Goal: Task Accomplishment & Management: Complete application form

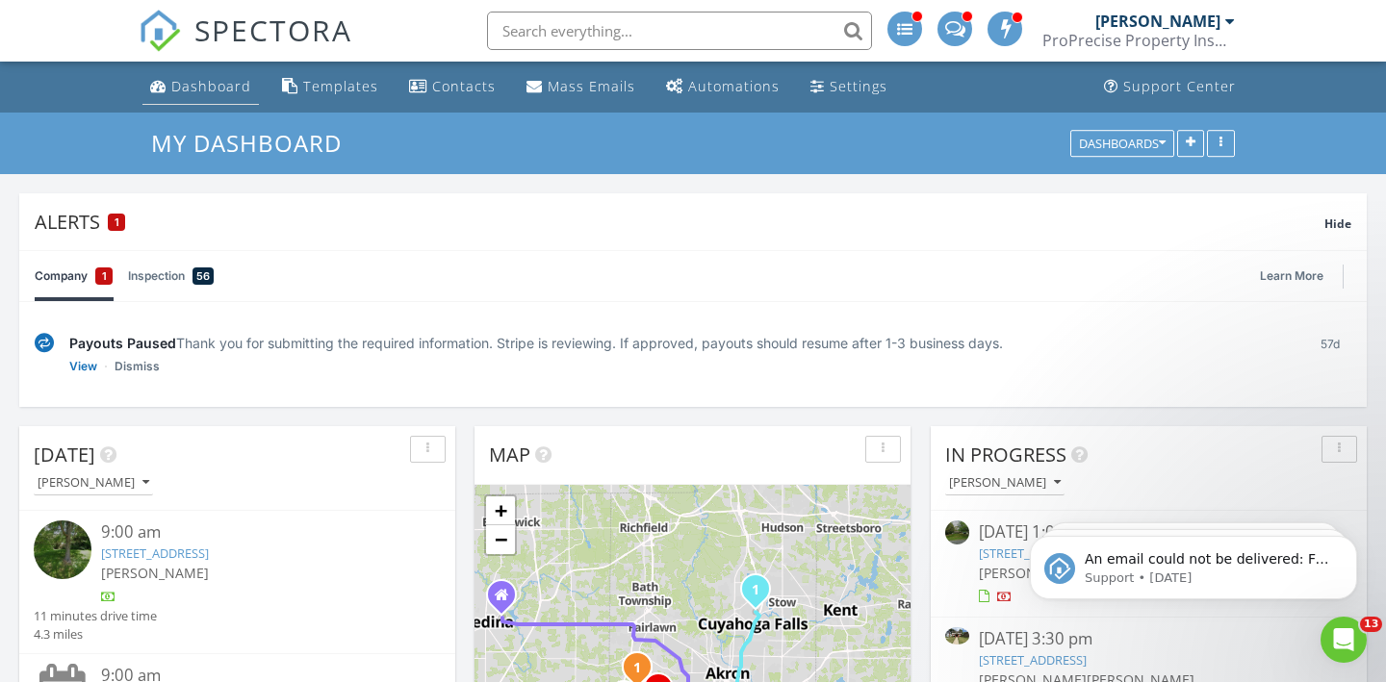
click at [202, 91] on div "Dashboard" at bounding box center [211, 86] width 80 height 18
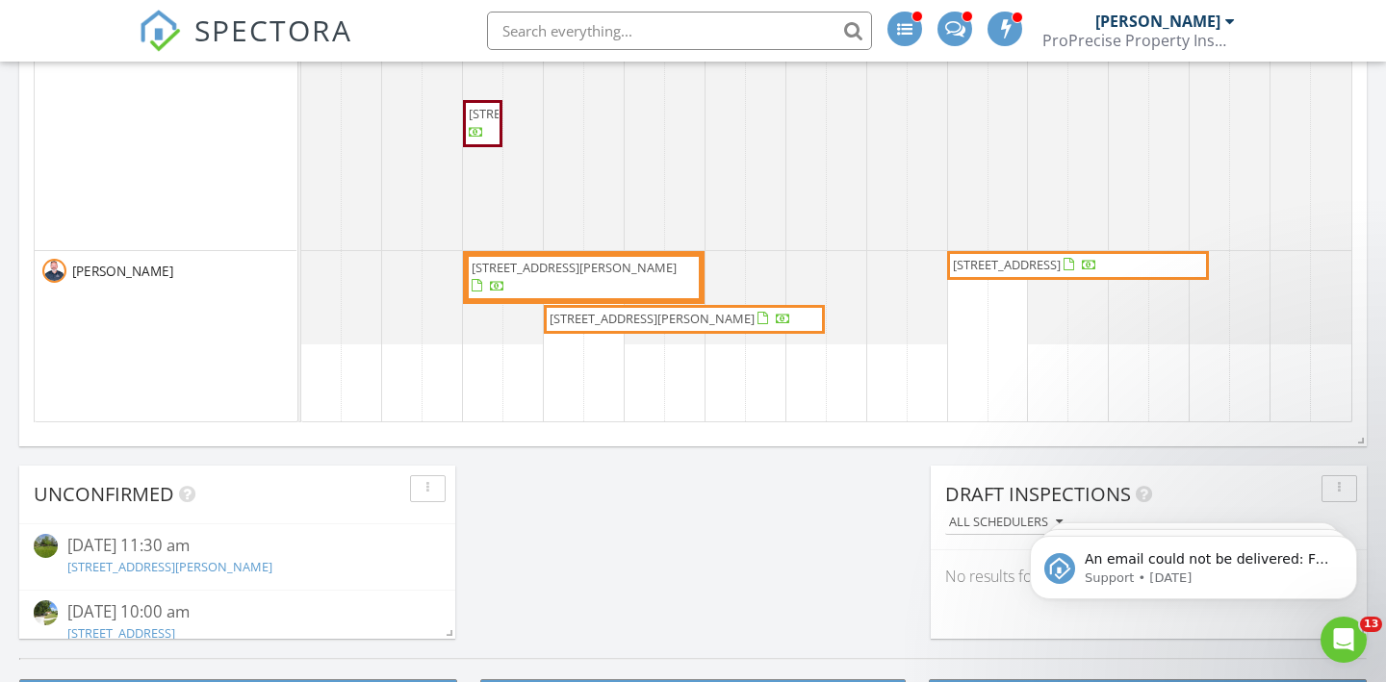
scroll to position [1499, 0]
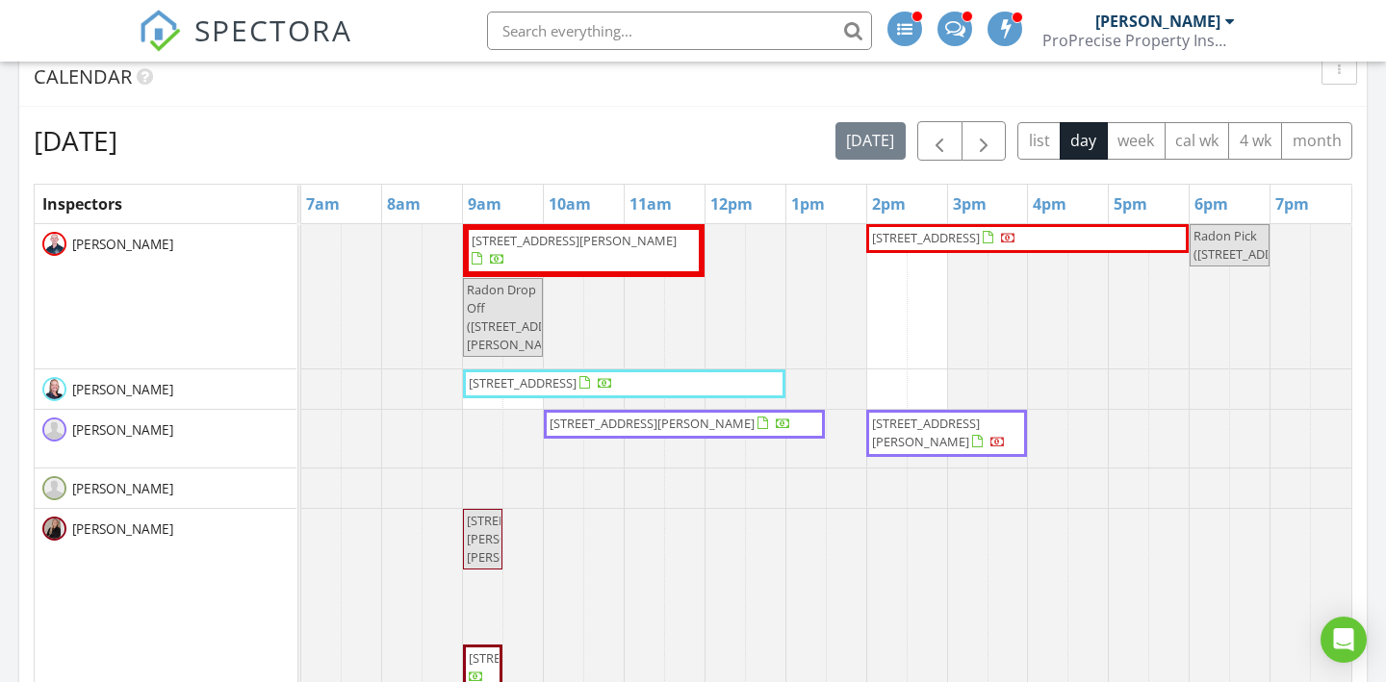
scroll to position [949, 0]
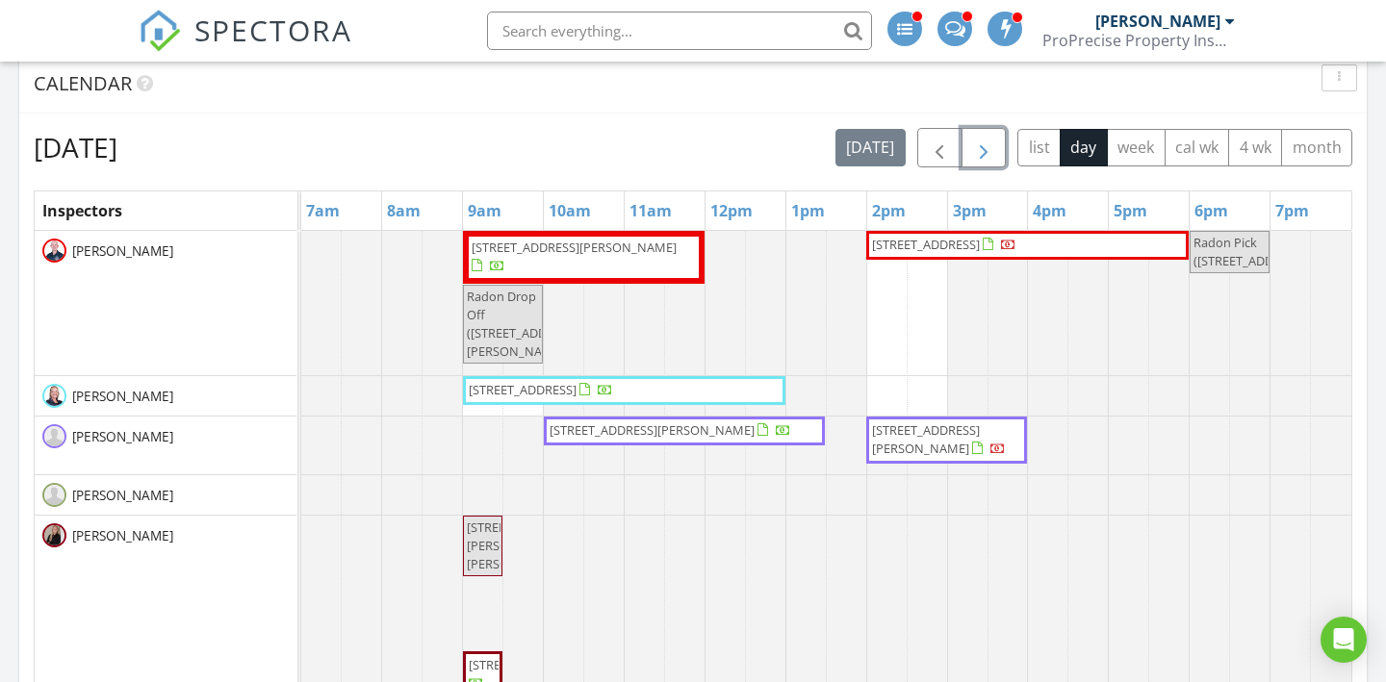
click at [998, 149] on button "button" at bounding box center [983, 147] width 45 height 39
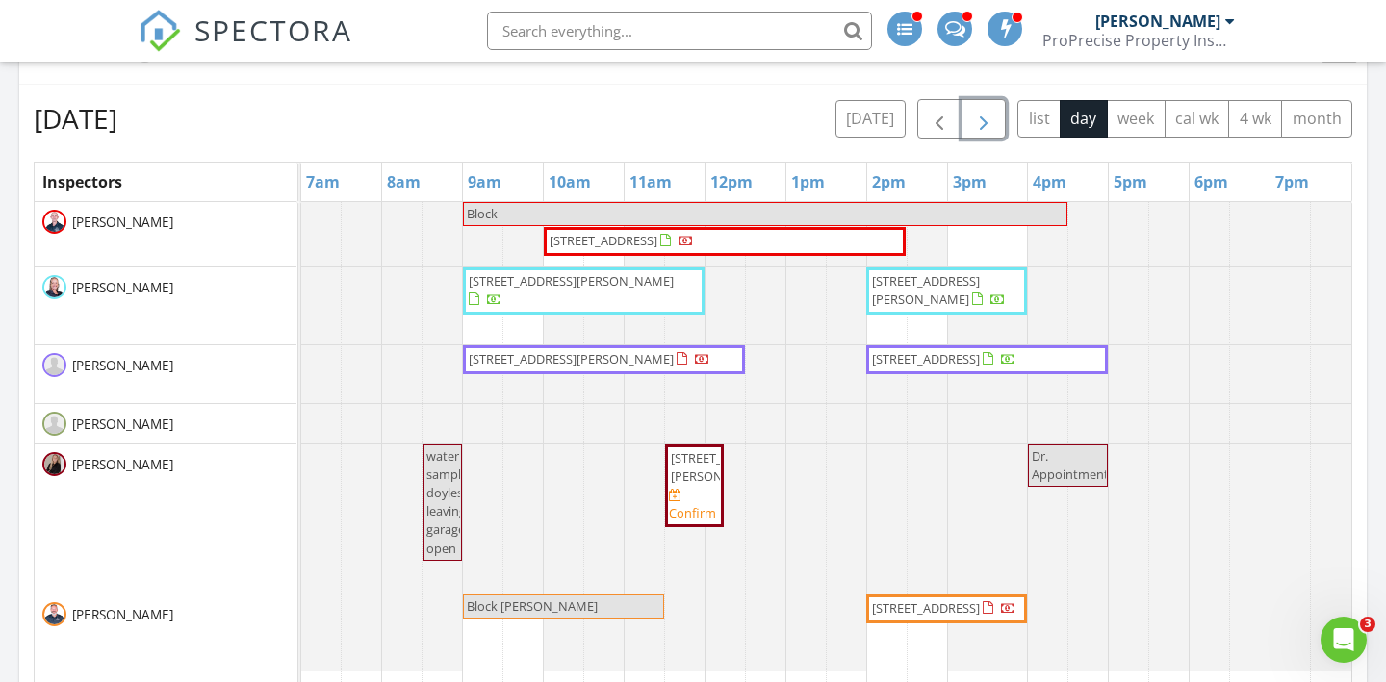
scroll to position [977, 0]
click at [995, 116] on button "button" at bounding box center [983, 119] width 45 height 39
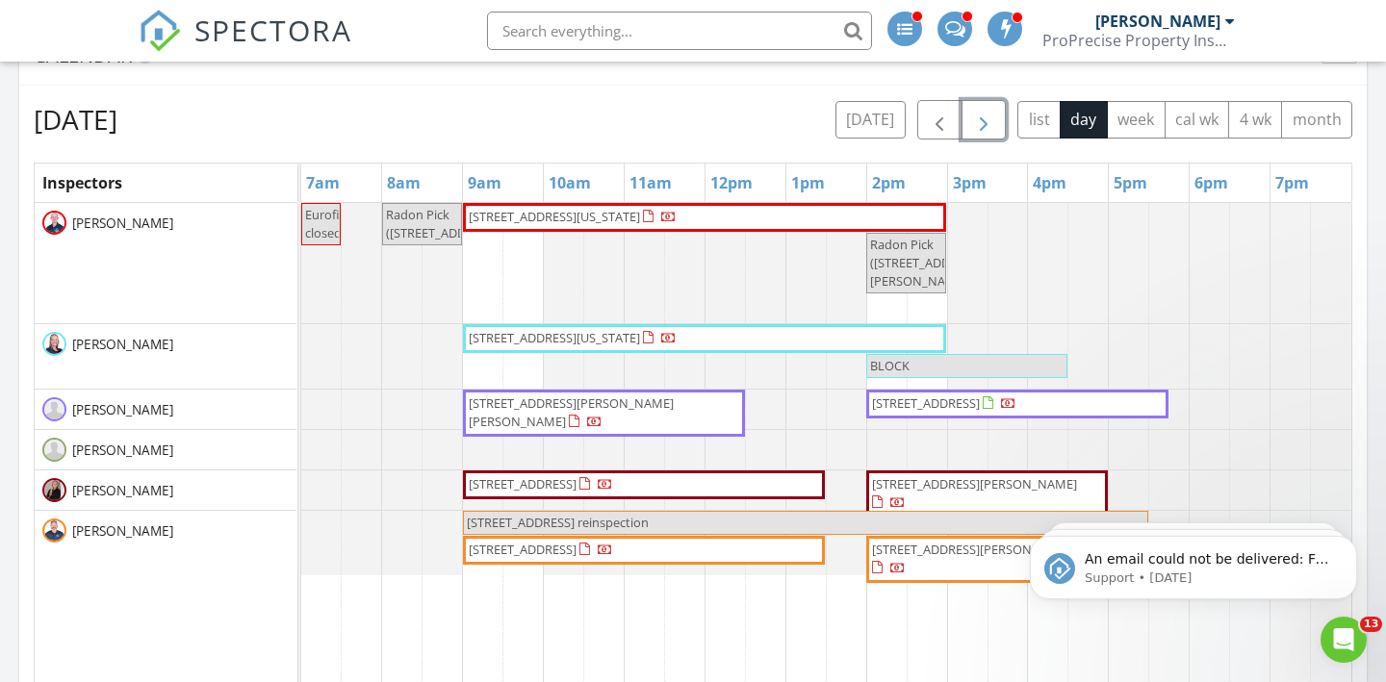
scroll to position [0, 0]
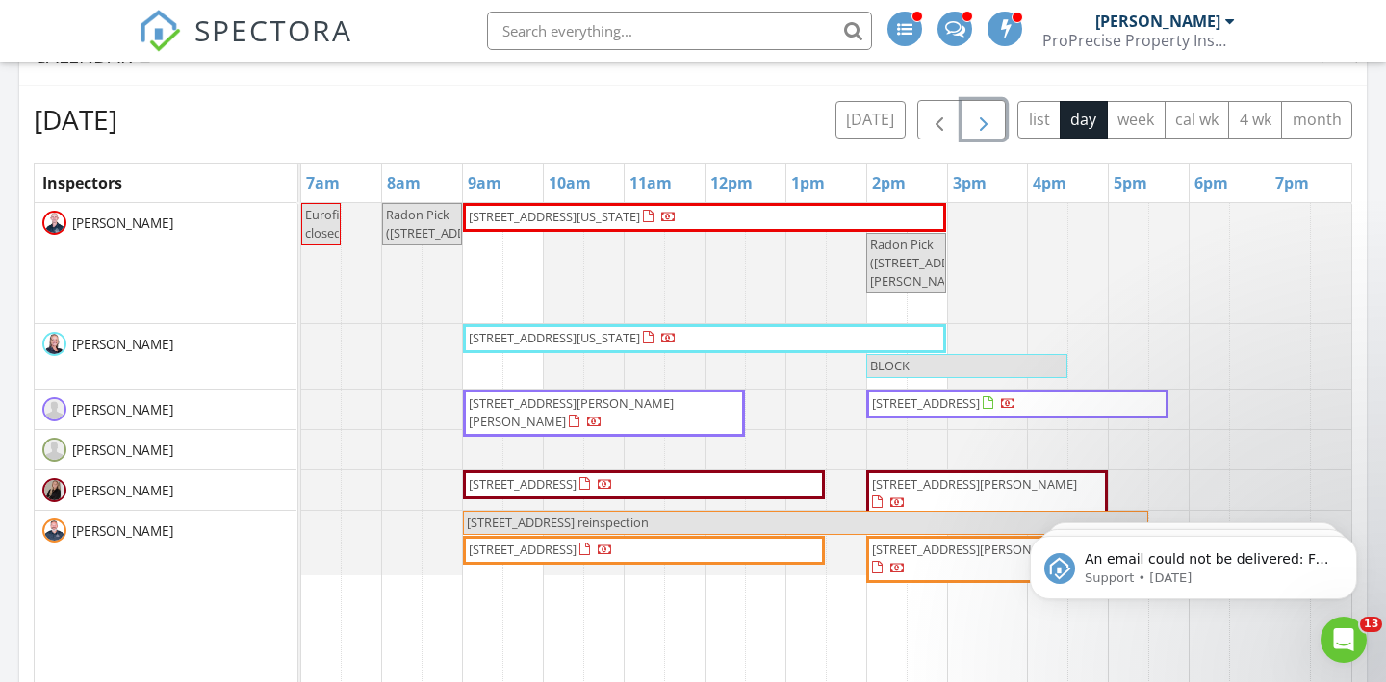
click at [995, 116] on button "button" at bounding box center [983, 119] width 45 height 39
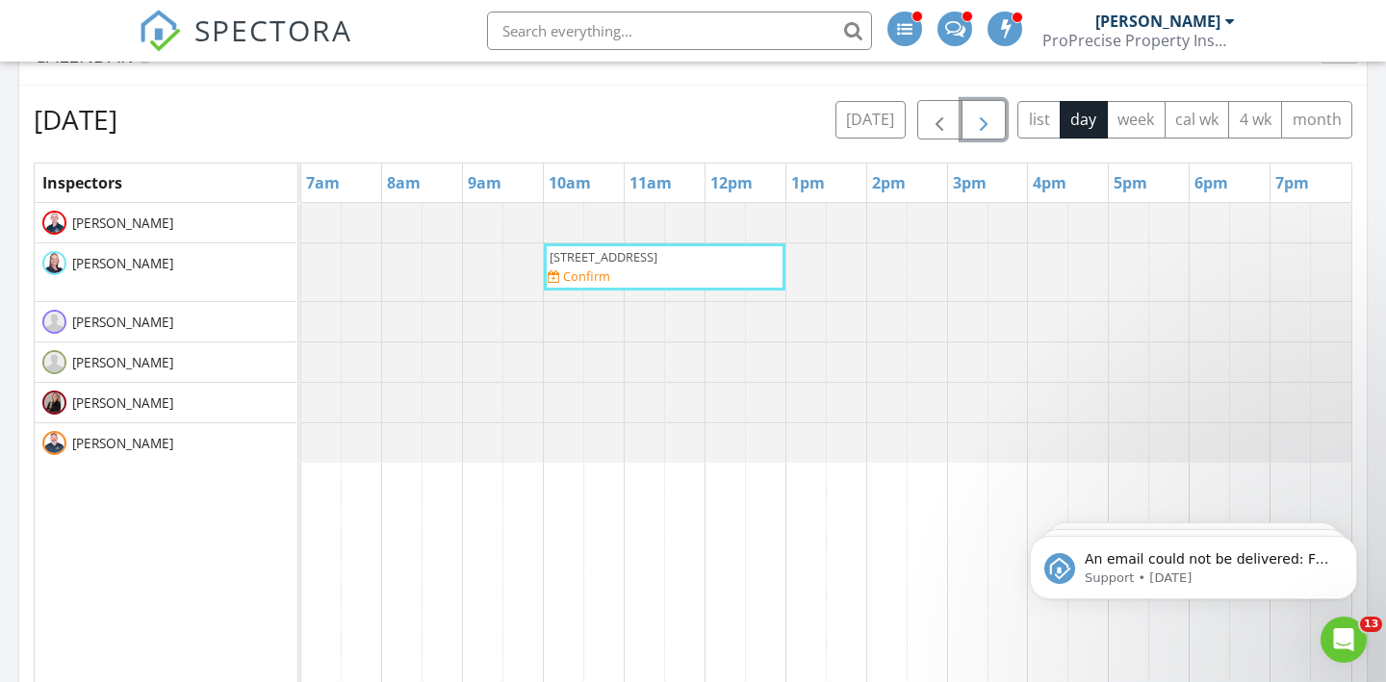
click at [995, 116] on button "button" at bounding box center [983, 119] width 45 height 39
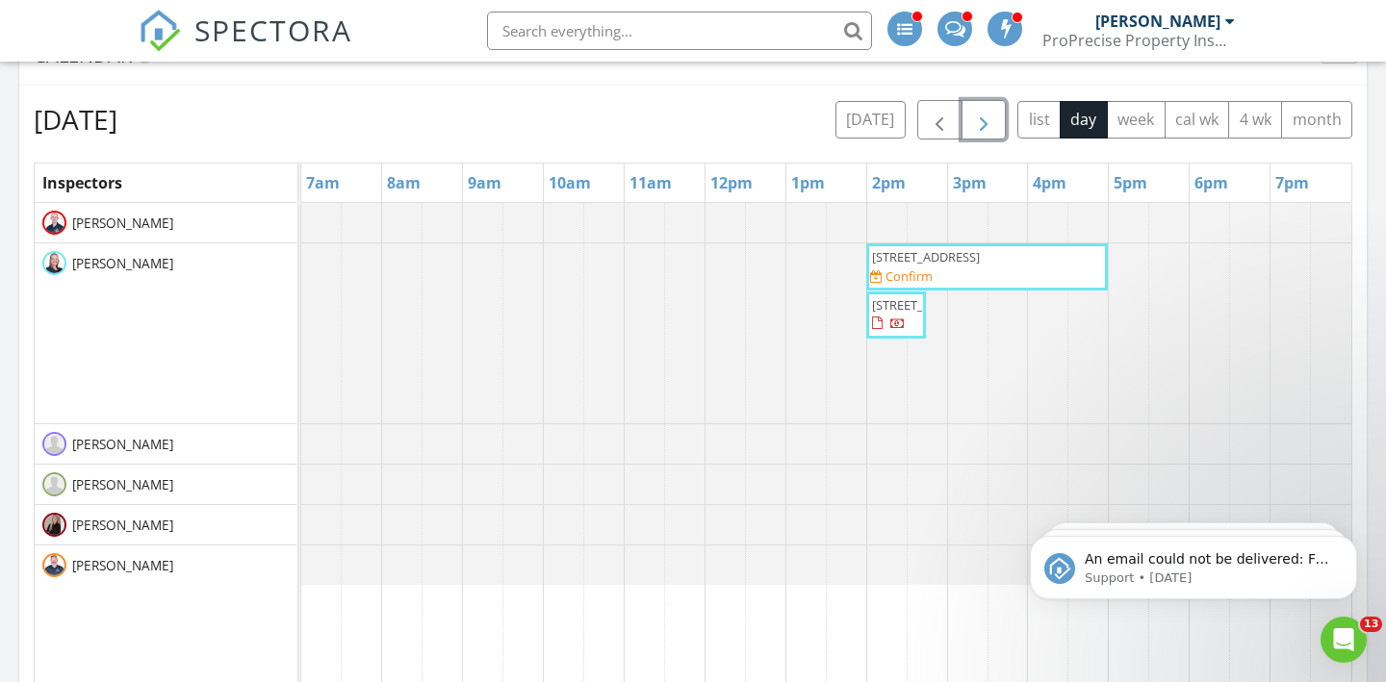
click at [998, 125] on button "button" at bounding box center [983, 119] width 45 height 39
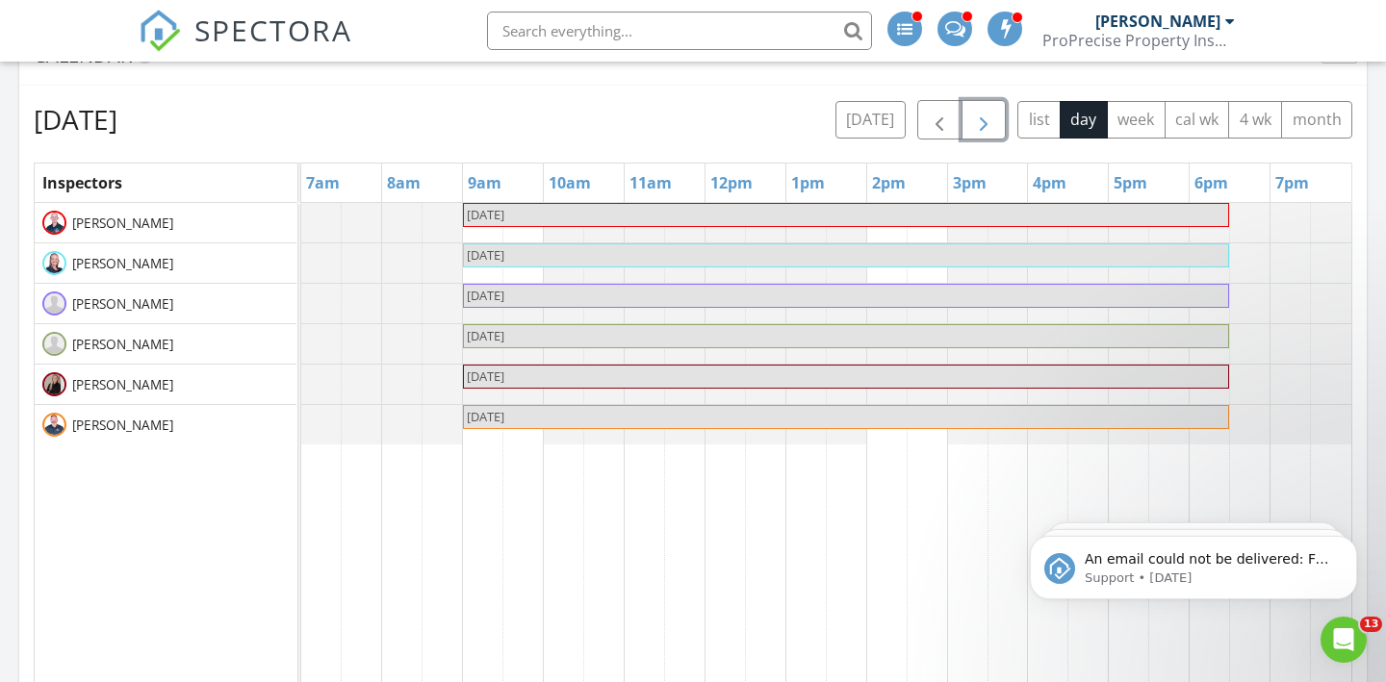
click at [998, 125] on button "button" at bounding box center [983, 119] width 45 height 39
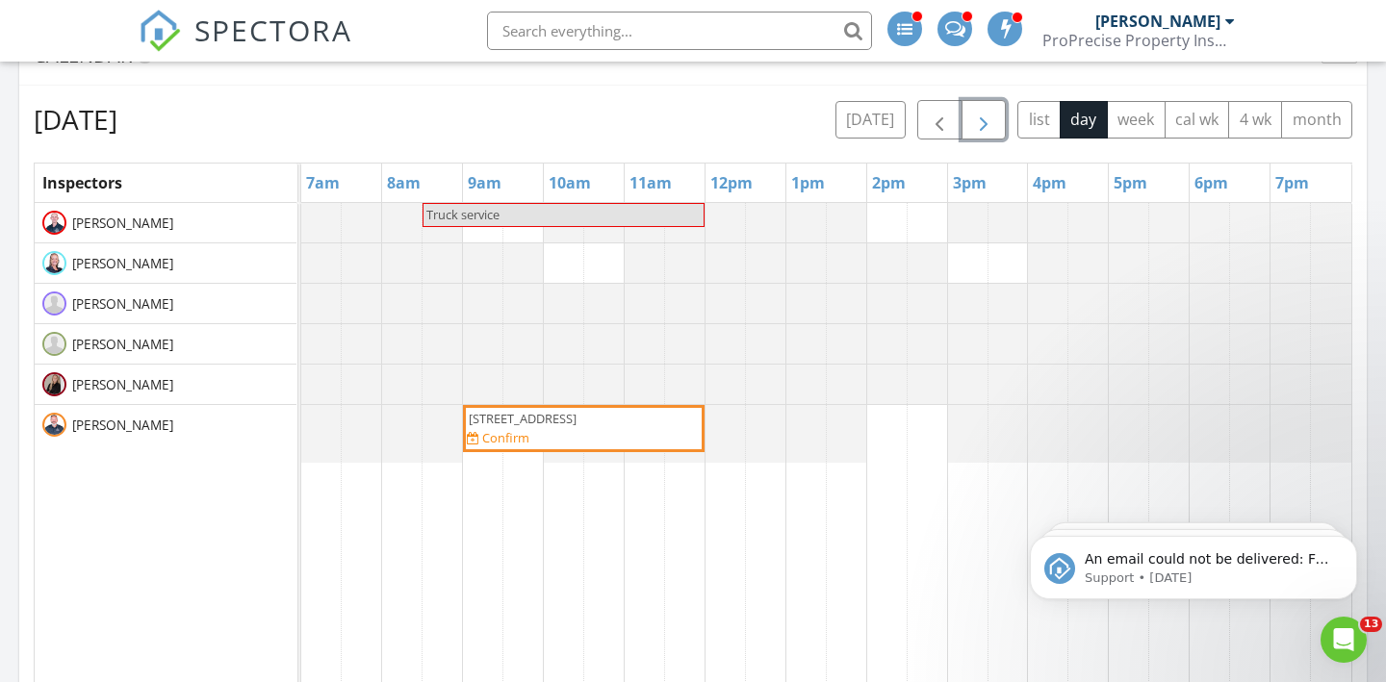
click at [974, 114] on span "button" at bounding box center [983, 120] width 23 height 23
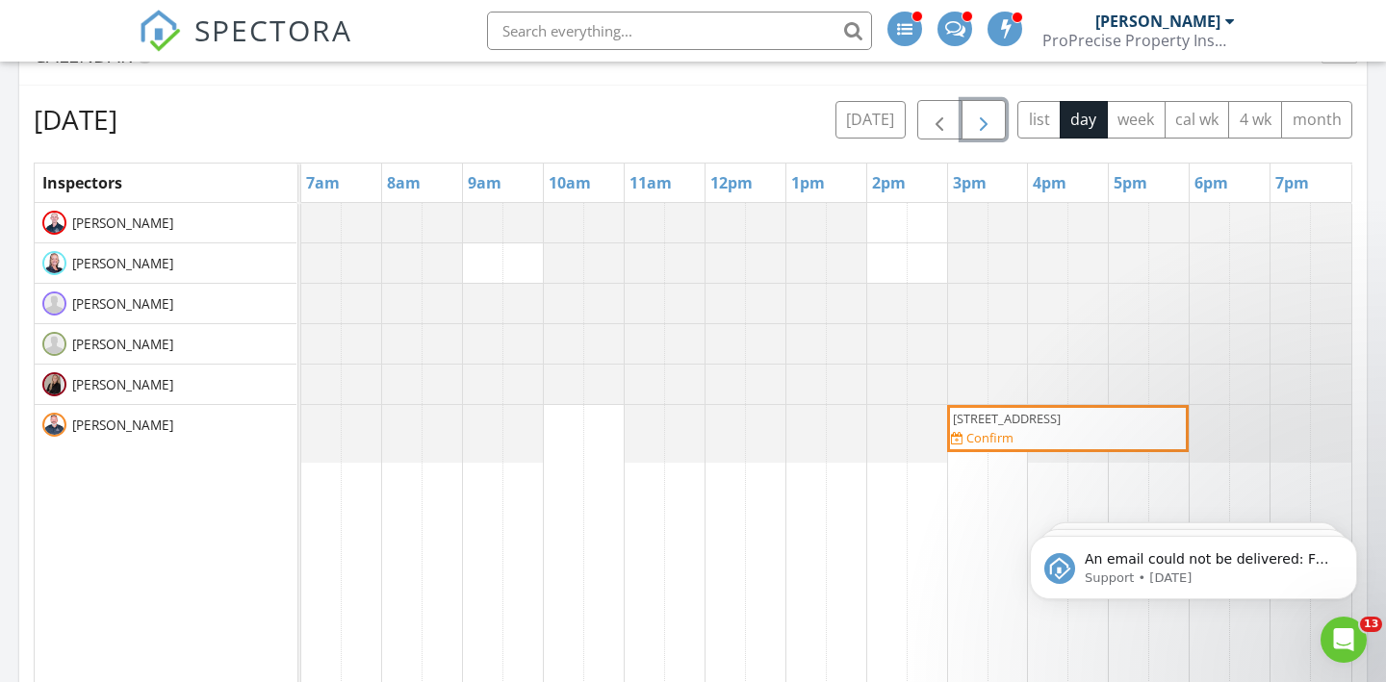
click at [998, 134] on button "button" at bounding box center [983, 119] width 45 height 39
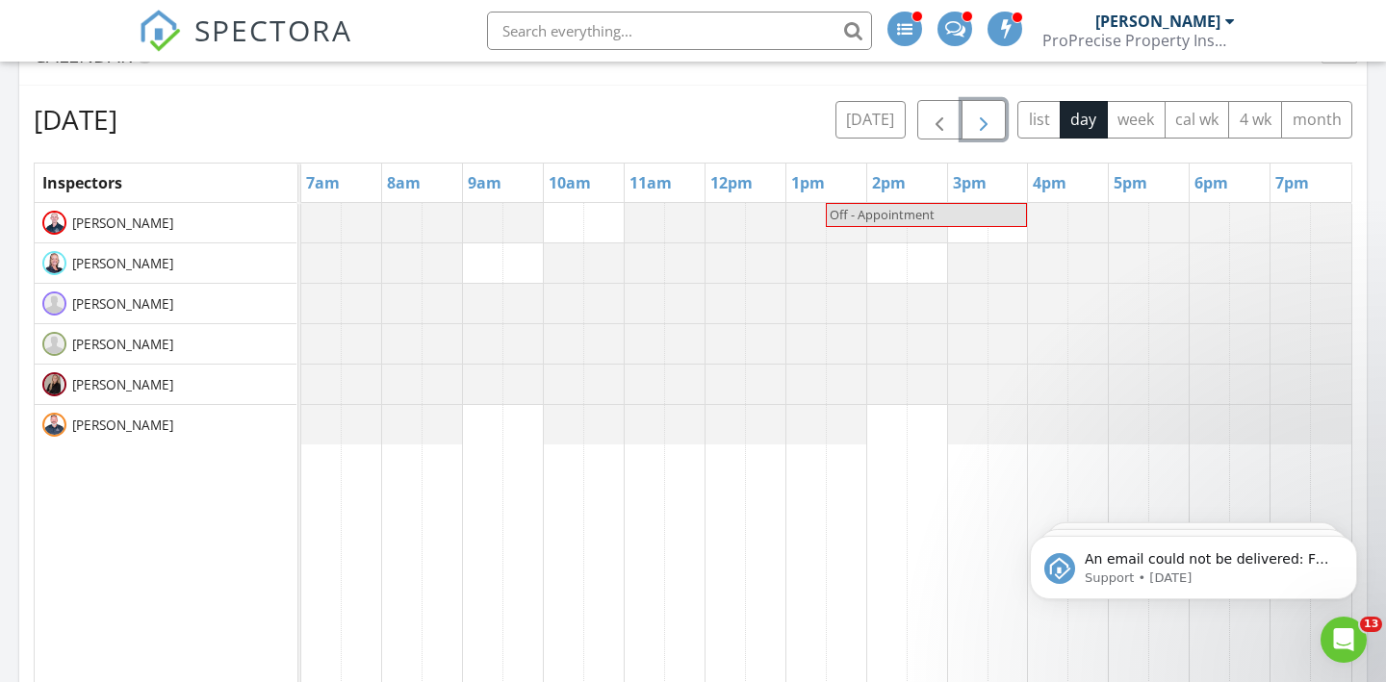
click at [998, 134] on button "button" at bounding box center [983, 119] width 45 height 39
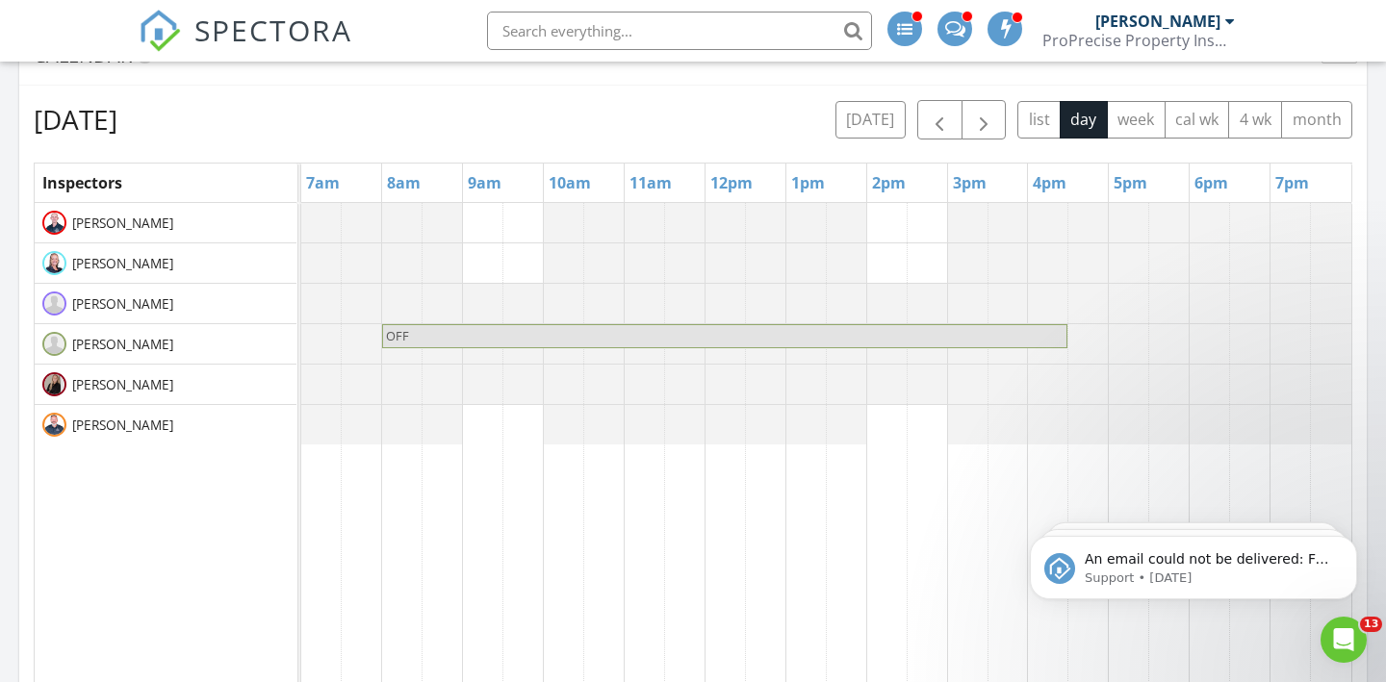
click at [961, 26] on span at bounding box center [955, 26] width 20 height 17
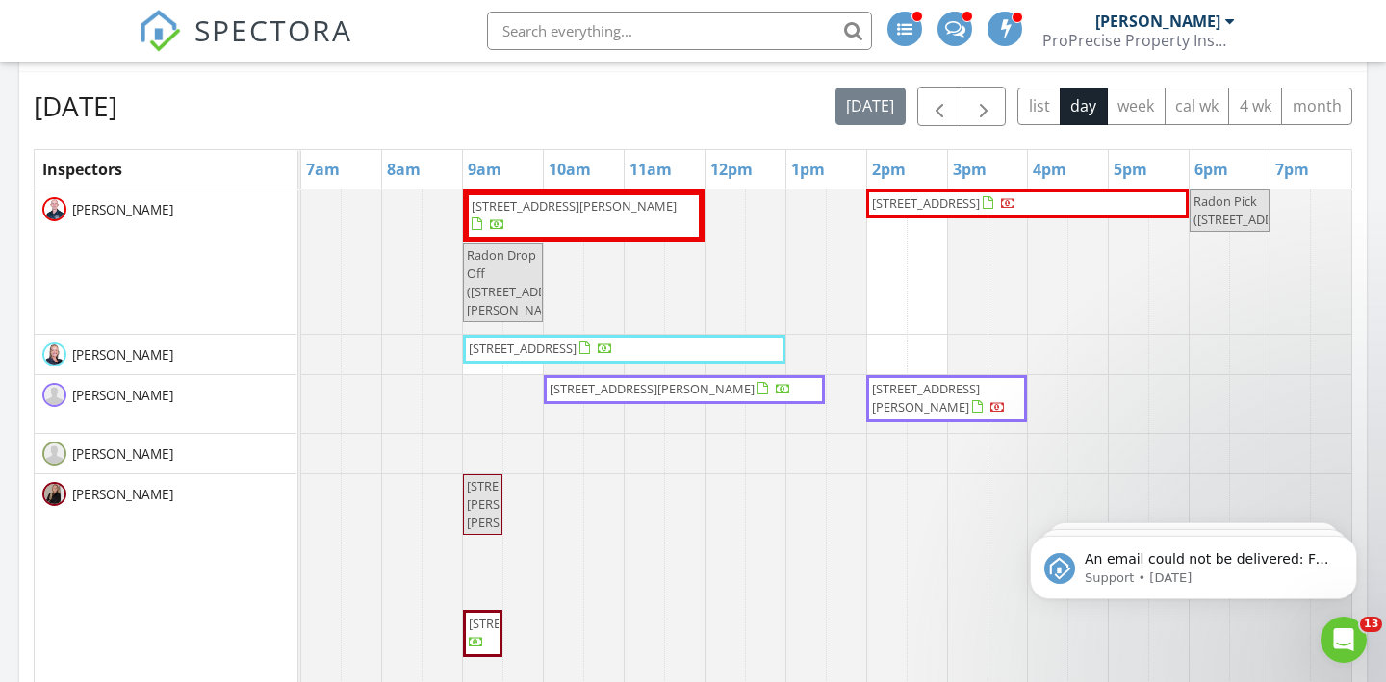
scroll to position [991, 0]
click at [936, 114] on span "button" at bounding box center [939, 105] width 23 height 23
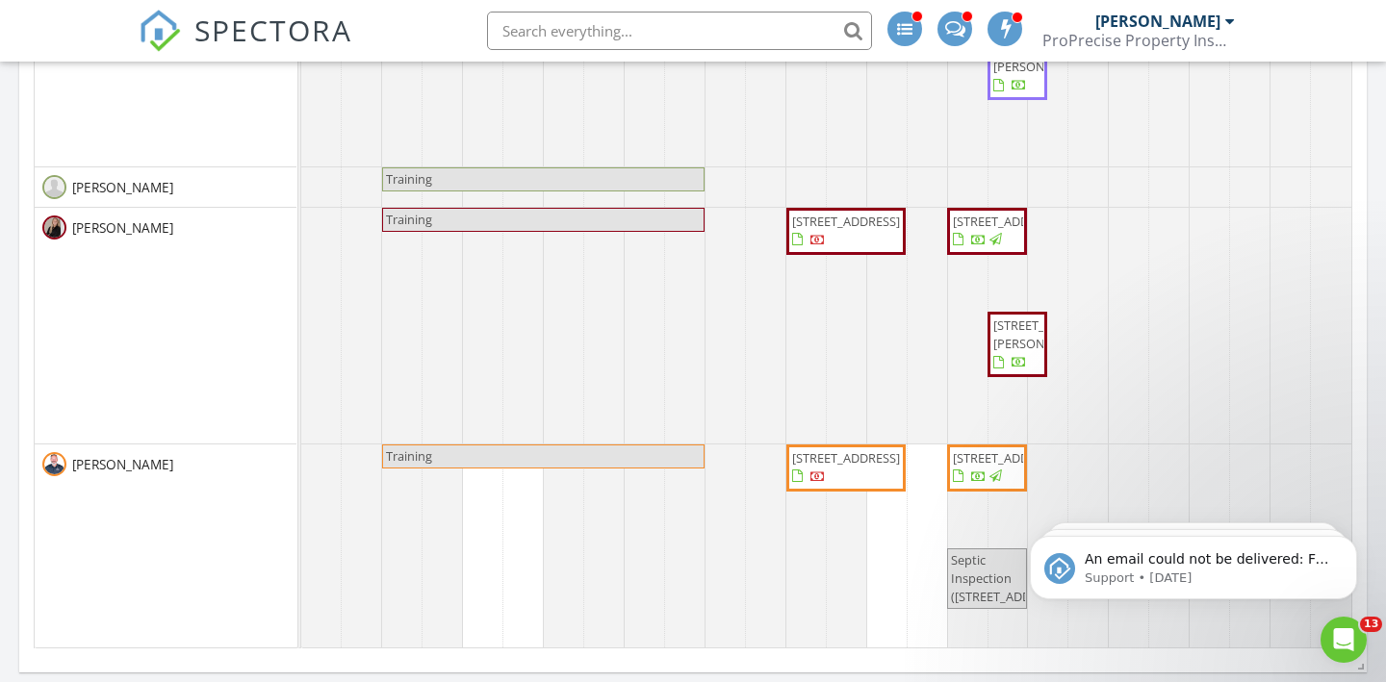
scroll to position [145, 0]
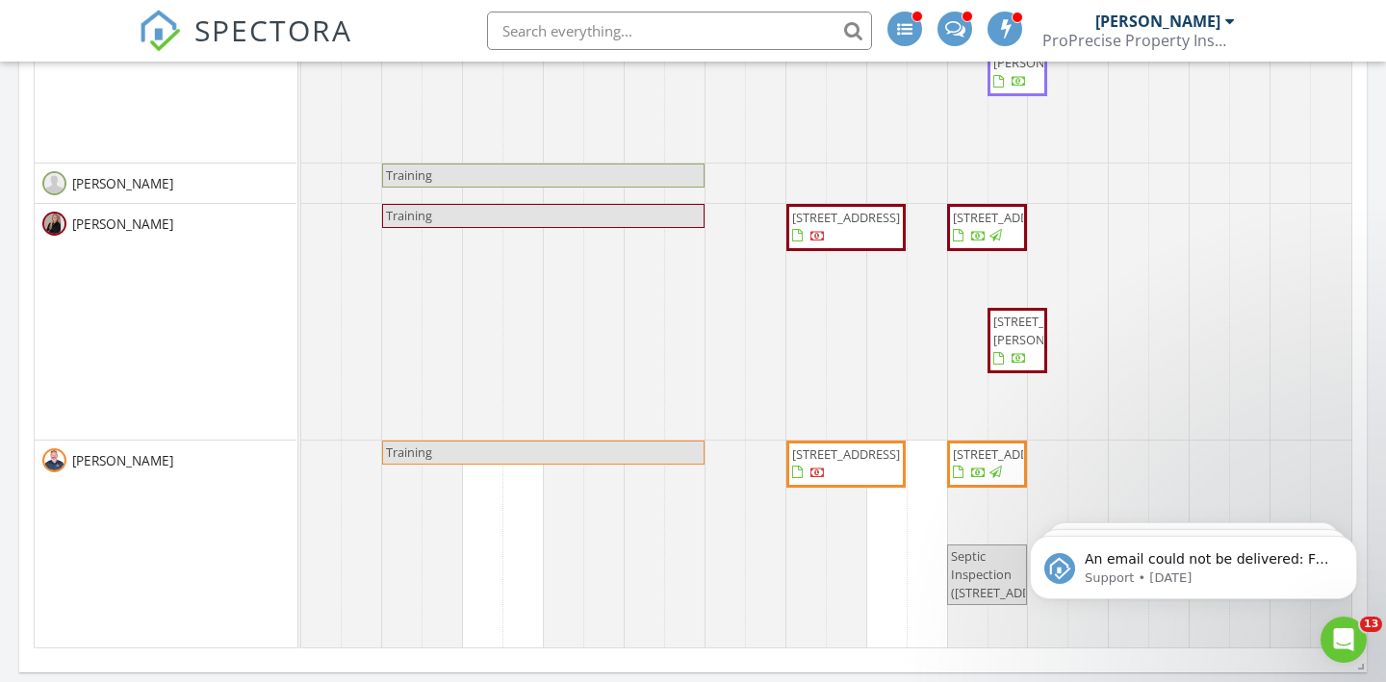
click at [813, 226] on span "3211 Sherbrook Dr, Uniontown 44685" at bounding box center [846, 217] width 108 height 17
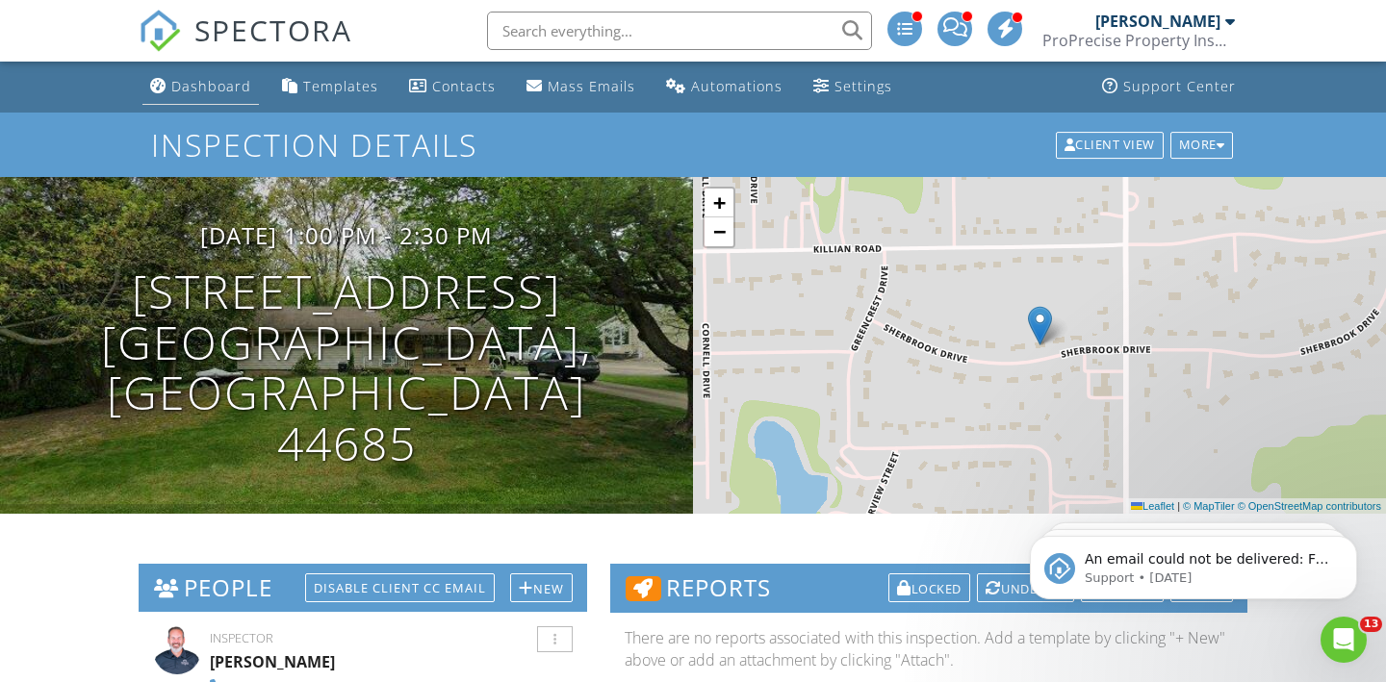
click at [220, 92] on div "Dashboard" at bounding box center [211, 86] width 80 height 18
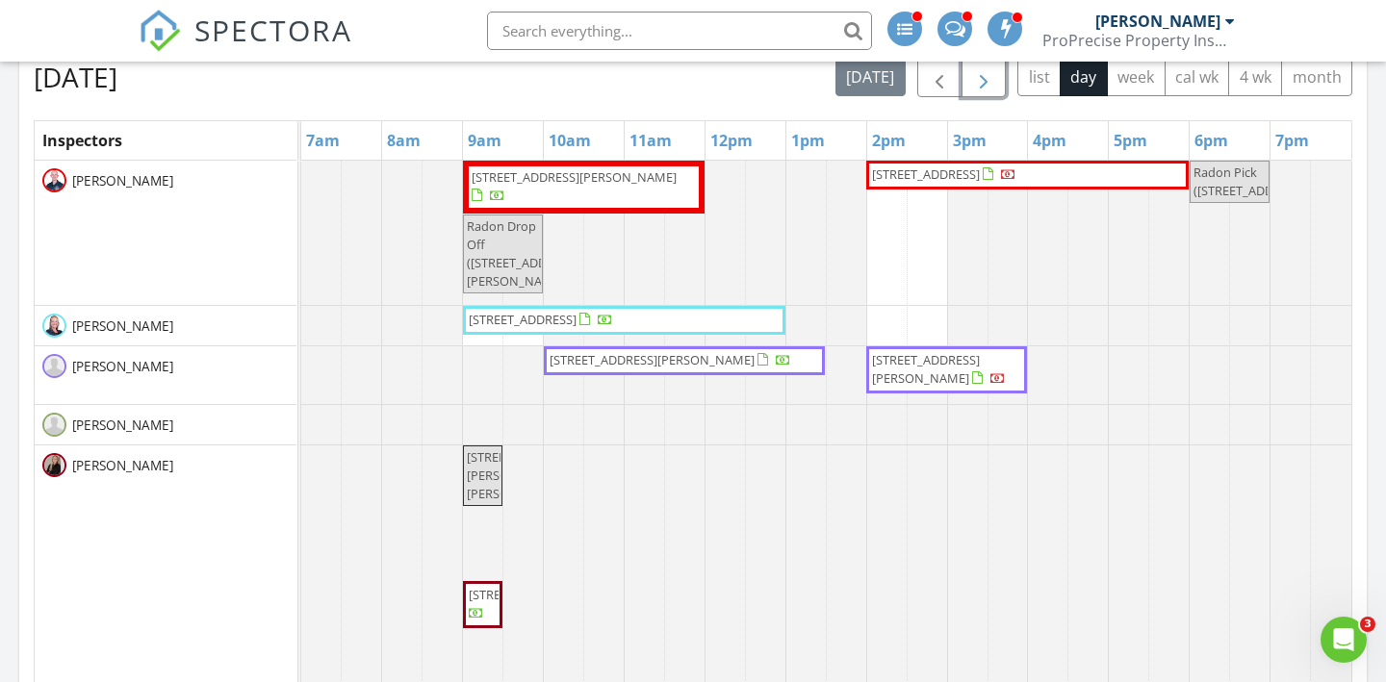
click at [982, 87] on span "button" at bounding box center [983, 77] width 23 height 23
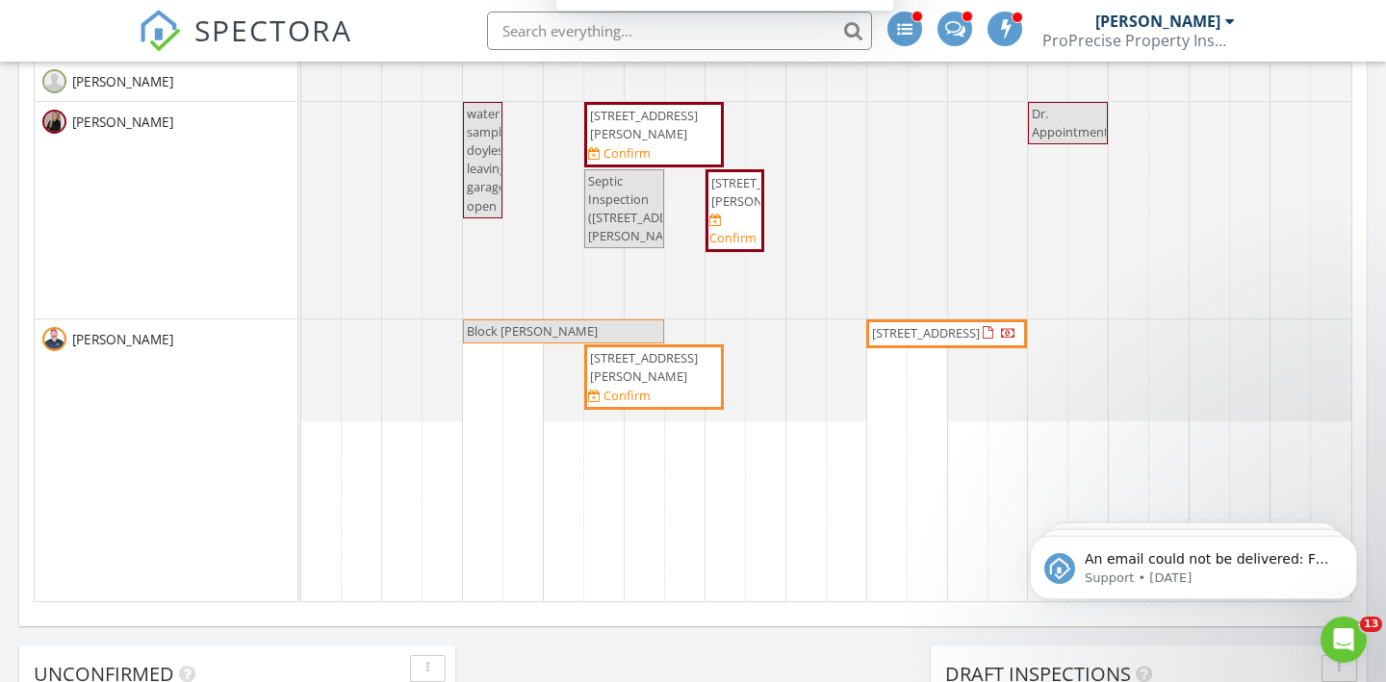
scroll to position [1322, 0]
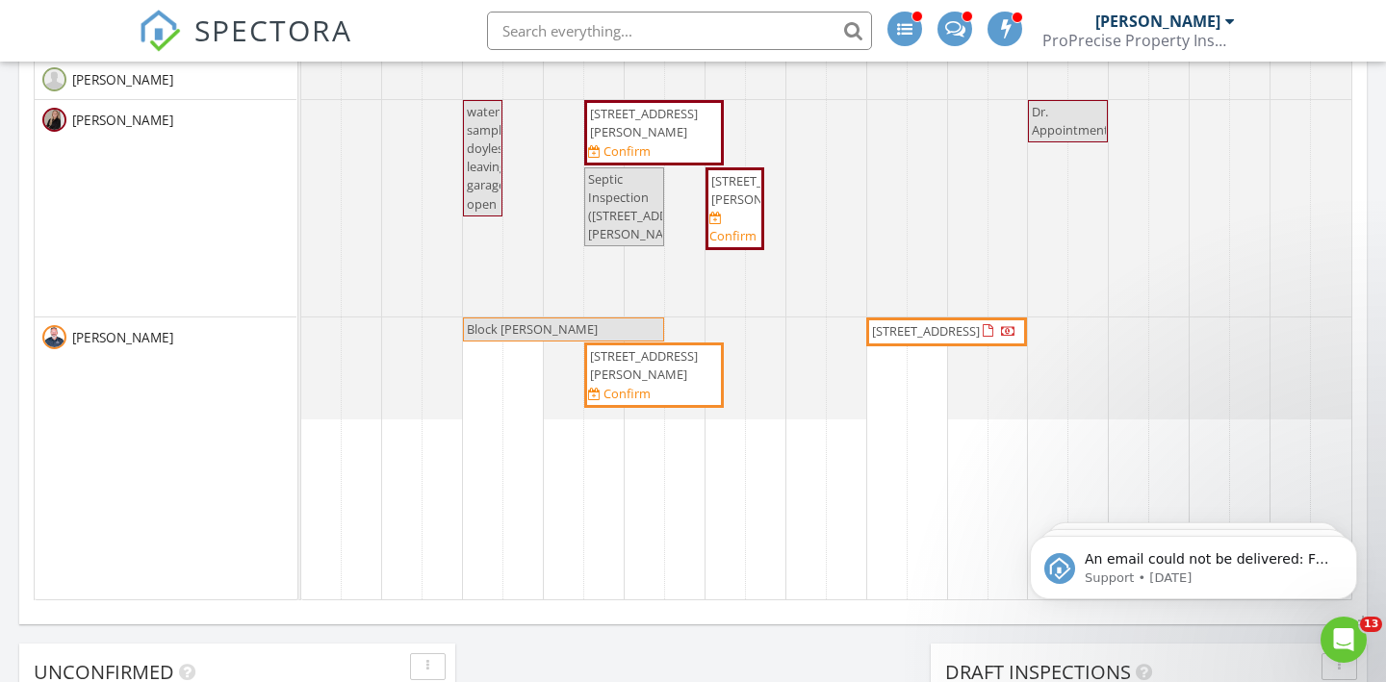
click at [701, 142] on div "1527 Johns Ave SE, Canton 44730 Confirm" at bounding box center [654, 133] width 132 height 57
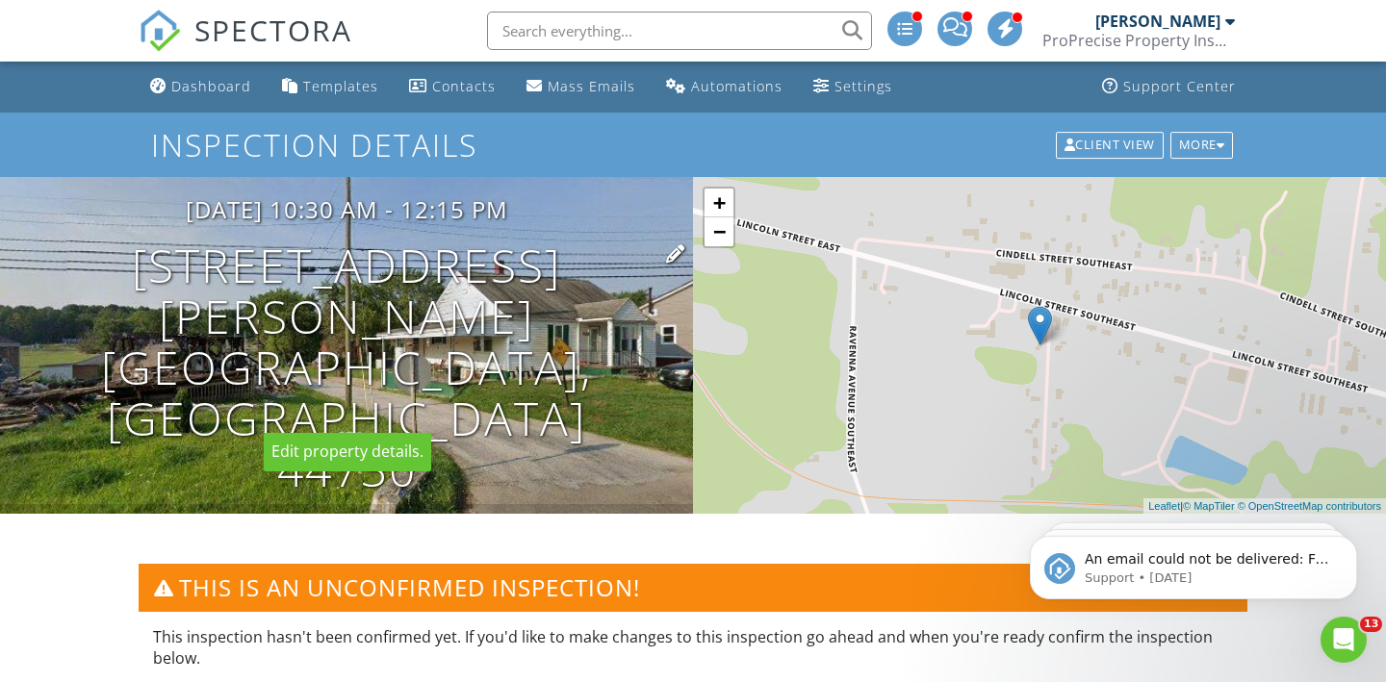
click at [310, 347] on h1 "1527 Johns Ave SE Canton, OH 44730" at bounding box center [346, 368] width 631 height 254
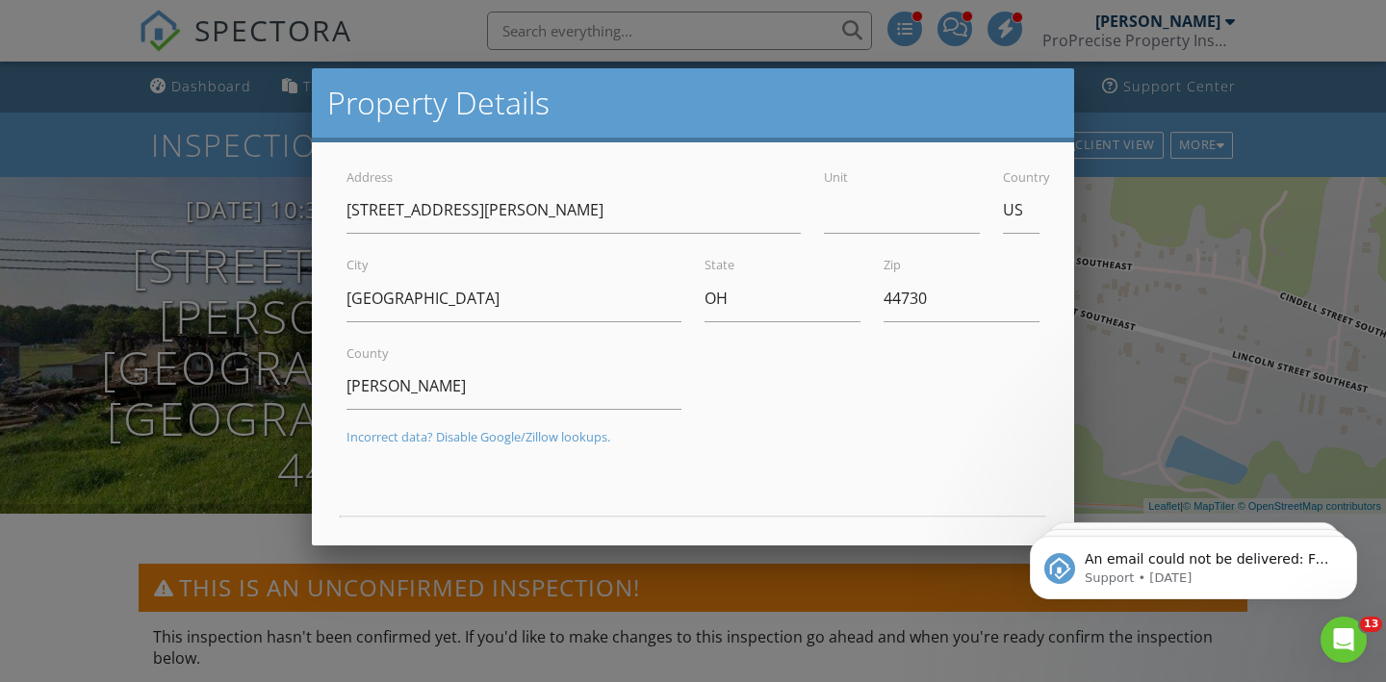
click at [105, 37] on div at bounding box center [693, 330] width 1386 height 853
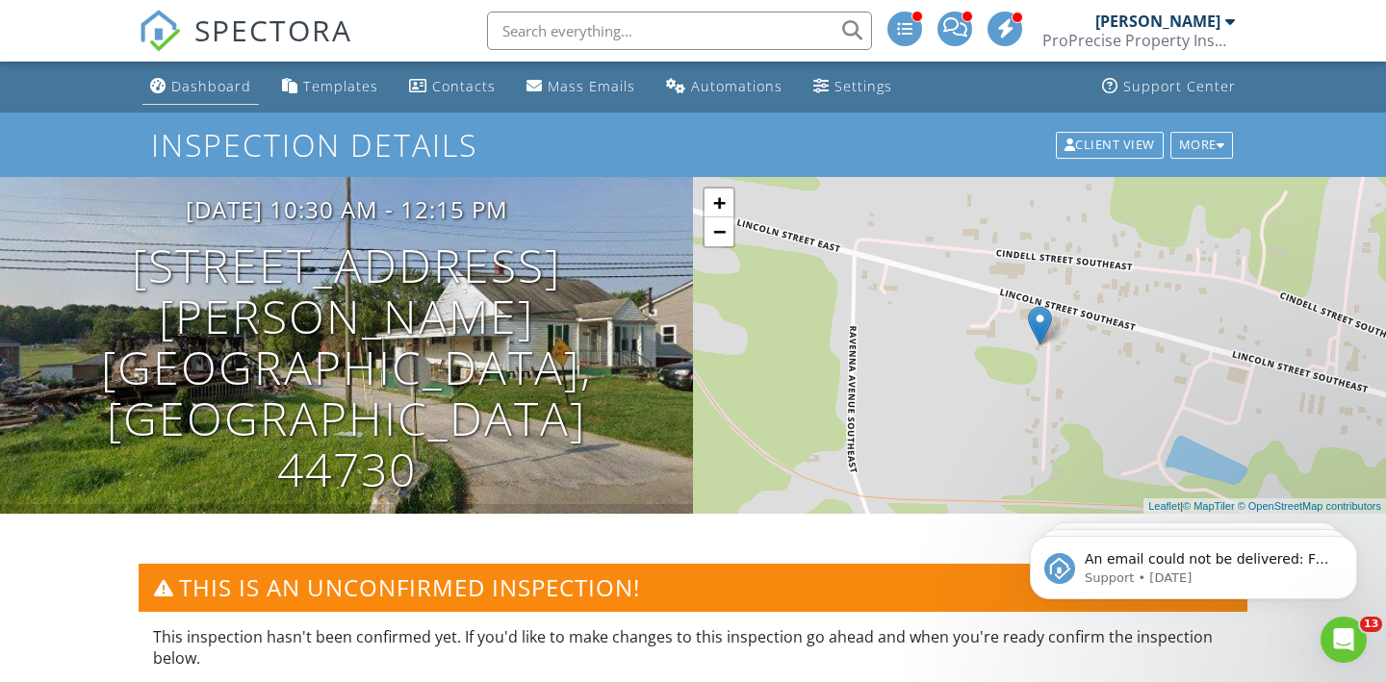
click at [228, 92] on div "Dashboard" at bounding box center [211, 86] width 80 height 18
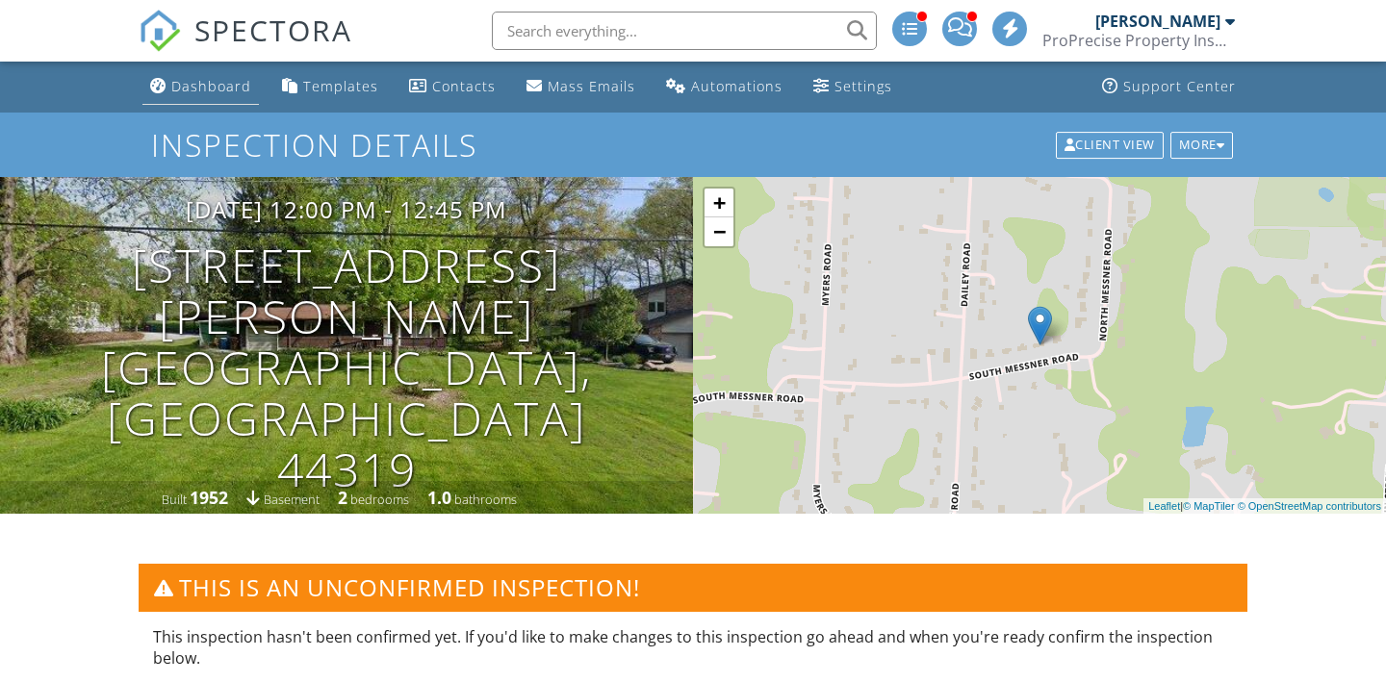
click at [244, 85] on div "Dashboard" at bounding box center [211, 86] width 80 height 18
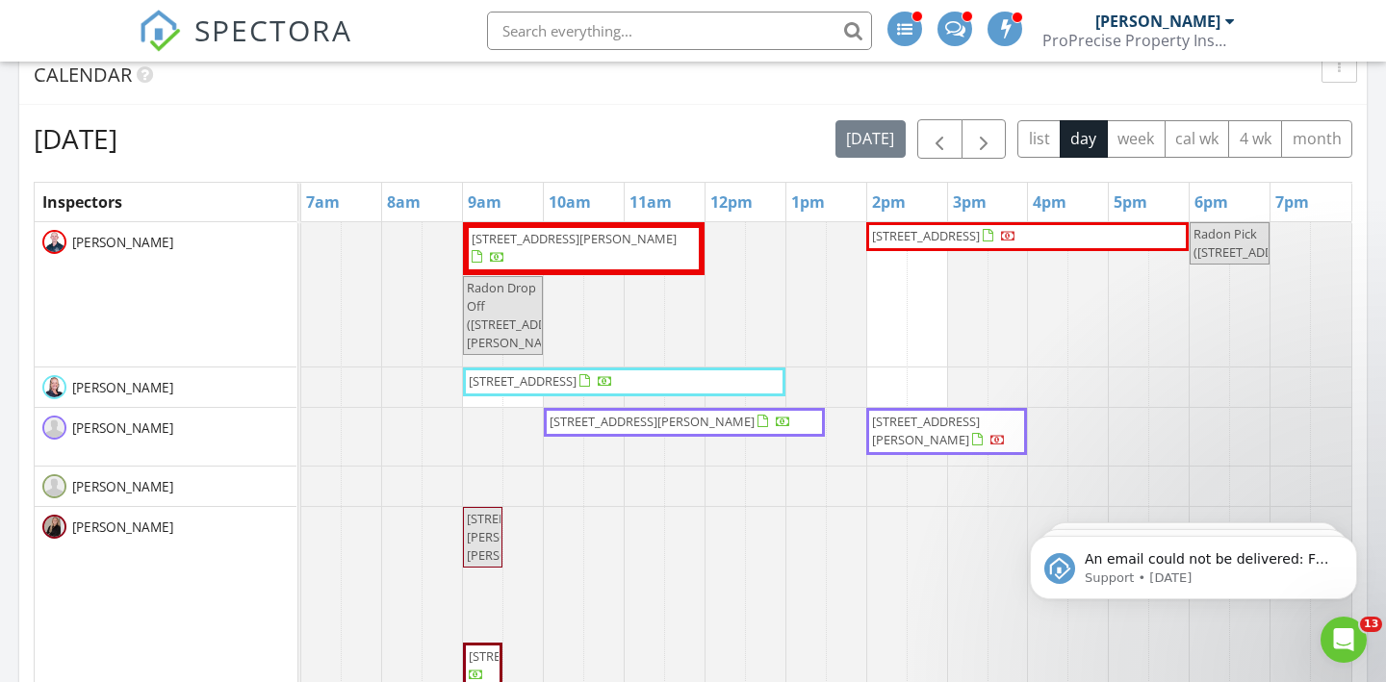
scroll to position [950, 0]
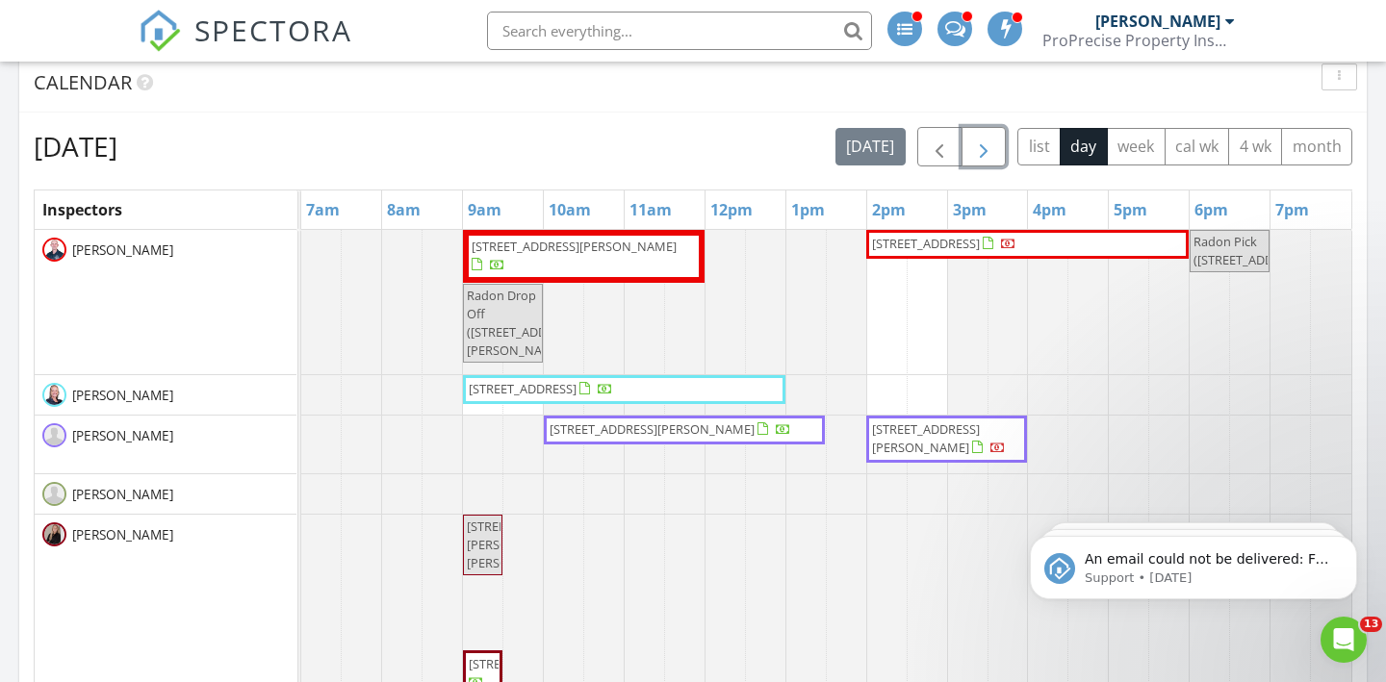
click at [977, 140] on span "button" at bounding box center [983, 147] width 23 height 23
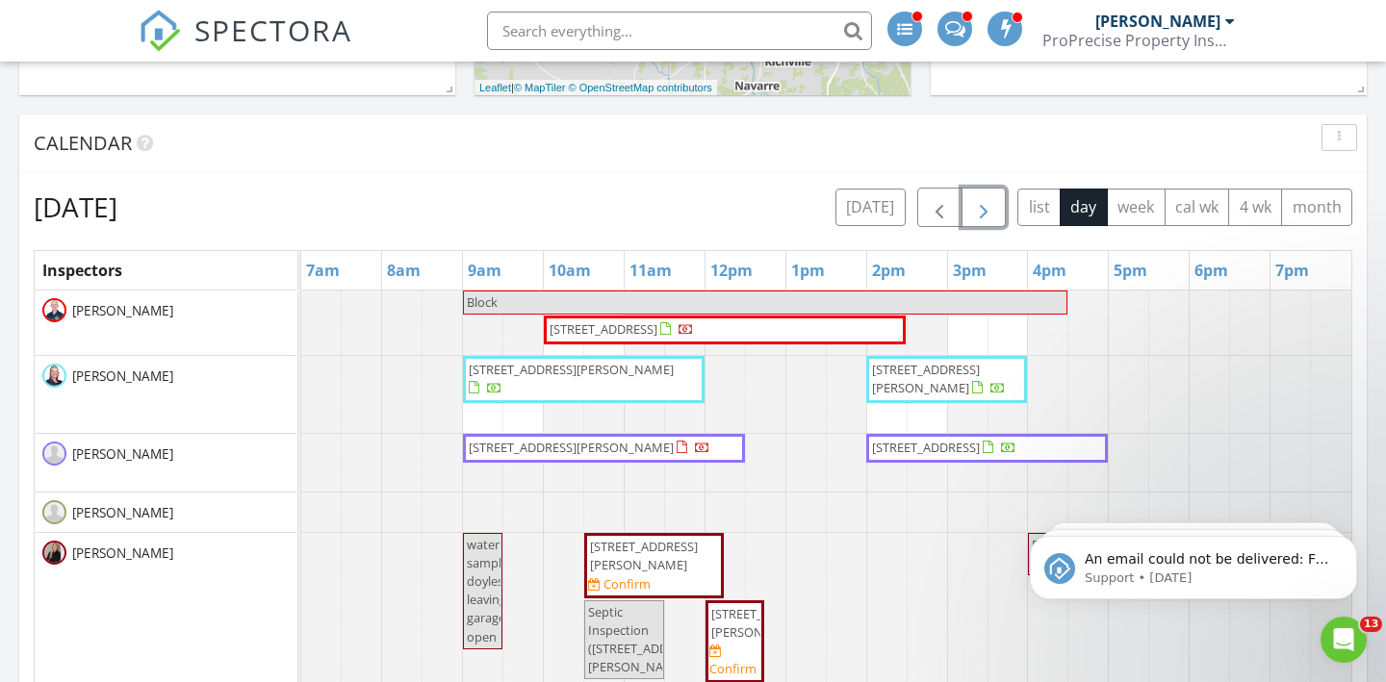
scroll to position [890, 0]
click at [961, 187] on button "button" at bounding box center [983, 206] width 45 height 39
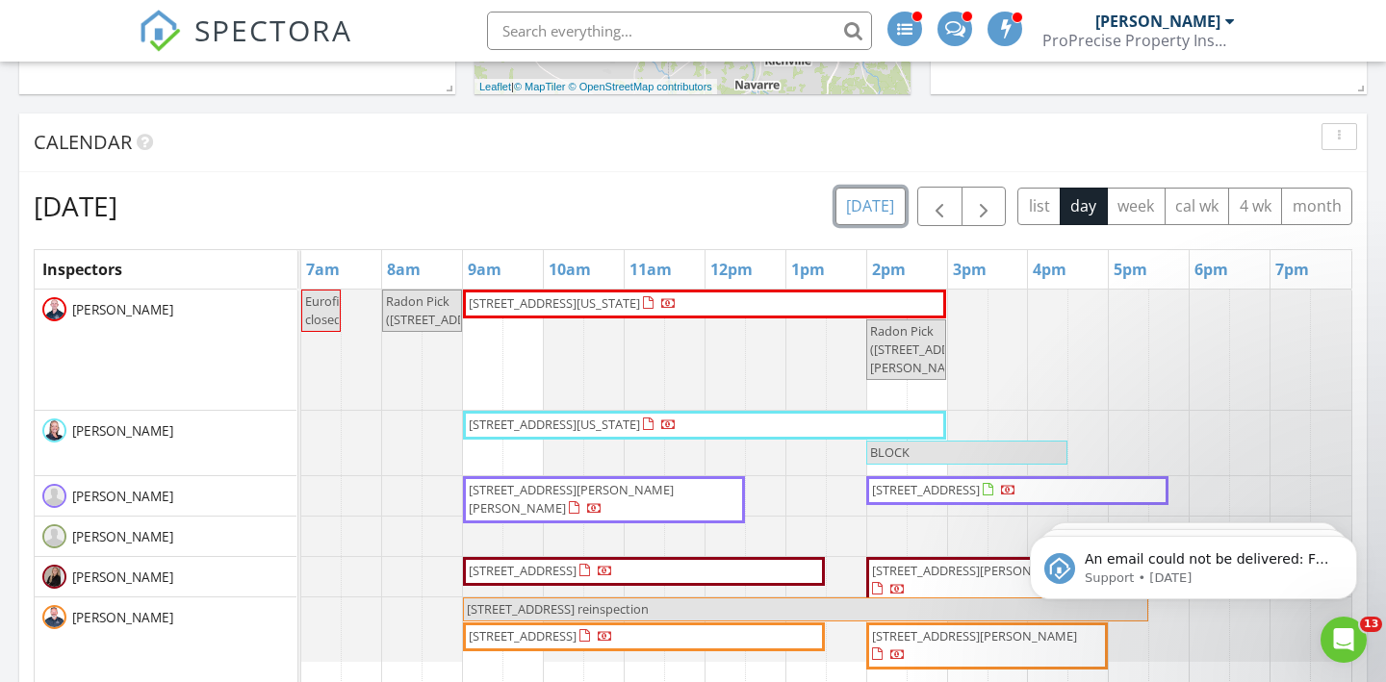
click at [880, 198] on button "today" at bounding box center [870, 207] width 70 height 38
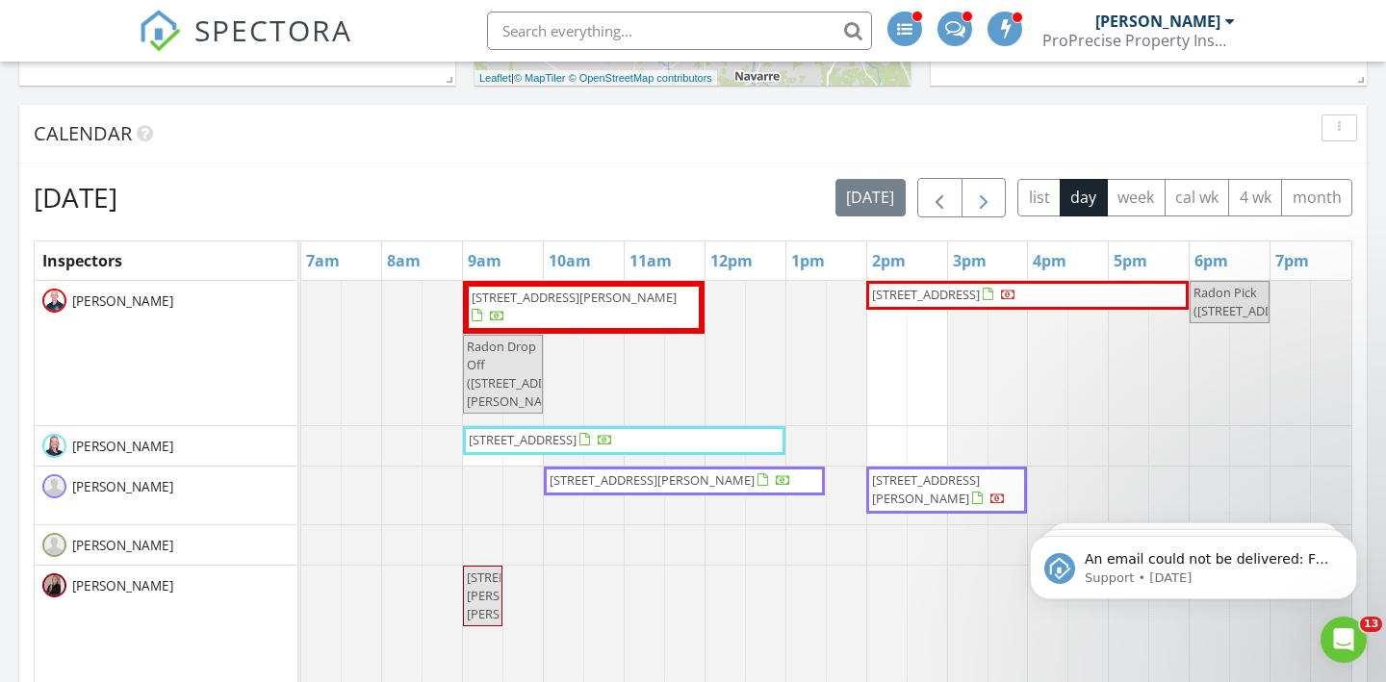
scroll to position [898, 0]
click at [987, 199] on span "button" at bounding box center [983, 199] width 23 height 23
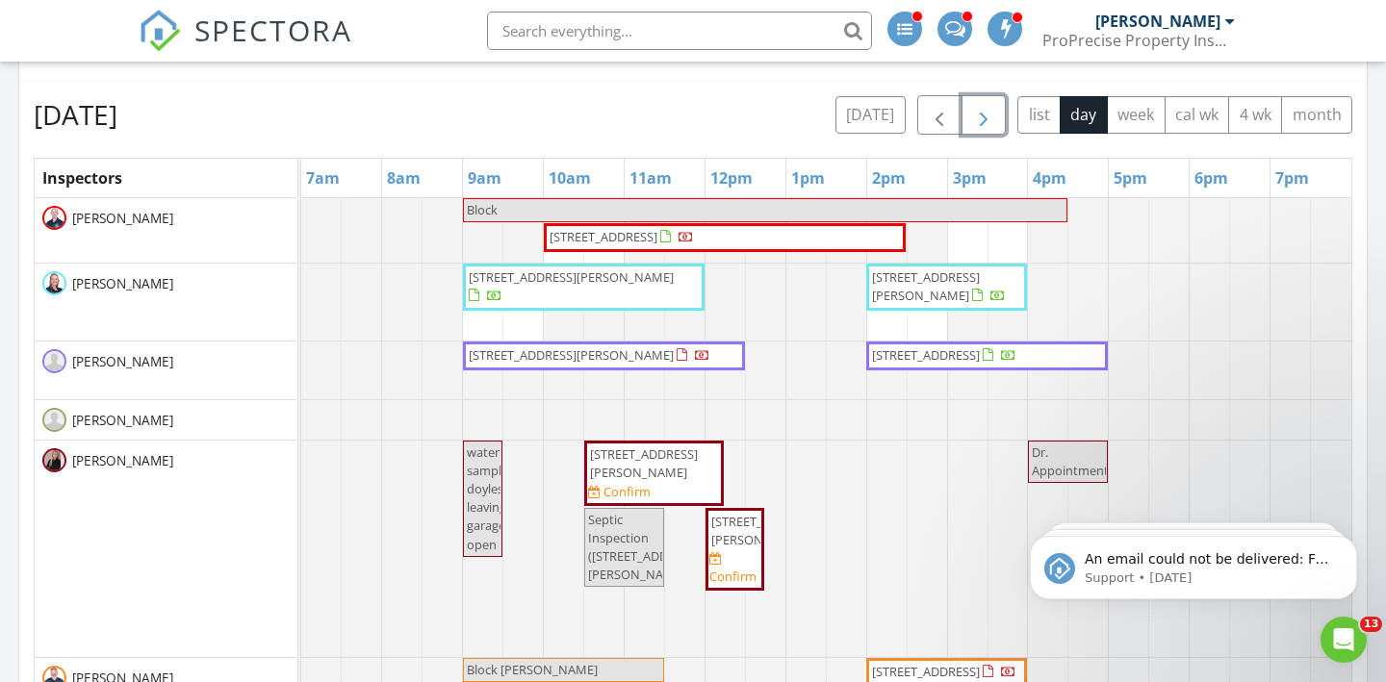
scroll to position [1009, 0]
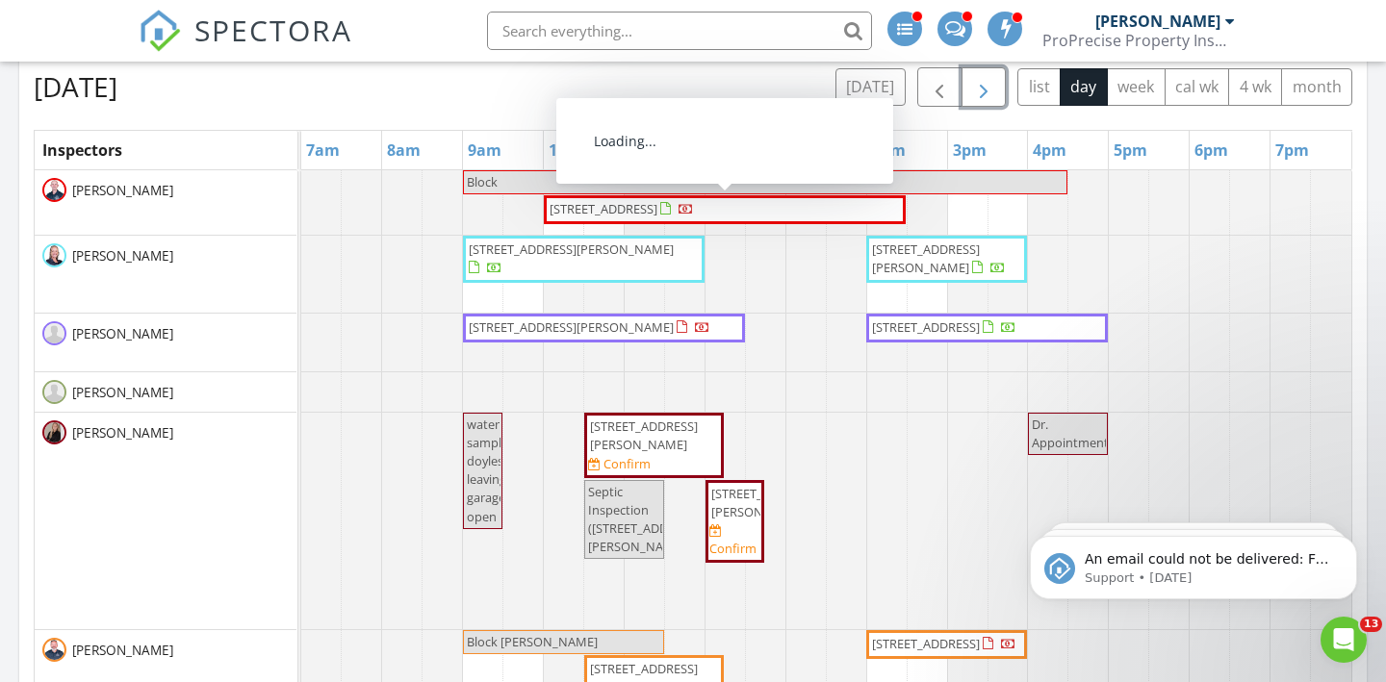
click at [676, 438] on span "1527 Johns Ave SE, Canton 44730" at bounding box center [654, 436] width 132 height 37
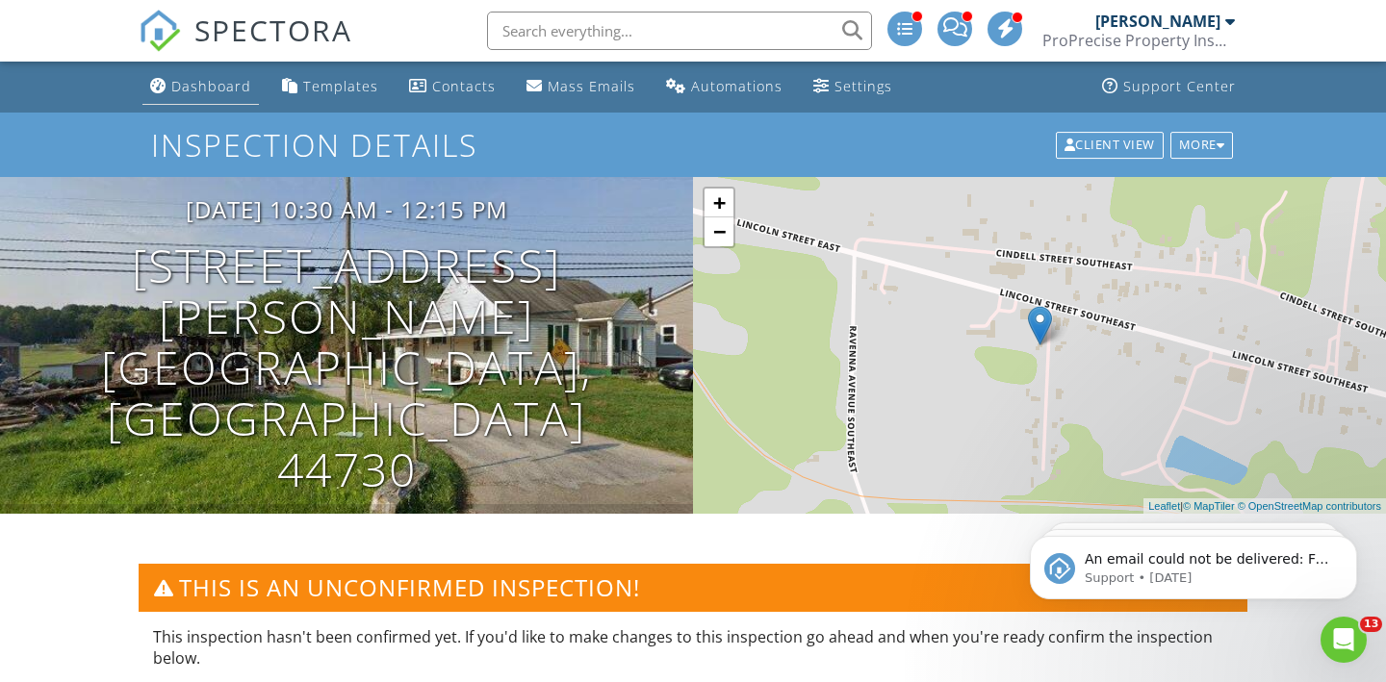
click at [218, 89] on div "Dashboard" at bounding box center [211, 86] width 80 height 18
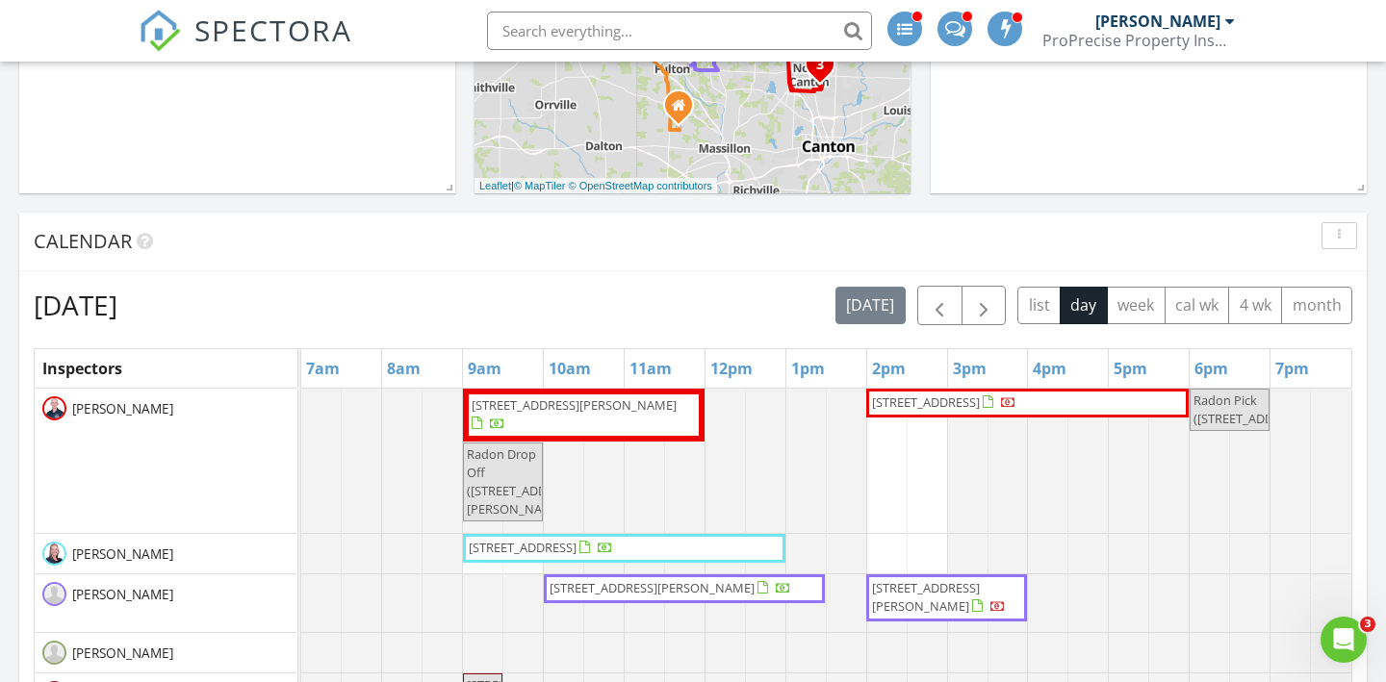
scroll to position [821, 0]
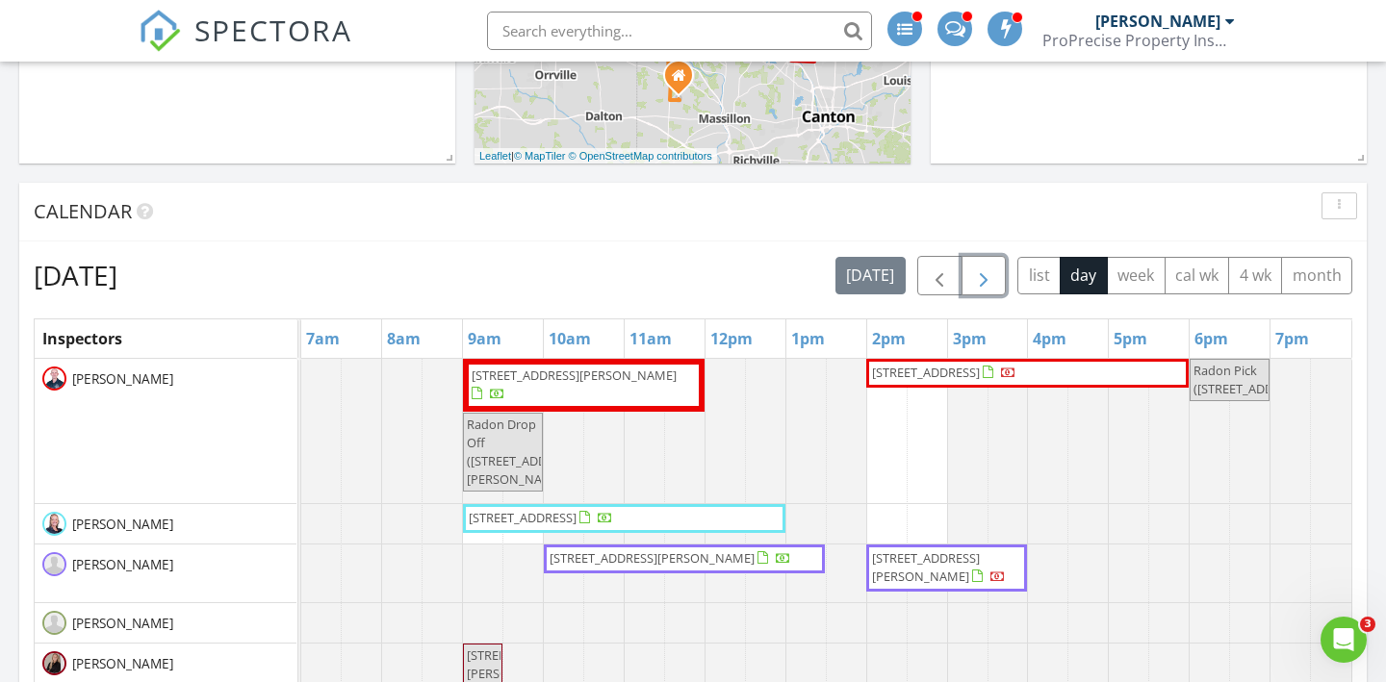
click at [991, 286] on span "button" at bounding box center [983, 276] width 23 height 23
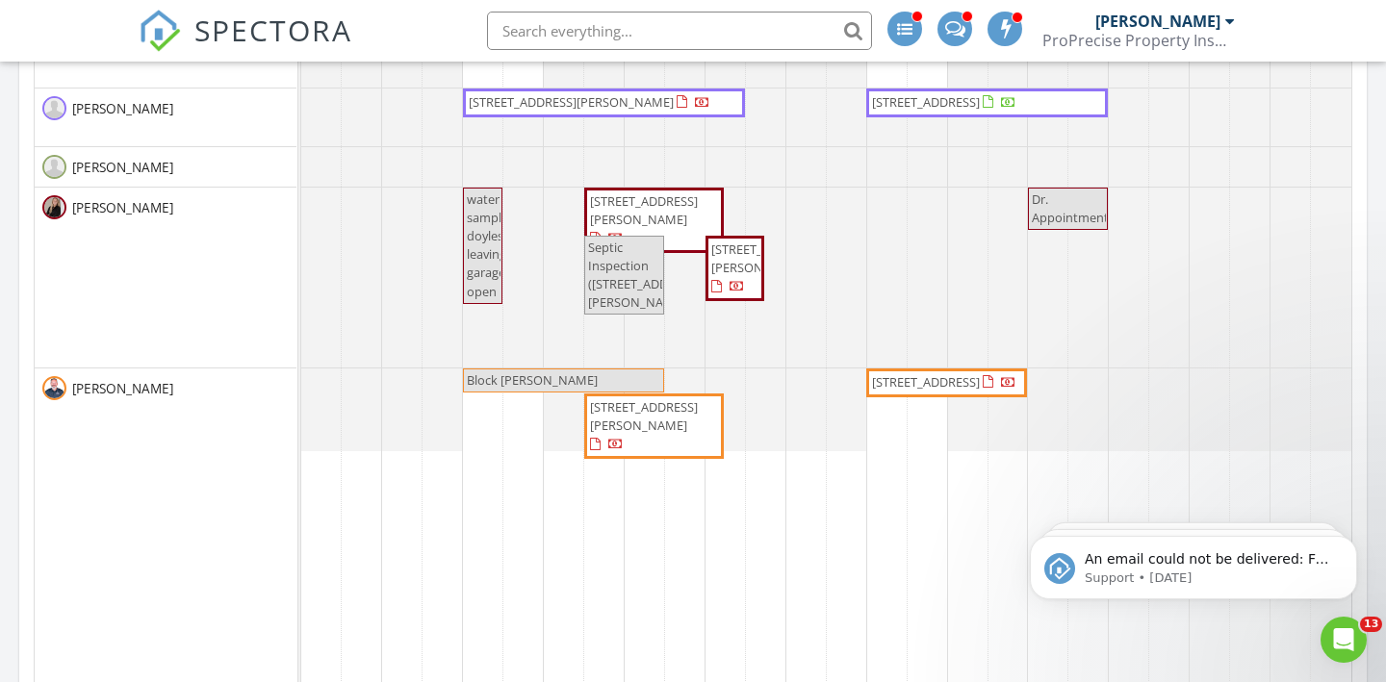
scroll to position [0, 0]
click at [614, 218] on span "[STREET_ADDRESS][PERSON_NAME]" at bounding box center [644, 210] width 108 height 36
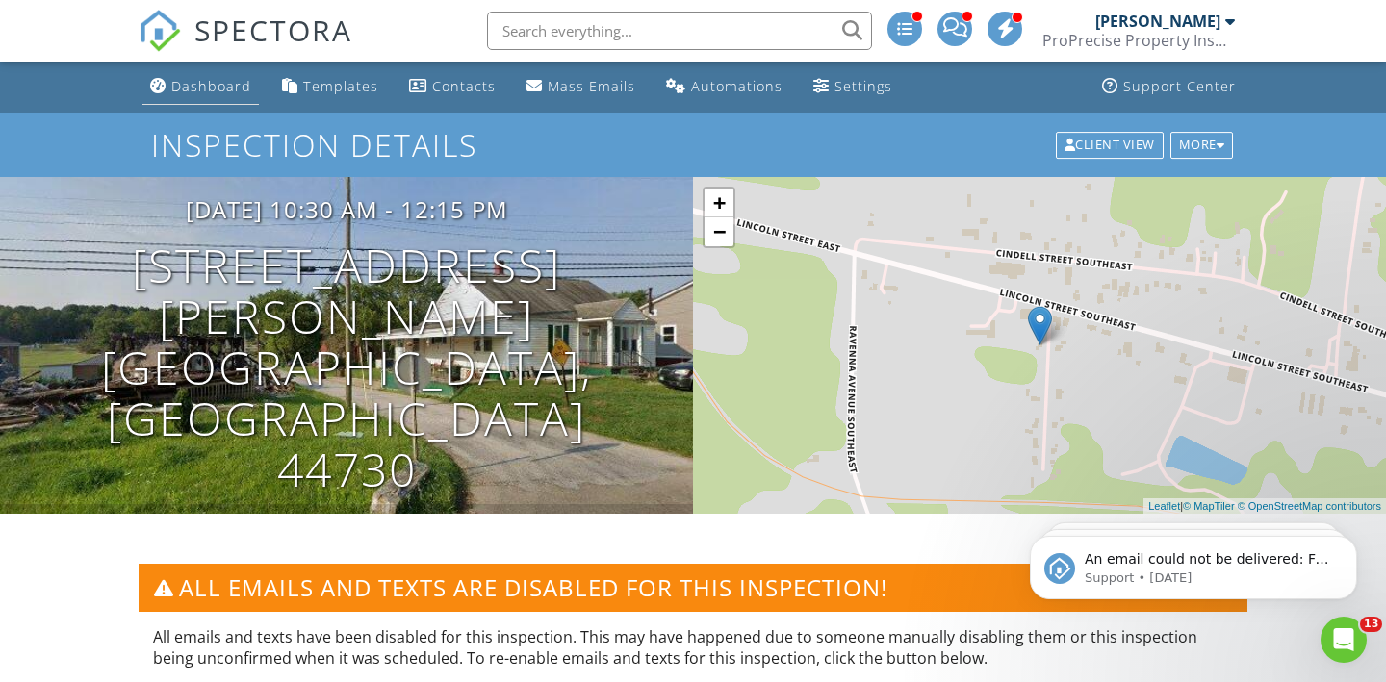
click at [226, 91] on div "Dashboard" at bounding box center [211, 86] width 80 height 18
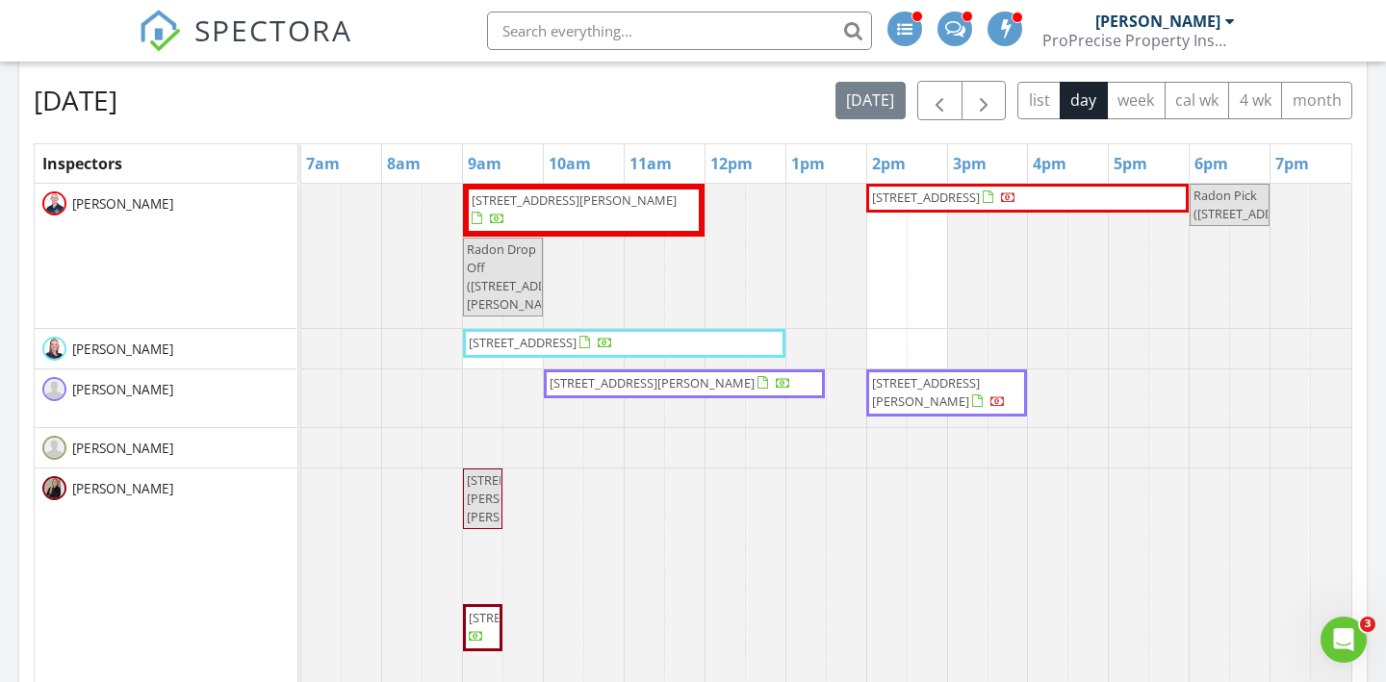
scroll to position [979, 0]
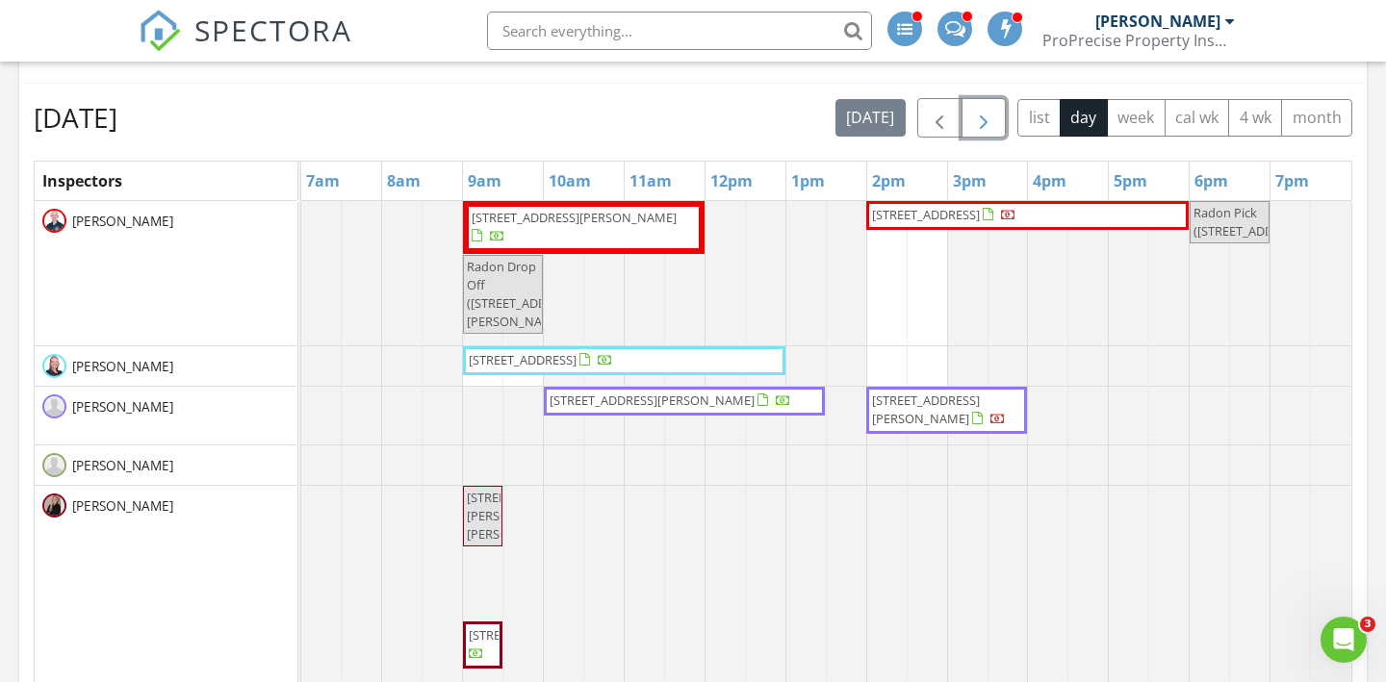
click at [974, 130] on span "button" at bounding box center [983, 118] width 23 height 23
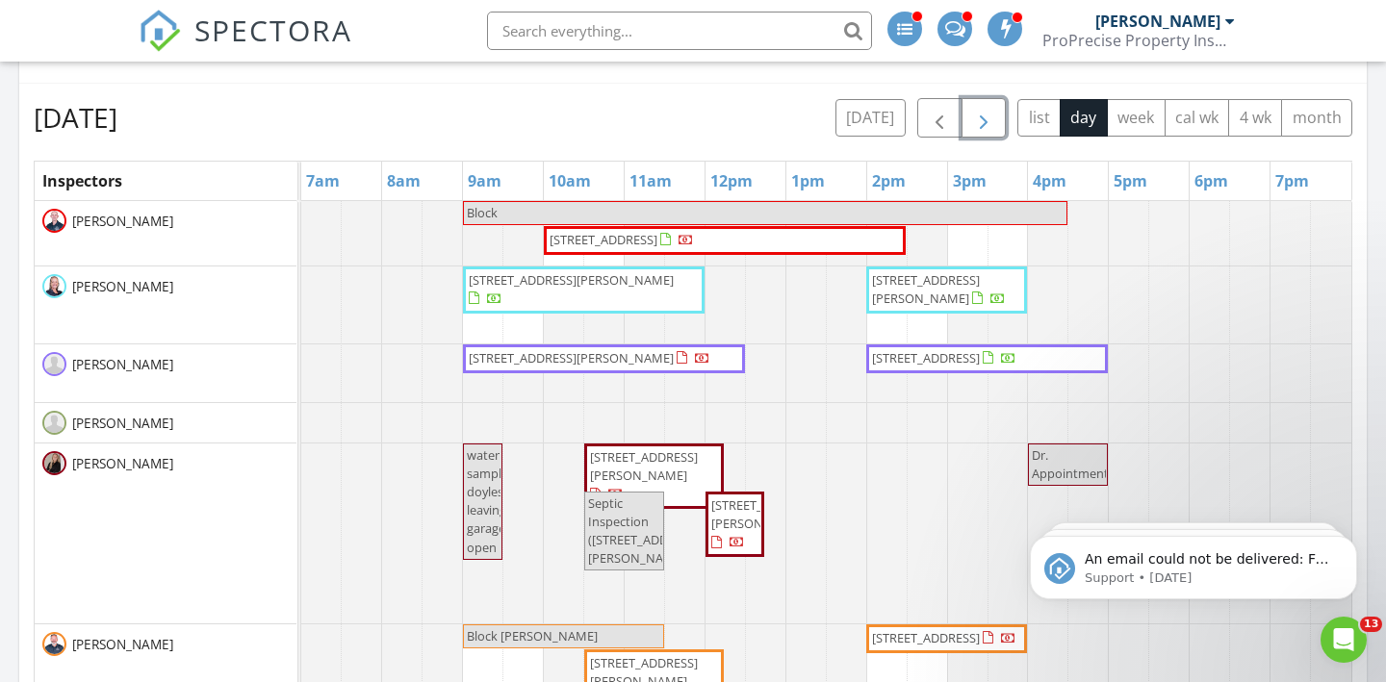
scroll to position [0, 0]
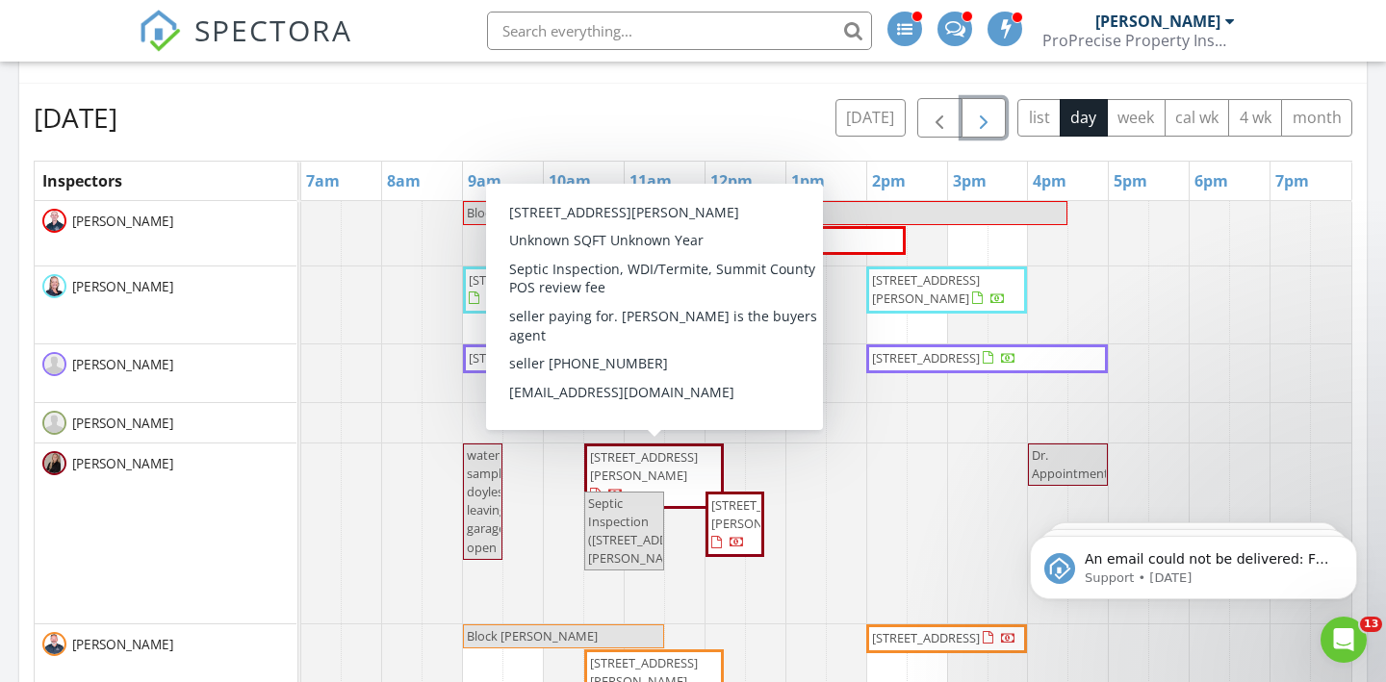
click at [625, 469] on span "1527 Johns Ave SE, Canton 44730" at bounding box center [644, 466] width 108 height 36
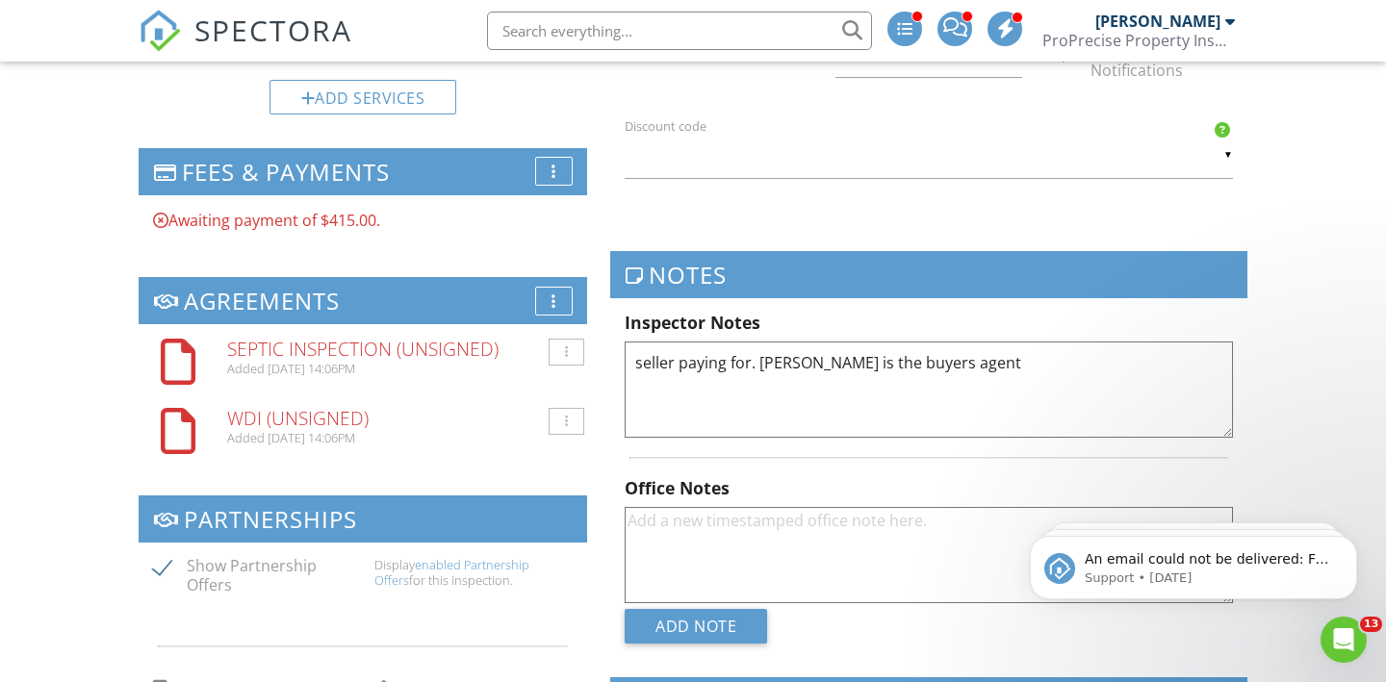
scroll to position [1544, 0]
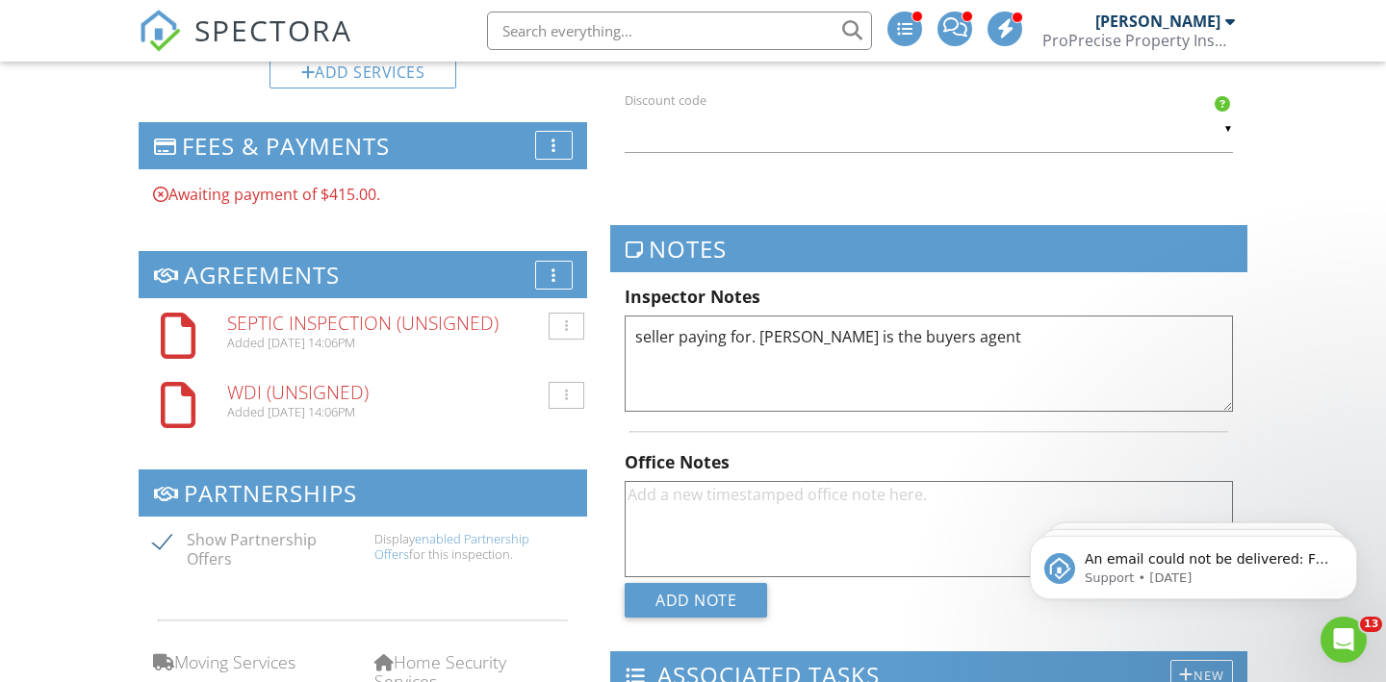
click at [1007, 360] on textarea "seller paying for. [PERSON_NAME] is the buyers agent" at bounding box center [929, 364] width 608 height 96
type textarea "seller paying for. Rhesa is the buyers agent LB: 0214"
click at [1350, 235] on div "Dashboard Templates Contacts Mass Emails Automations Settings Support Center In…" at bounding box center [693, 94] width 1386 height 3154
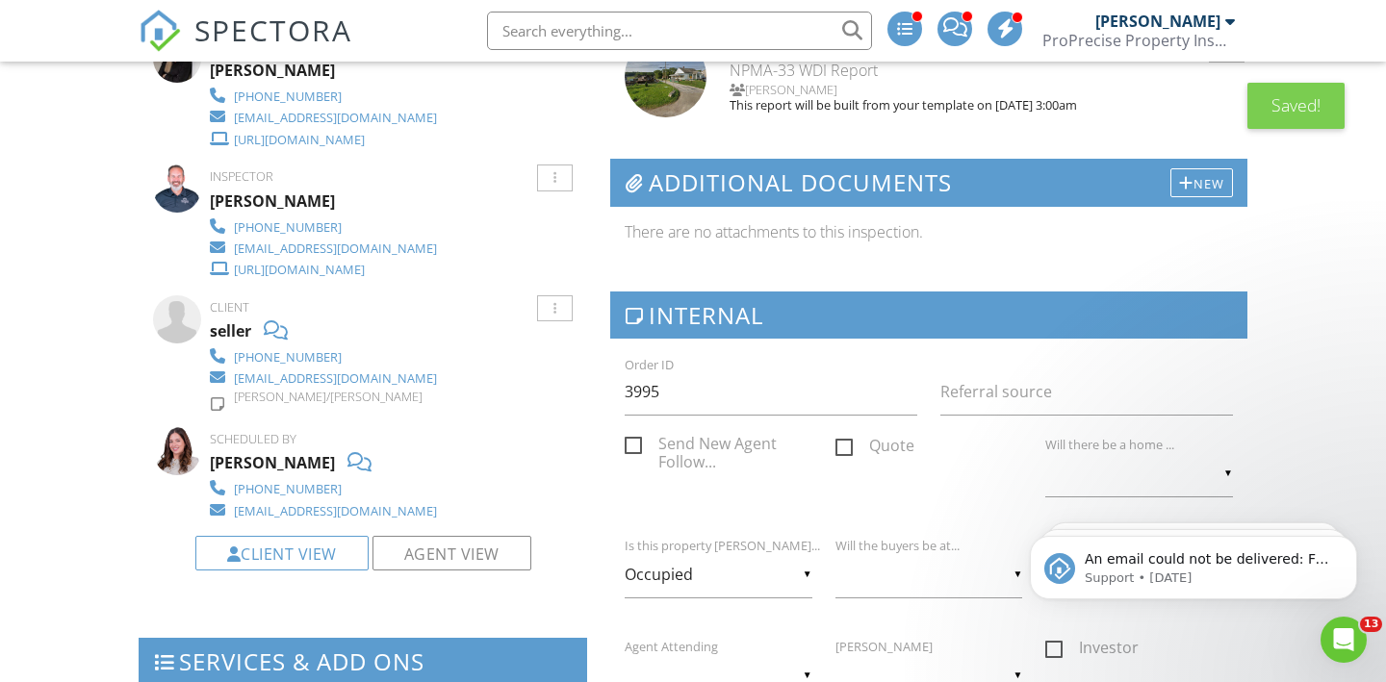
scroll to position [0, 0]
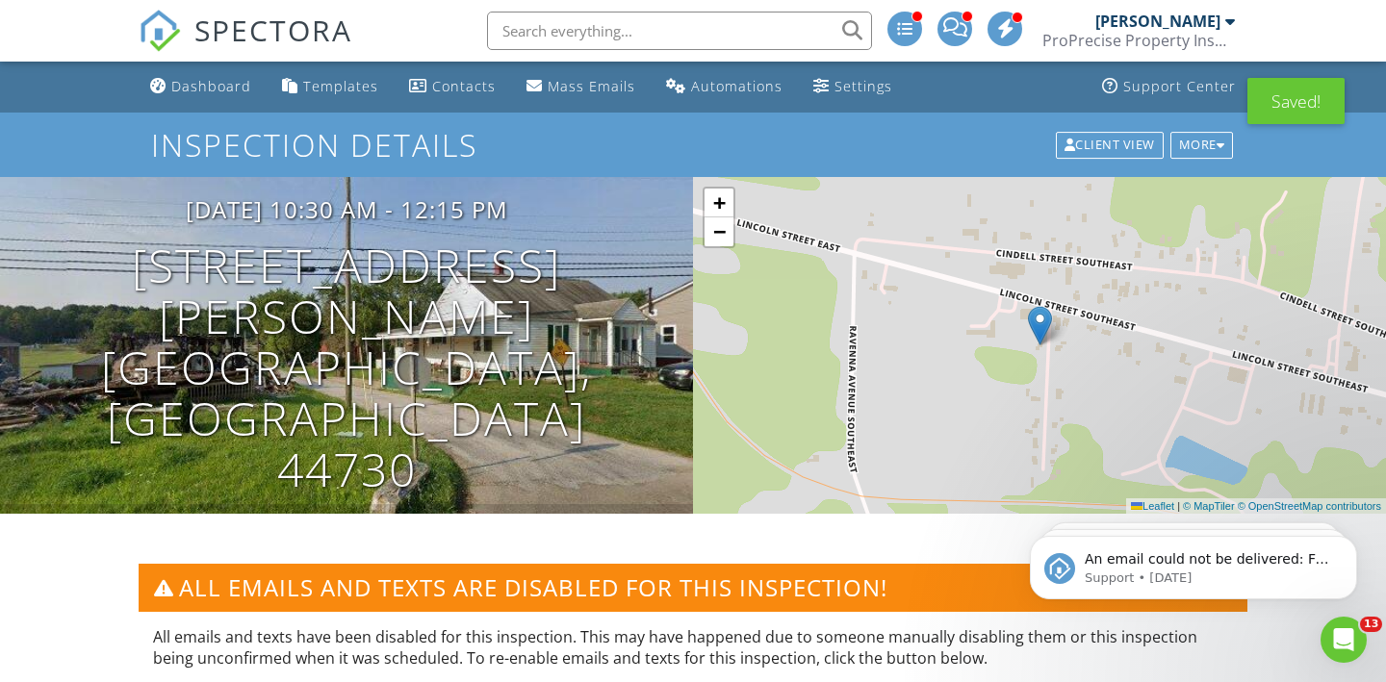
click at [197, 62] on div "SPECTORA" at bounding box center [246, 31] width 214 height 62
click at [221, 115] on div "Inspection Details Client View More Property Details Reschedule Reorder / Copy …" at bounding box center [693, 145] width 1386 height 64
click at [231, 92] on div "Dashboard" at bounding box center [211, 86] width 80 height 18
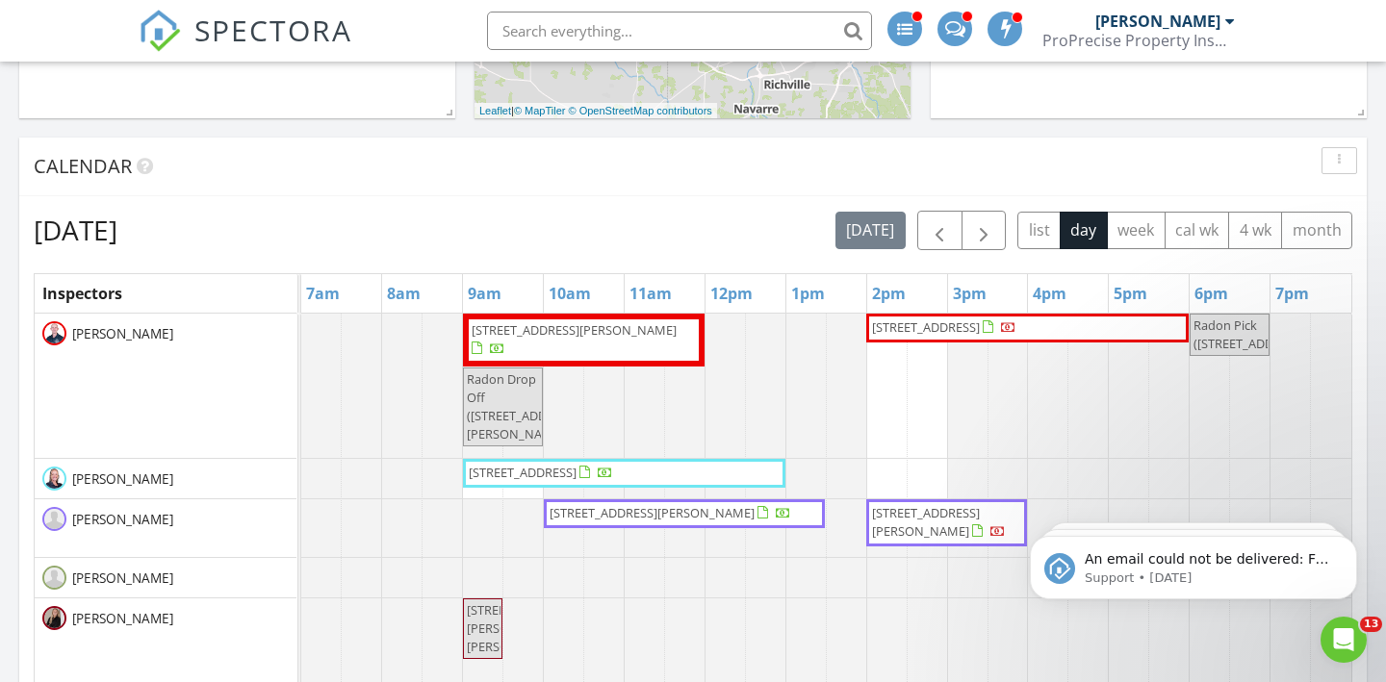
scroll to position [865, 0]
click at [993, 236] on span "button" at bounding box center [983, 231] width 23 height 23
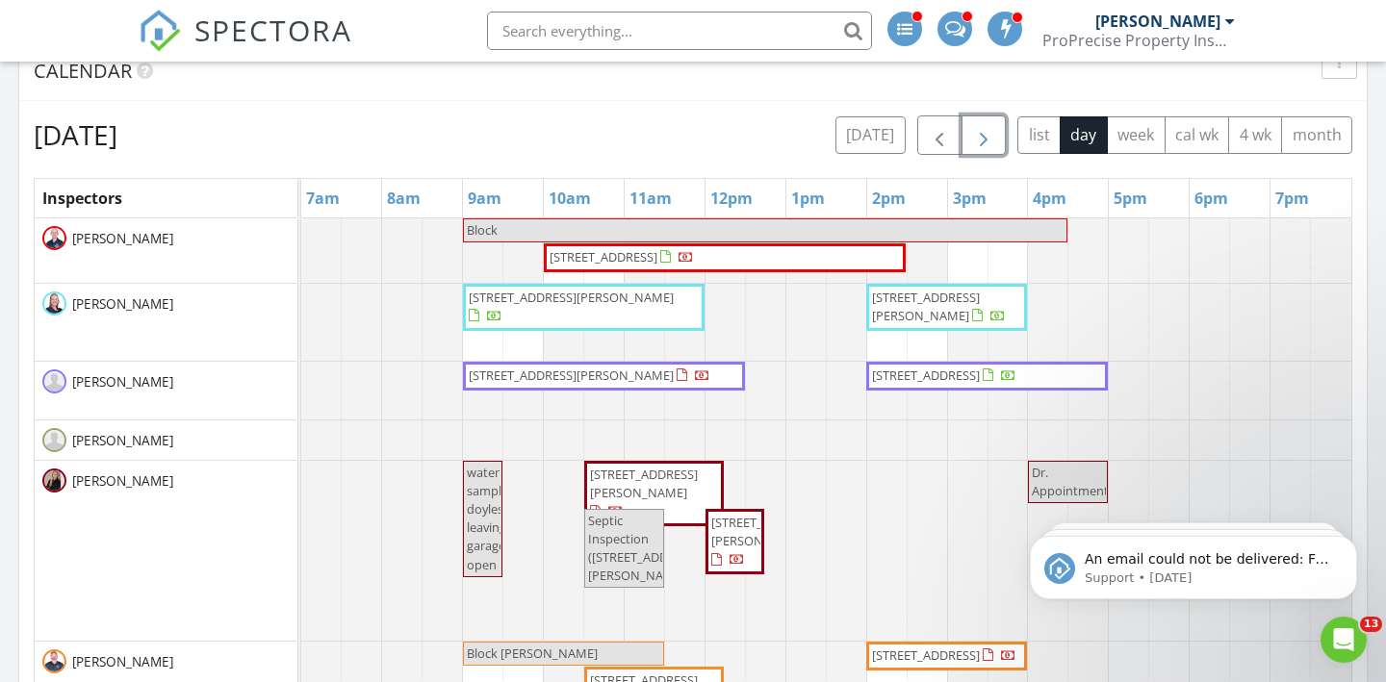
scroll to position [956, 0]
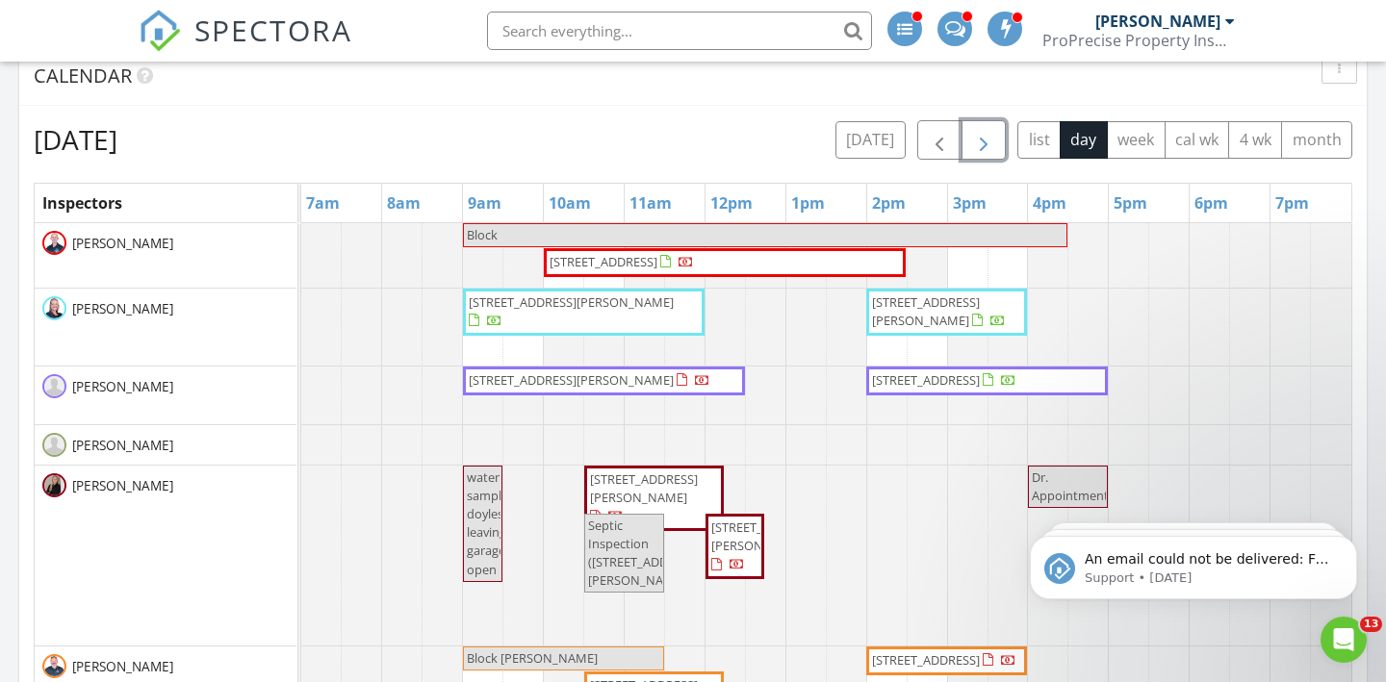
click at [987, 145] on span "button" at bounding box center [983, 140] width 23 height 23
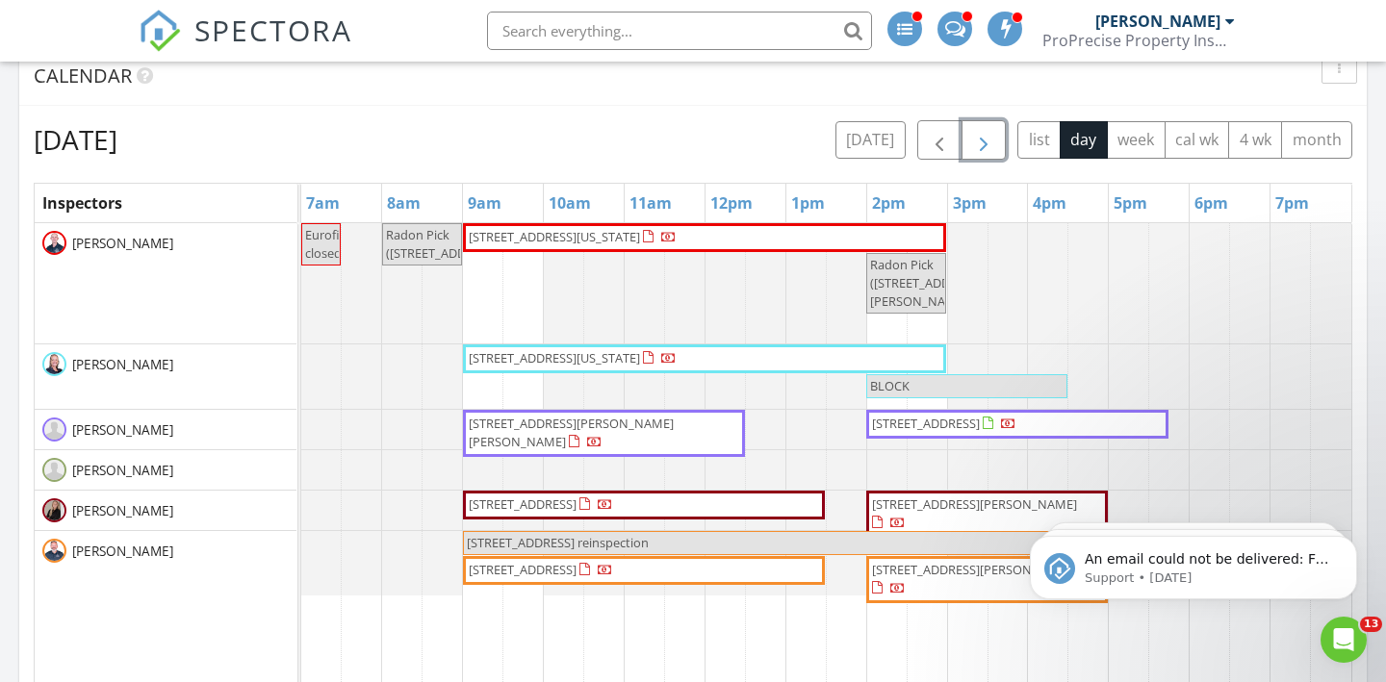
click at [987, 145] on span "button" at bounding box center [983, 140] width 23 height 23
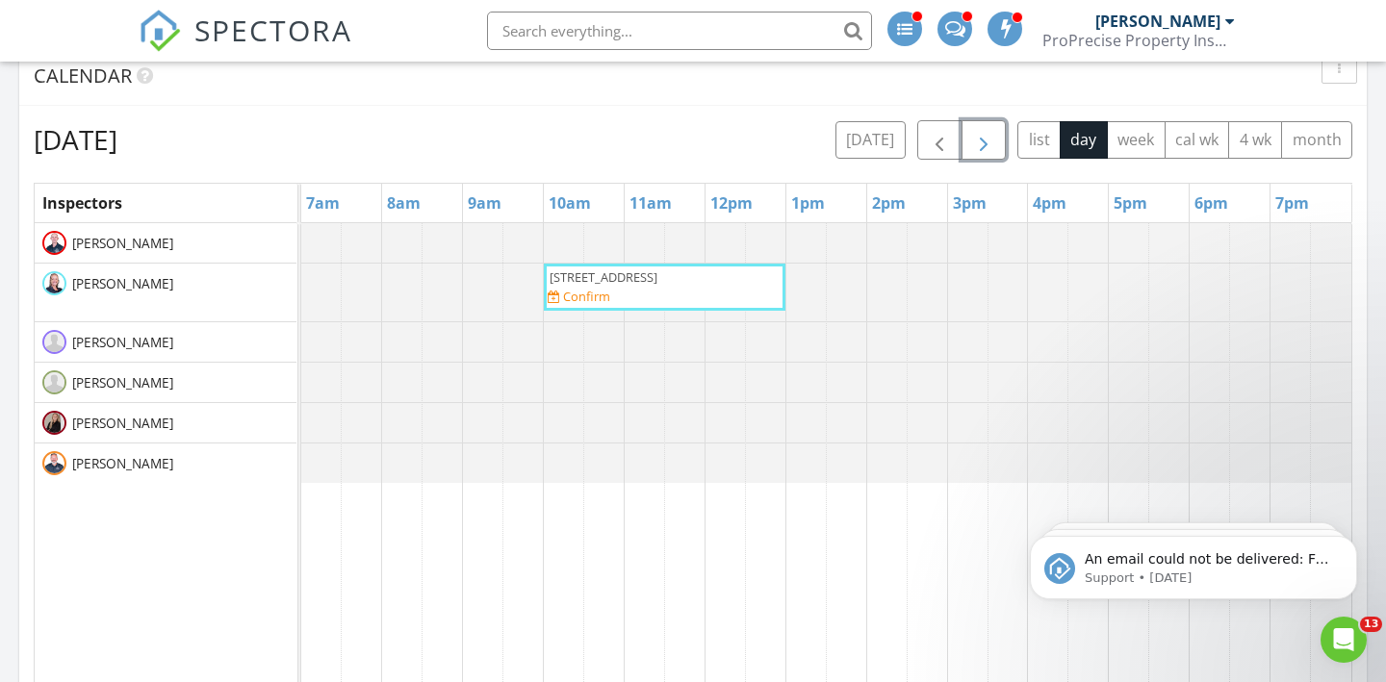
click at [981, 145] on span "button" at bounding box center [983, 140] width 23 height 23
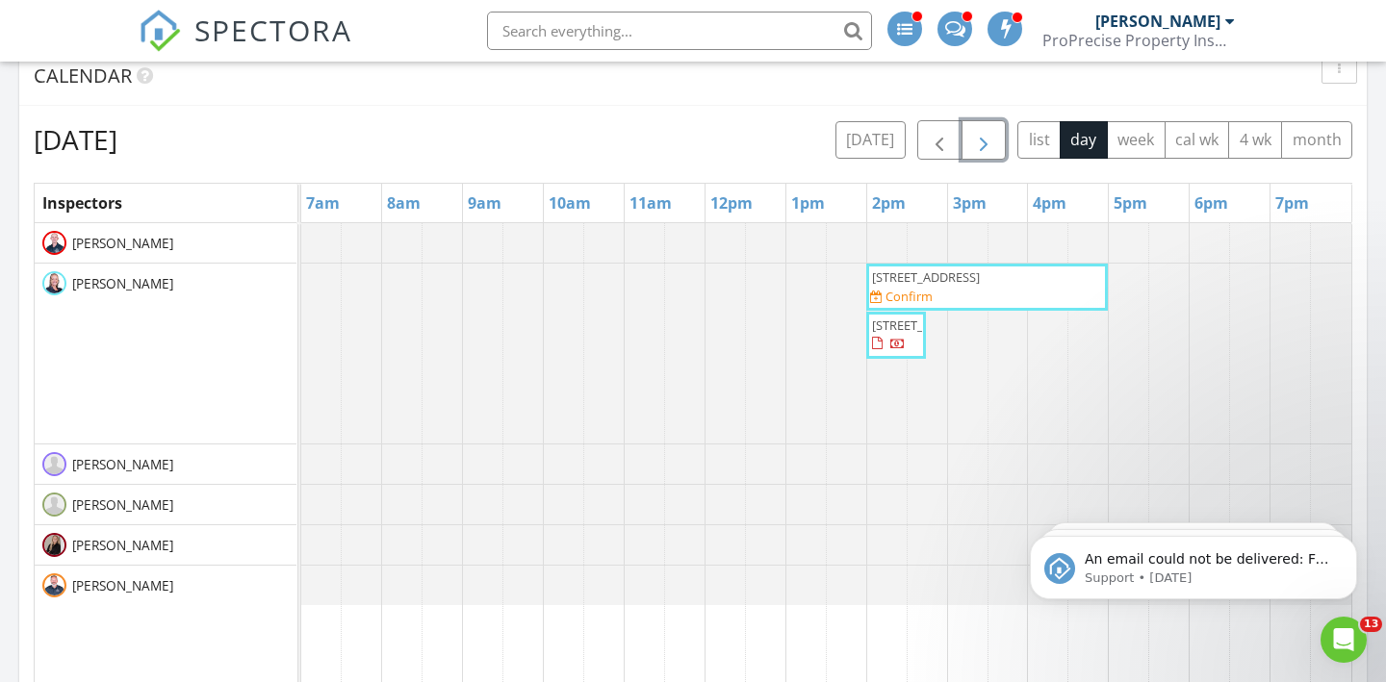
click at [1057, 289] on div "2028 W 104th St, Cleveland 44102 Confirm" at bounding box center [987, 287] width 234 height 38
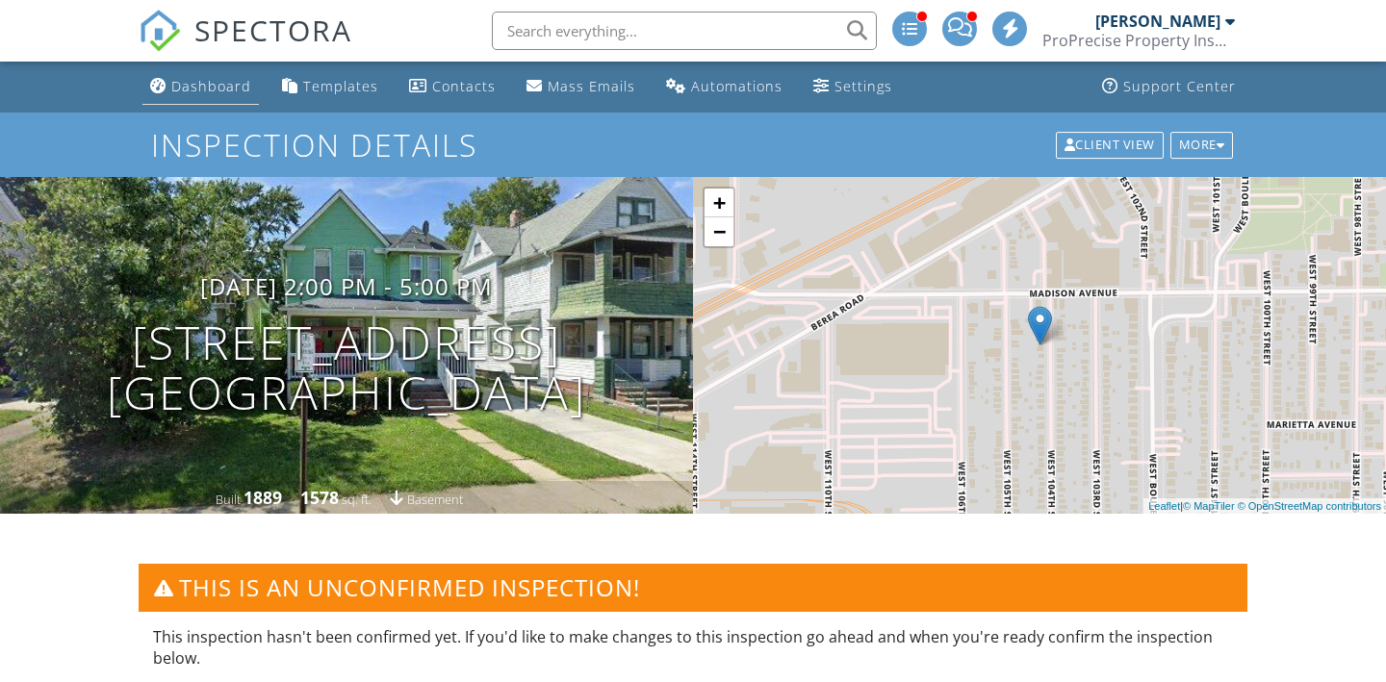
click at [192, 82] on div "Dashboard" at bounding box center [211, 86] width 80 height 18
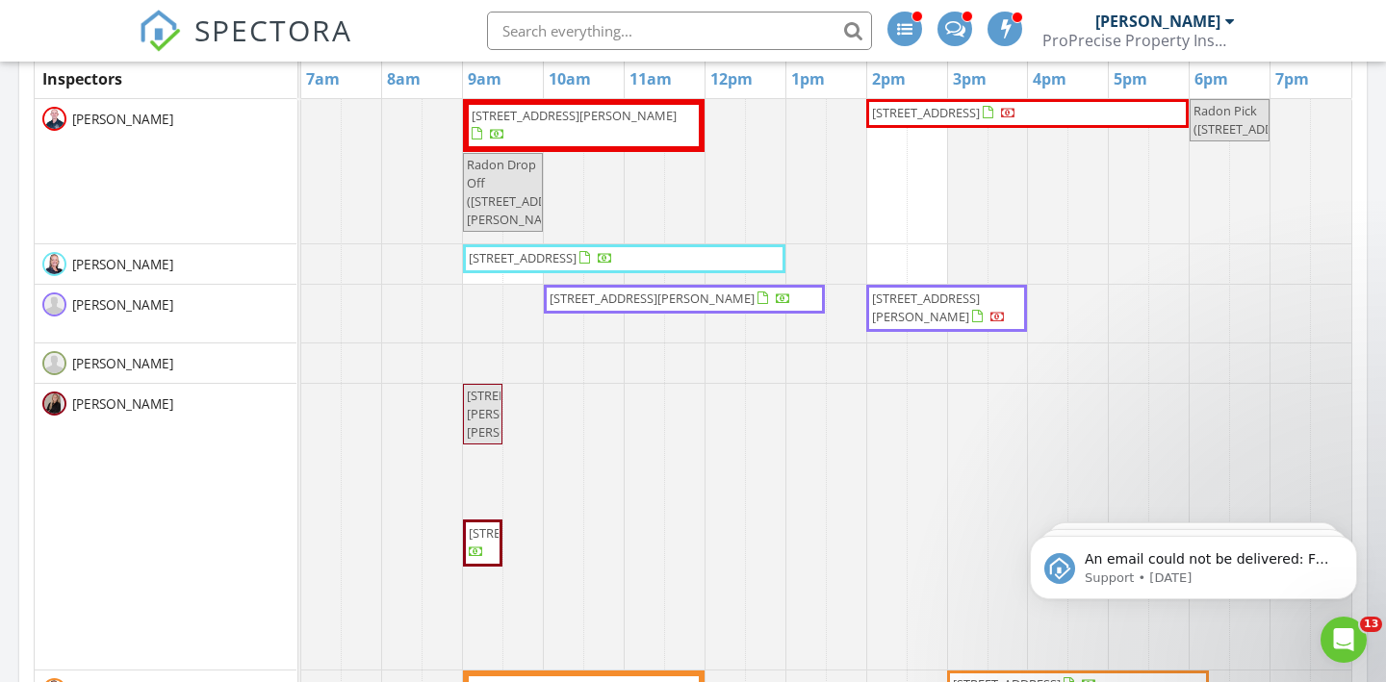
scroll to position [977, 0]
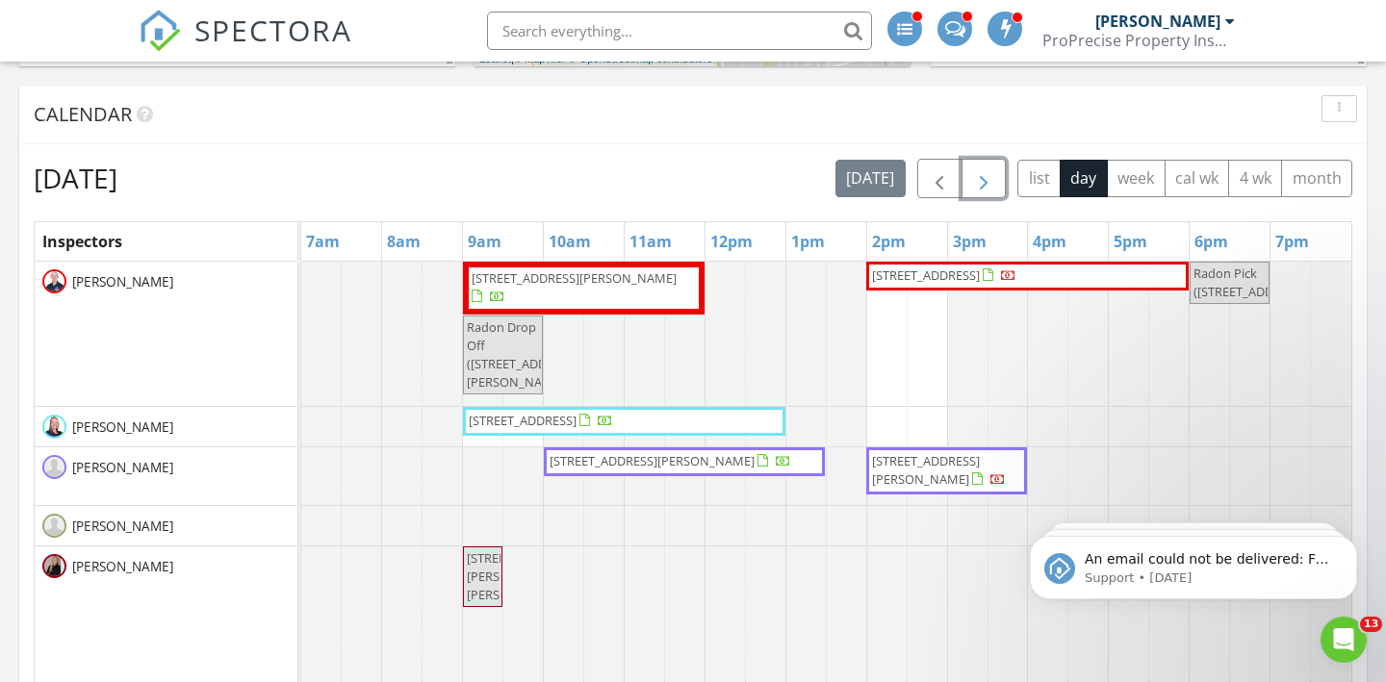
click at [1000, 173] on button "button" at bounding box center [983, 178] width 45 height 39
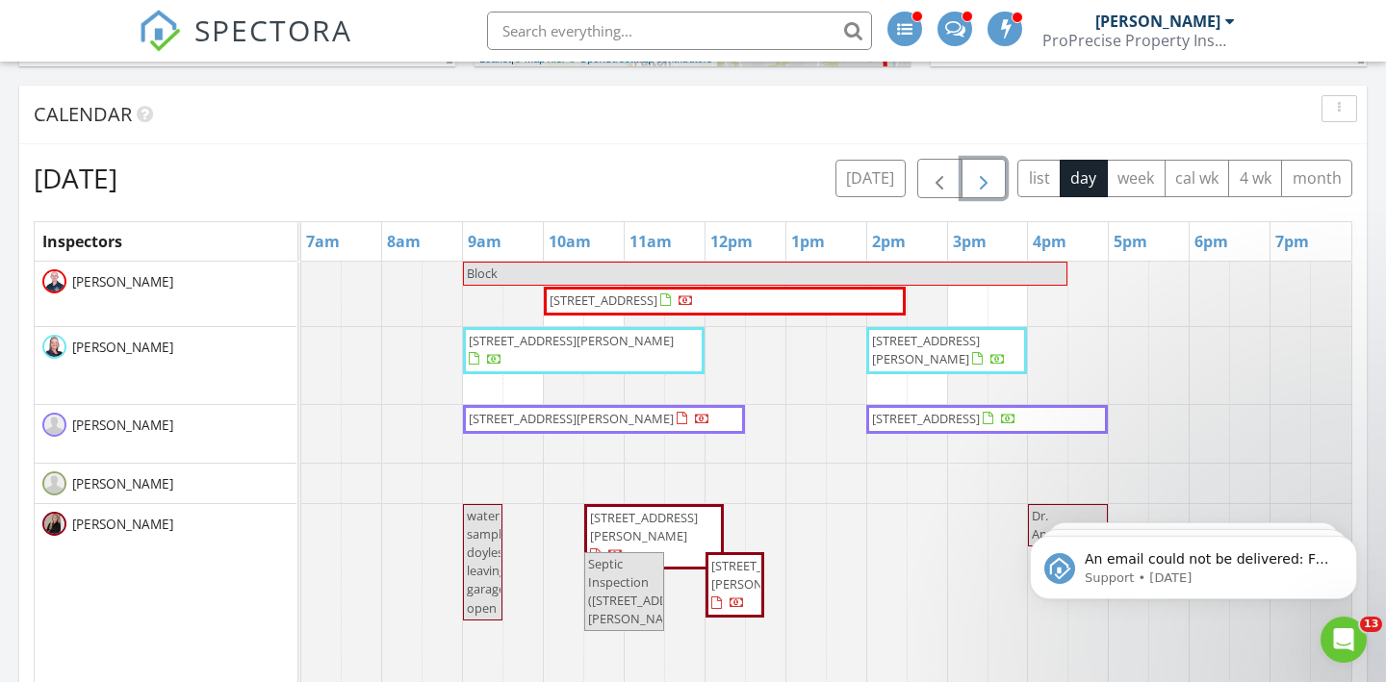
click at [1000, 173] on button "button" at bounding box center [983, 178] width 45 height 39
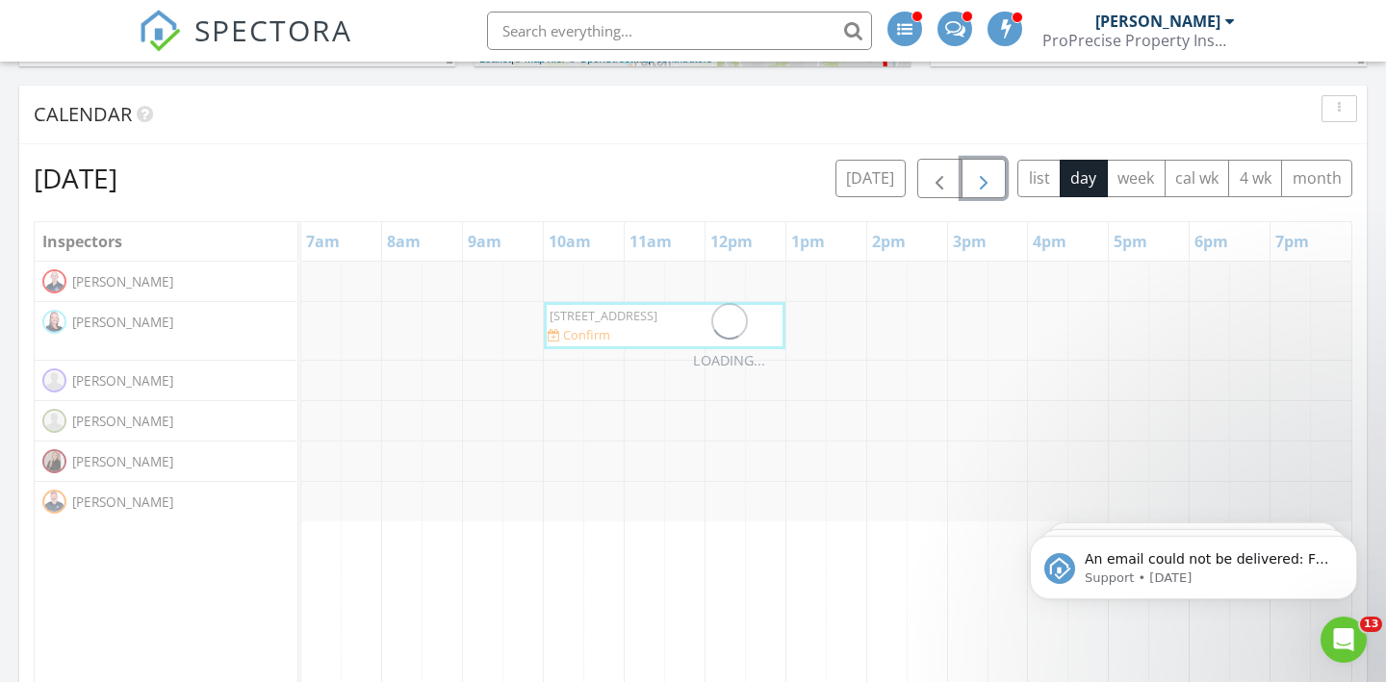
click at [1000, 173] on button "button" at bounding box center [983, 178] width 45 height 39
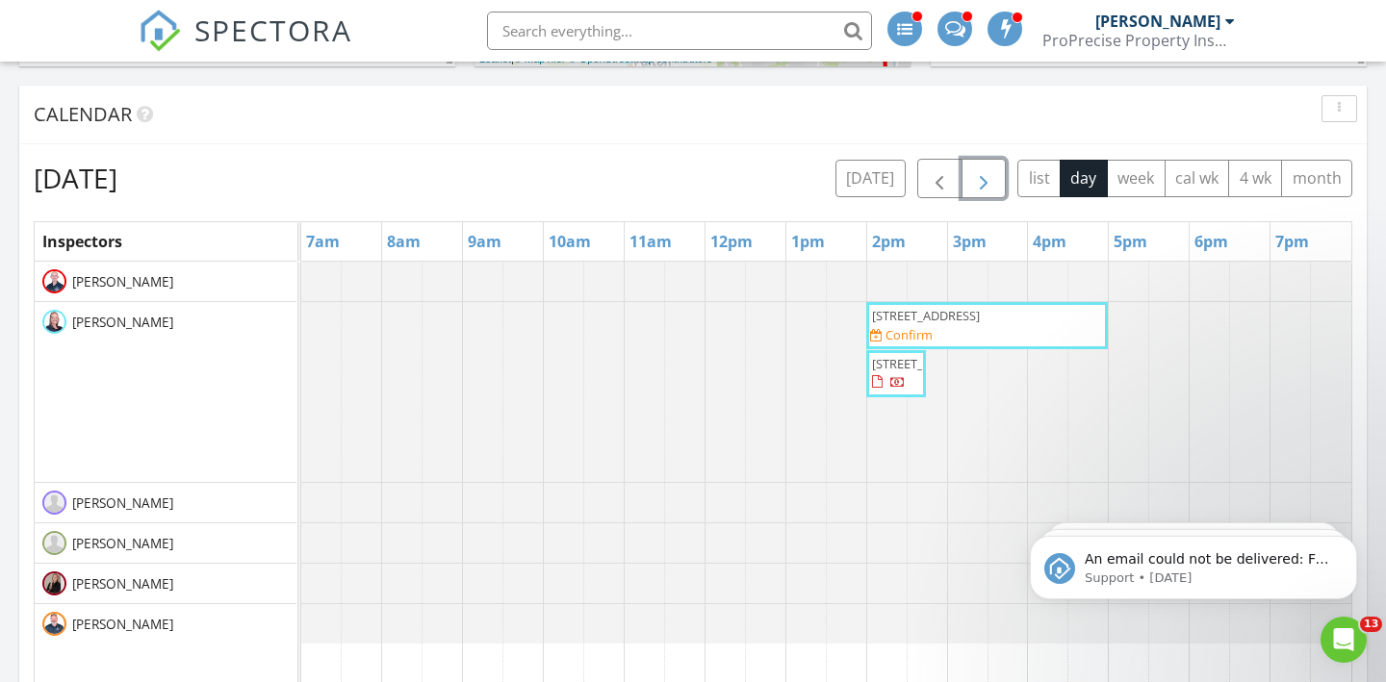
click at [995, 181] on button "button" at bounding box center [983, 178] width 45 height 39
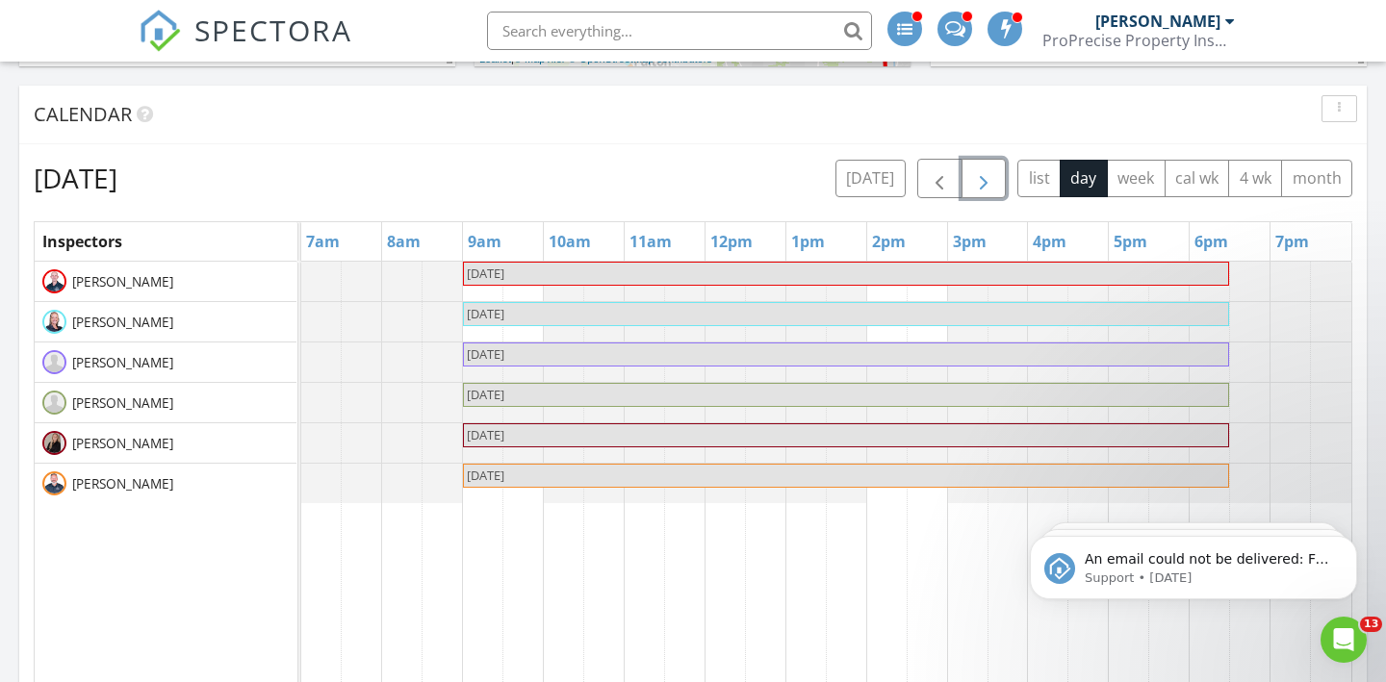
click at [995, 181] on button "button" at bounding box center [983, 178] width 45 height 39
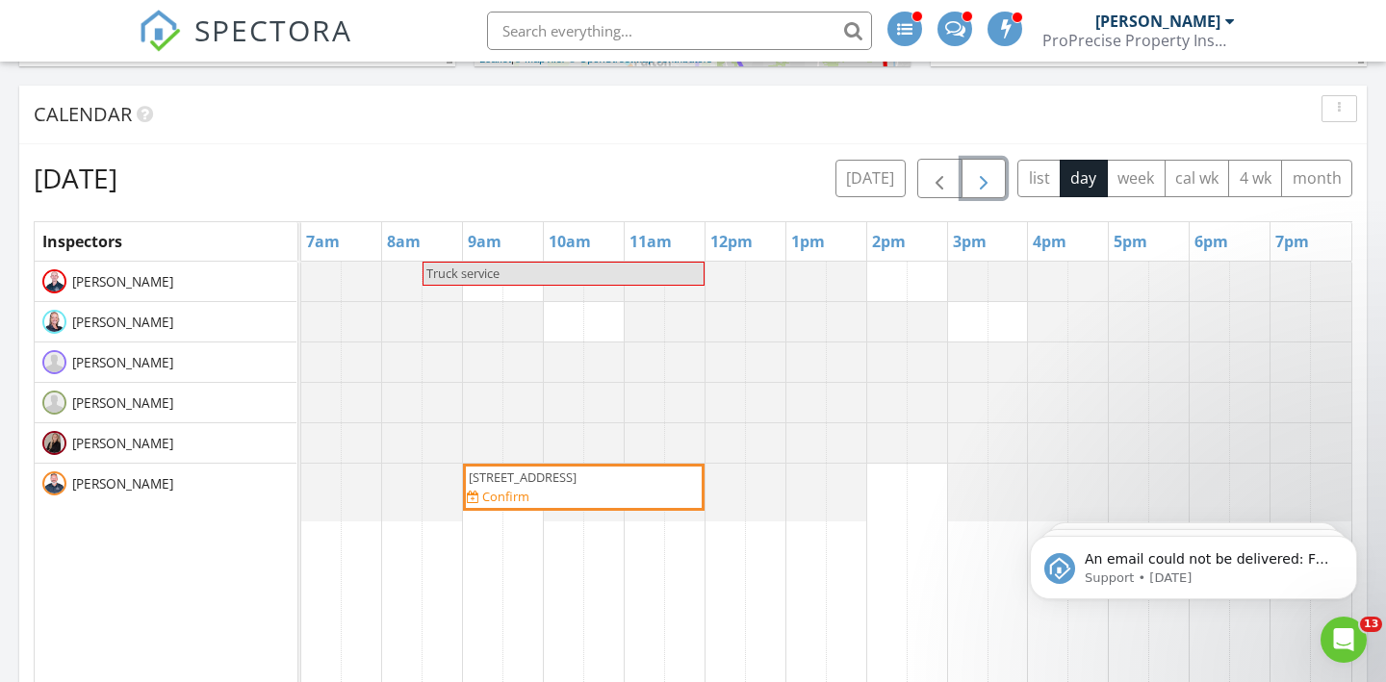
scroll to position [958, 0]
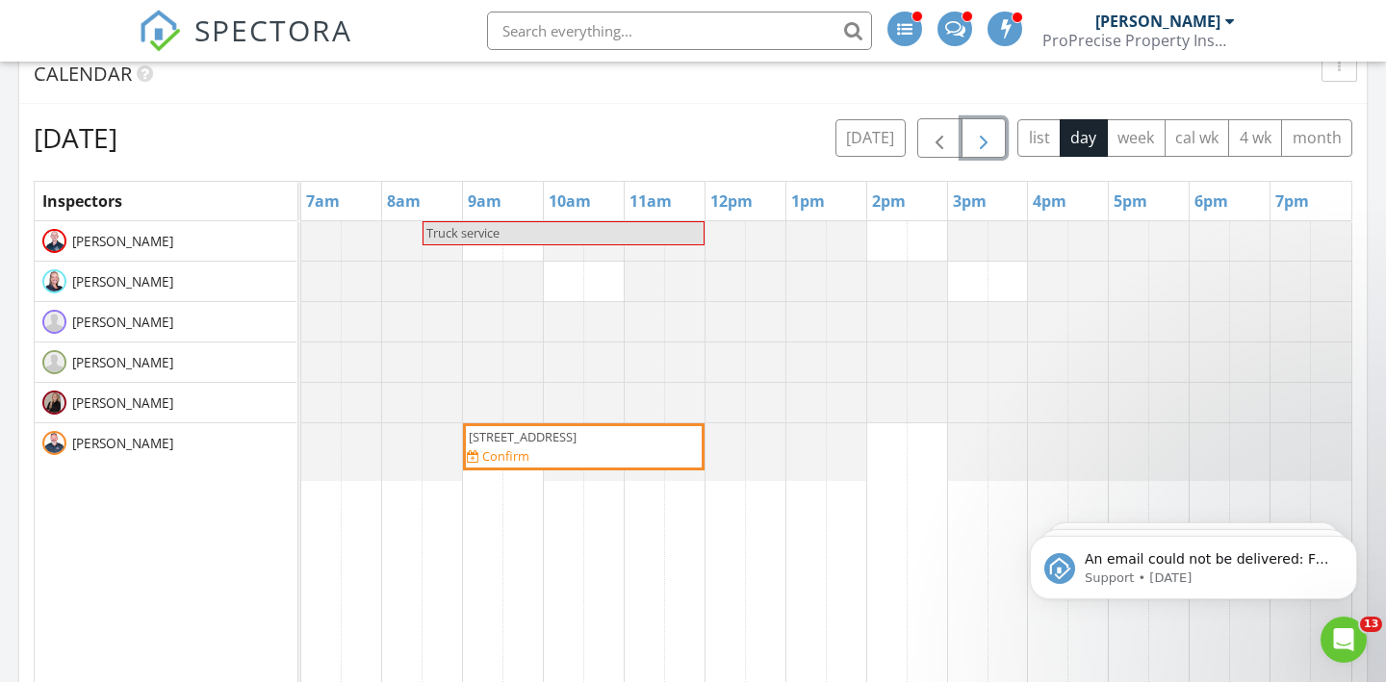
click at [888, 437] on div "Truck service 3732 Golf Course Dr, Norton 44203 Confirm" at bounding box center [826, 592] width 1050 height 743
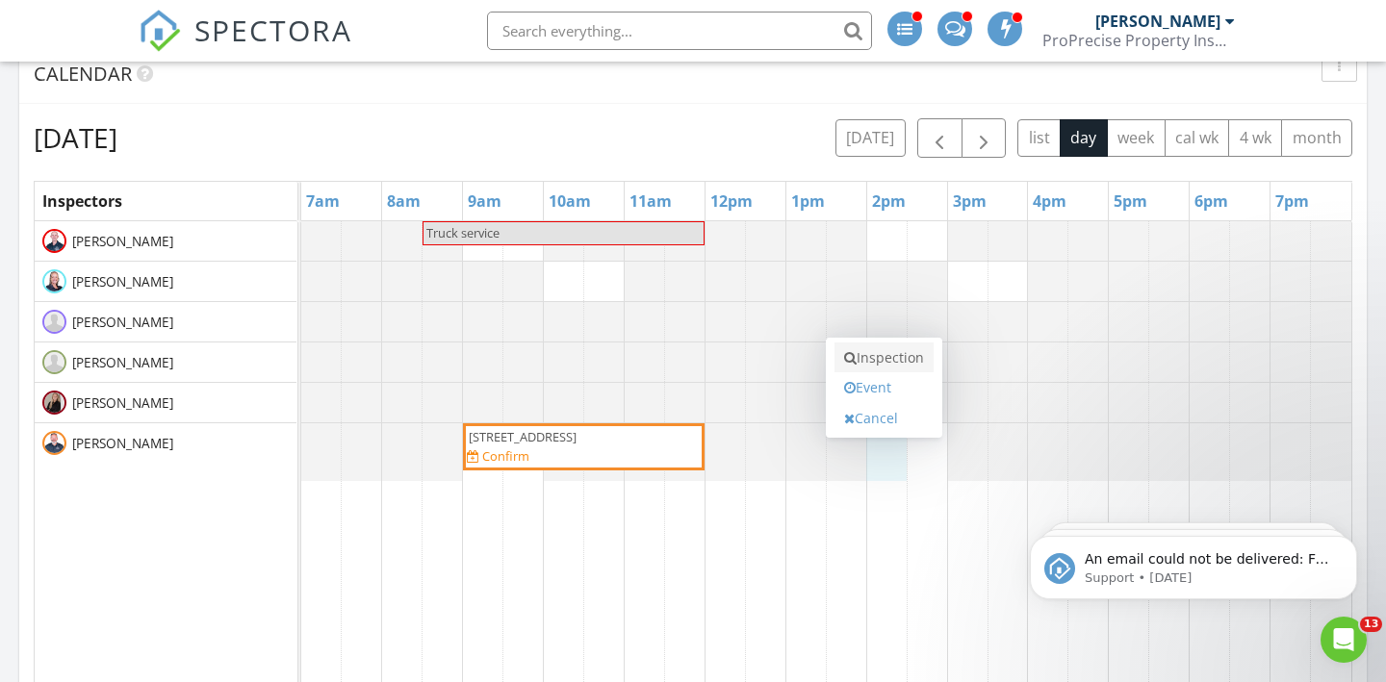
click at [898, 358] on link "Inspection" at bounding box center [883, 358] width 99 height 31
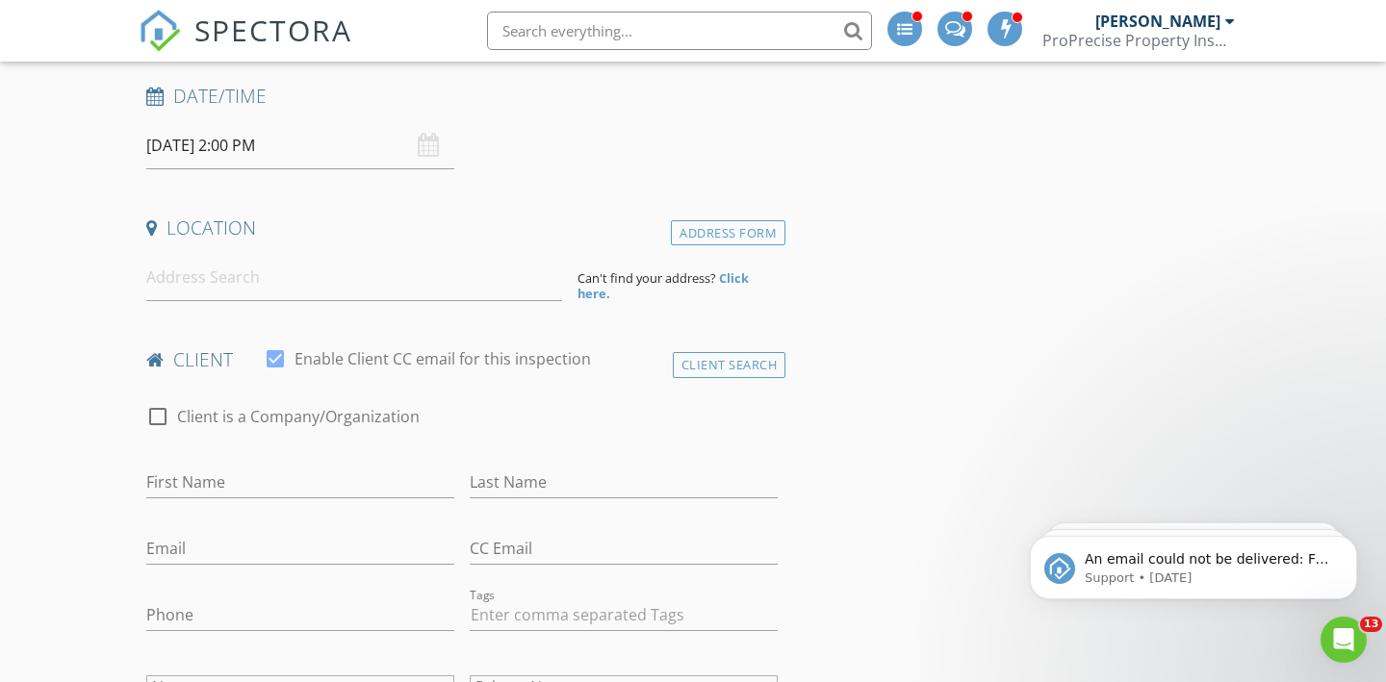
scroll to position [294, 0]
click at [404, 268] on input at bounding box center [354, 274] width 416 height 47
paste input "[STREET_ADDRESS][PERSON_NAME]"
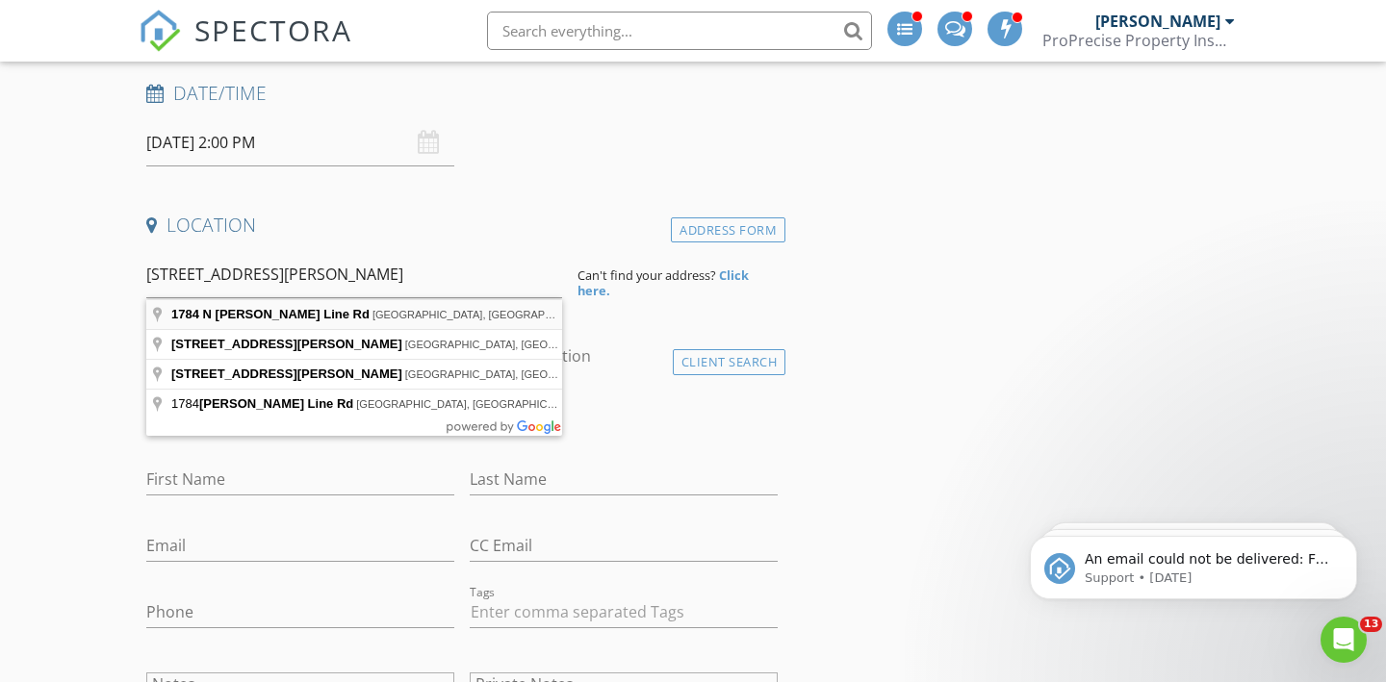
type input "[STREET_ADDRESS][PERSON_NAME]"
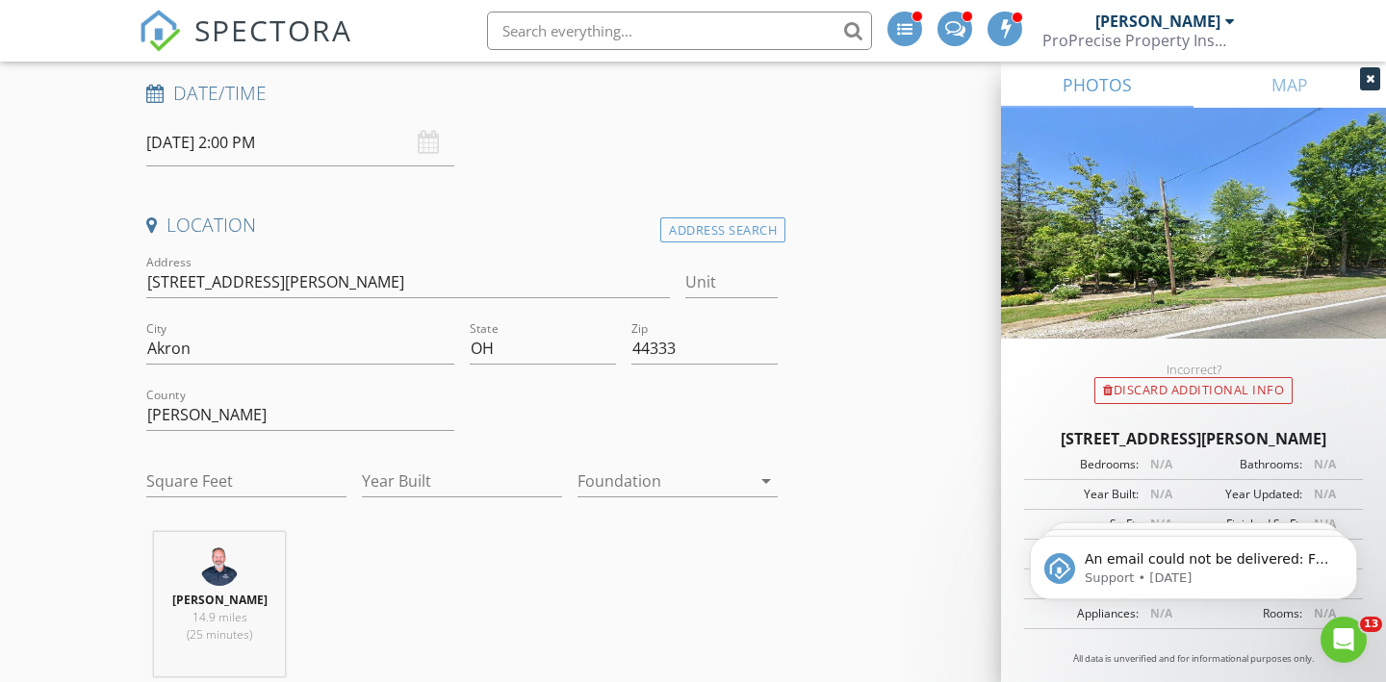
scroll to position [376, 0]
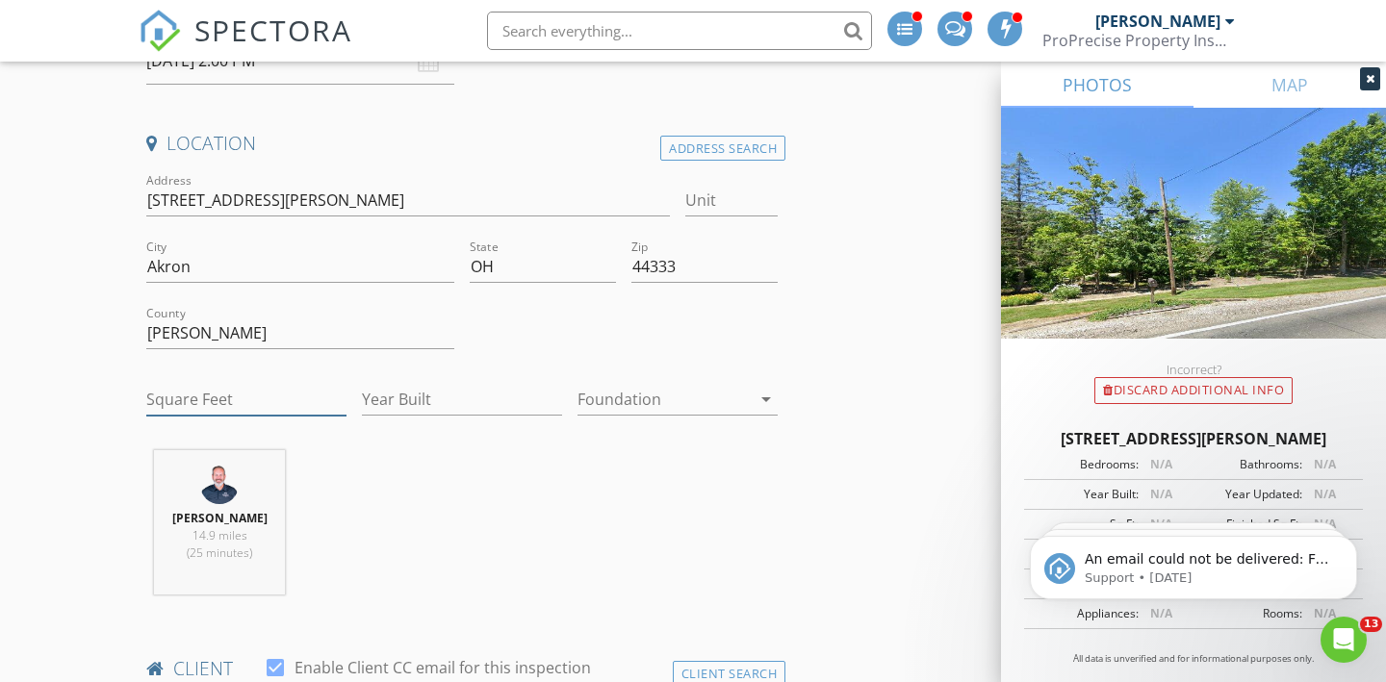
click at [222, 391] on input "Square Feet" at bounding box center [246, 400] width 200 height 32
paste input "3821"
type input "3821"
click at [400, 396] on input "Year Built" at bounding box center [462, 400] width 200 height 32
type input "1992"
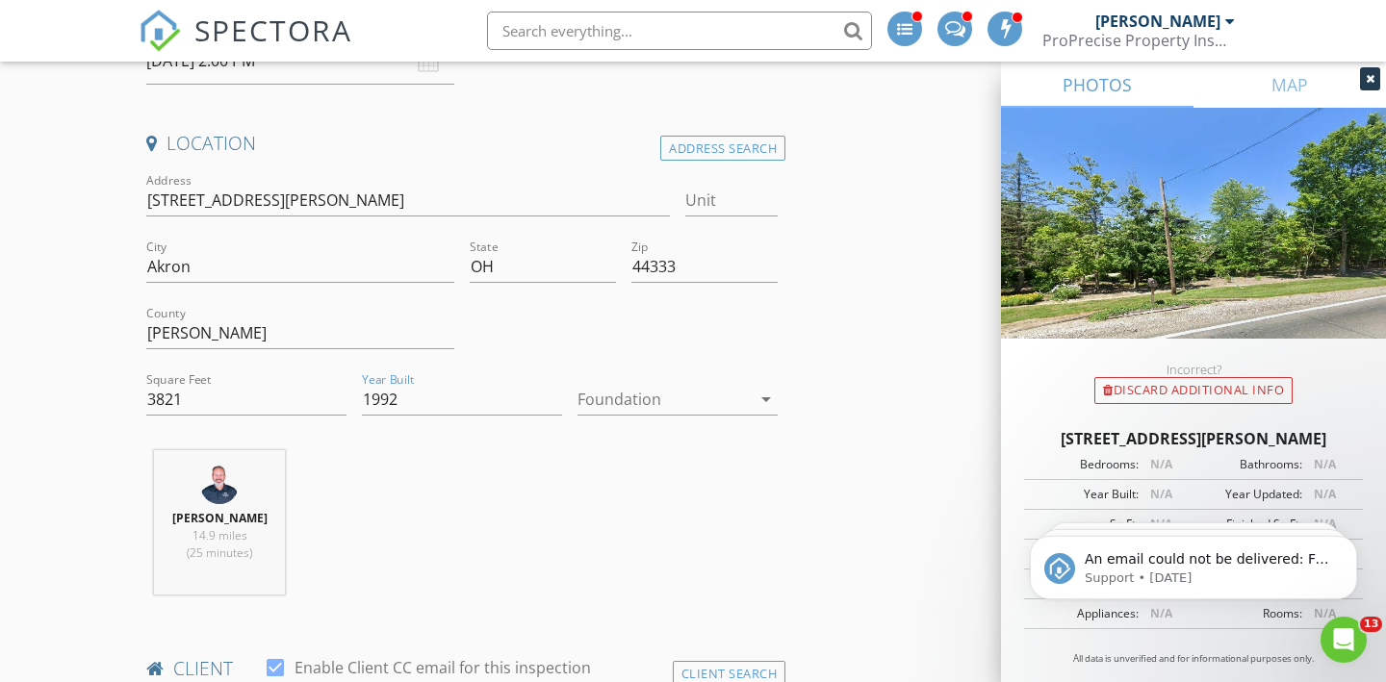
click at [629, 404] on div at bounding box center [663, 399] width 173 height 31
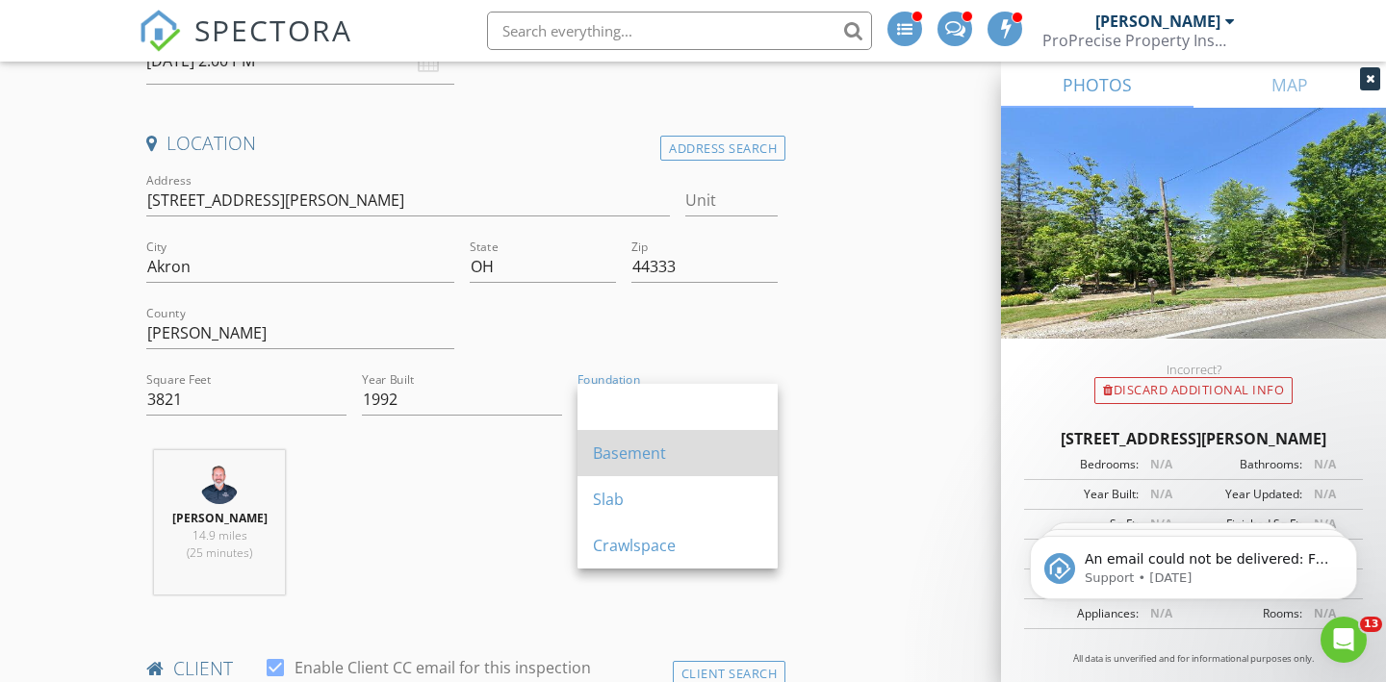
click at [625, 438] on div "Basement" at bounding box center [677, 453] width 169 height 46
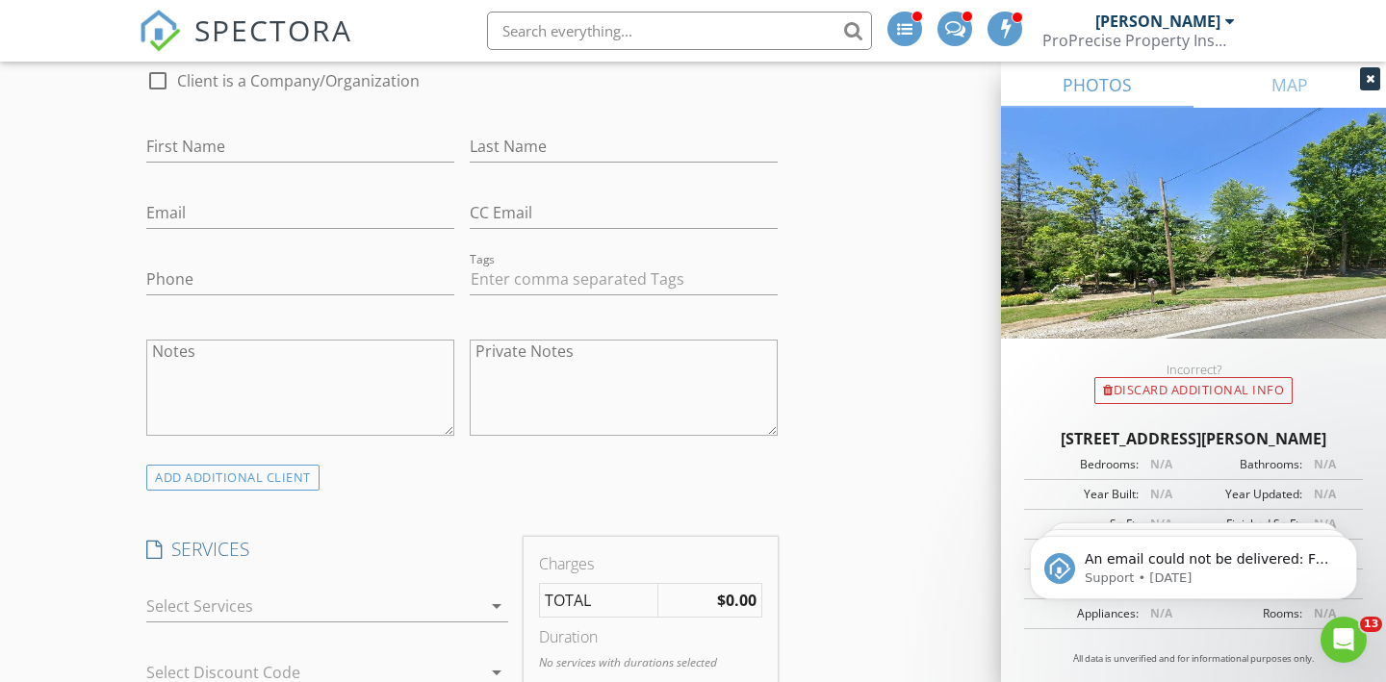
scroll to position [887, 0]
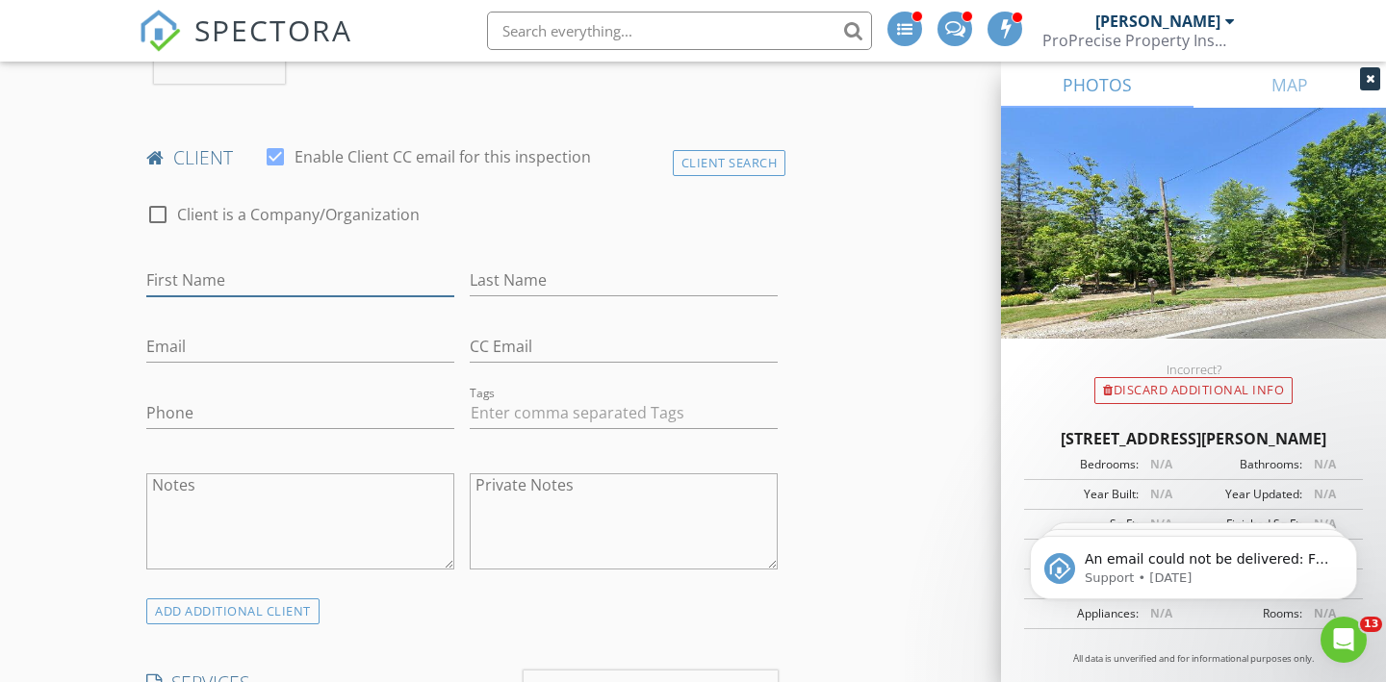
click at [421, 283] on input "First Name" at bounding box center [300, 281] width 308 height 32
type input "[PERSON_NAME]"
click at [600, 300] on div "Last Name" at bounding box center [624, 290] width 308 height 51
click at [625, 283] on input "Last Name" at bounding box center [624, 281] width 308 height 32
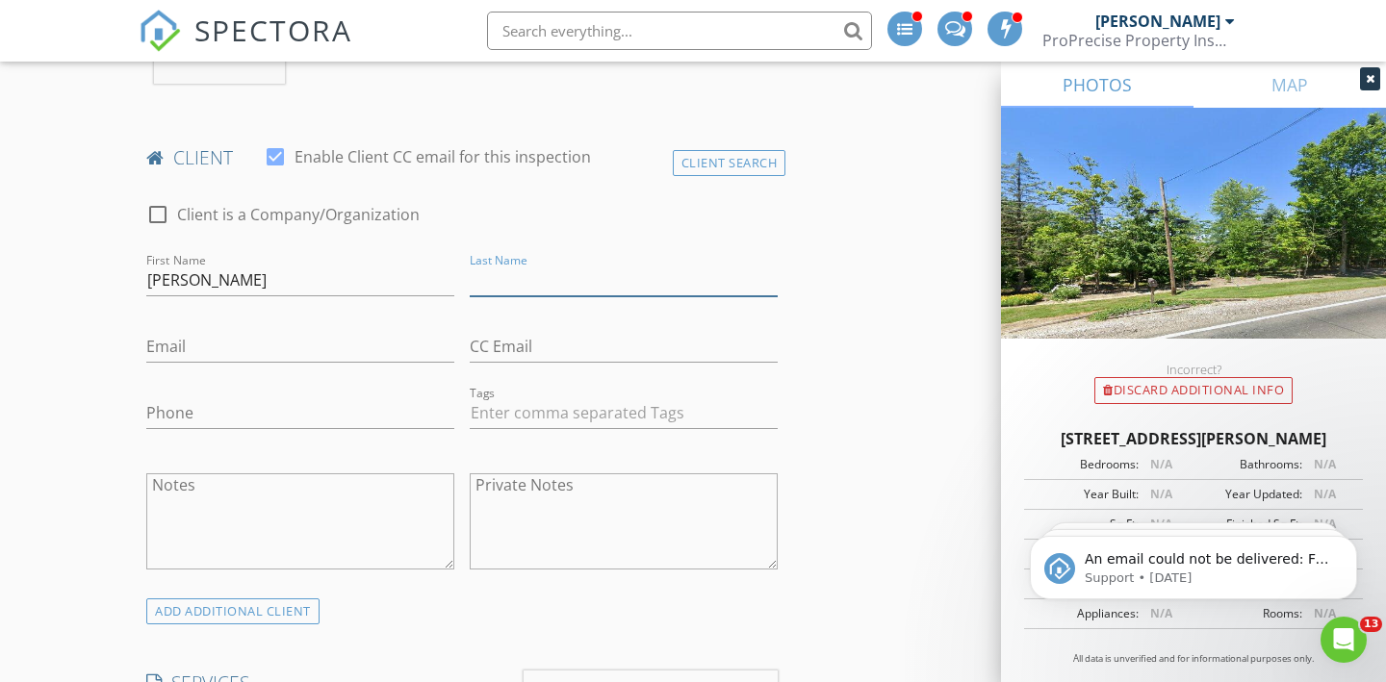
type input "J"
type input "[PERSON_NAME]"
click at [401, 339] on input "Email" at bounding box center [300, 347] width 308 height 32
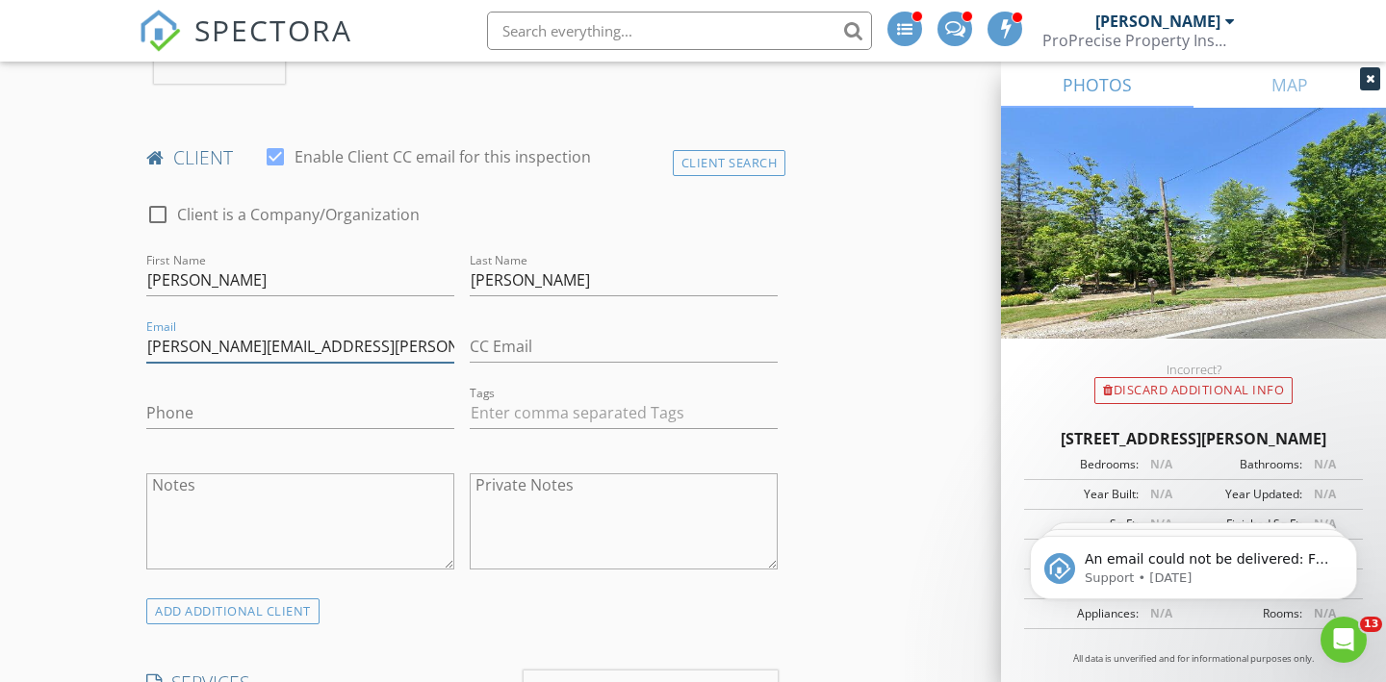
type input "[PERSON_NAME][EMAIL_ADDRESS][PERSON_NAME][DOMAIN_NAME]"
click at [350, 401] on input "Phone" at bounding box center [300, 413] width 308 height 32
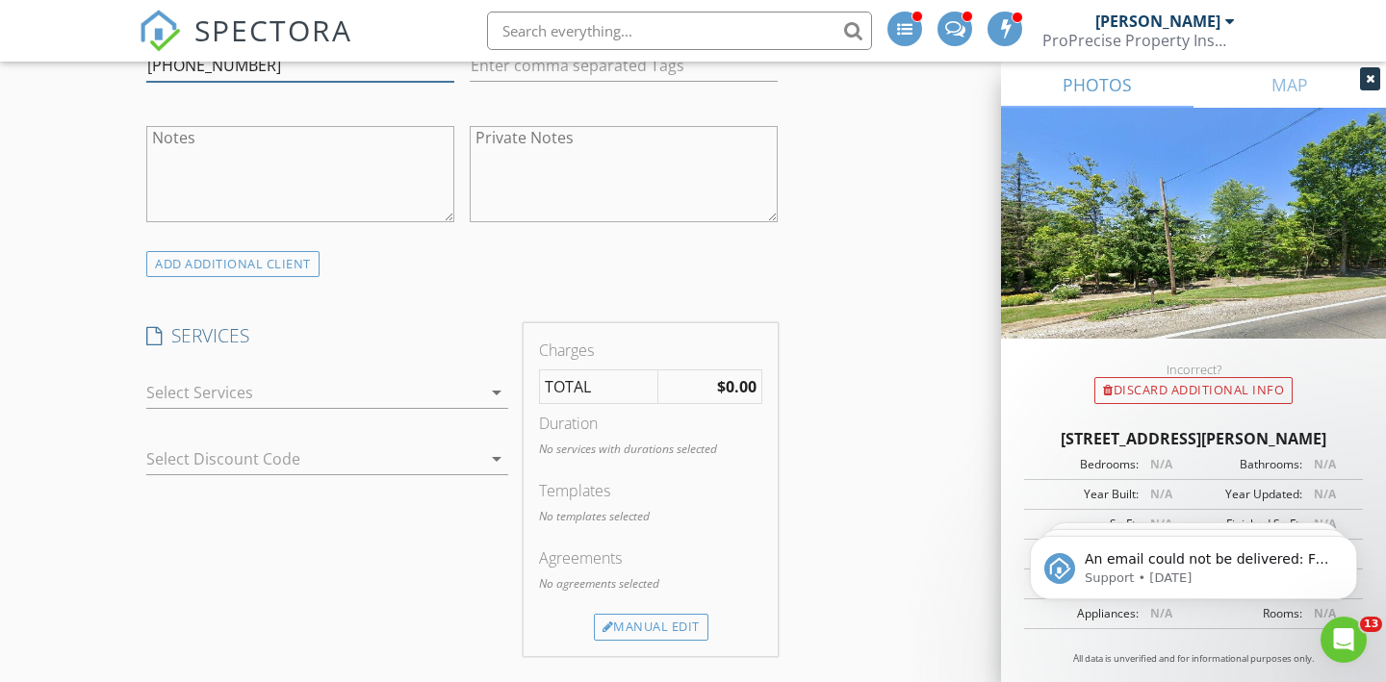
type input "[PHONE_NUMBER]"
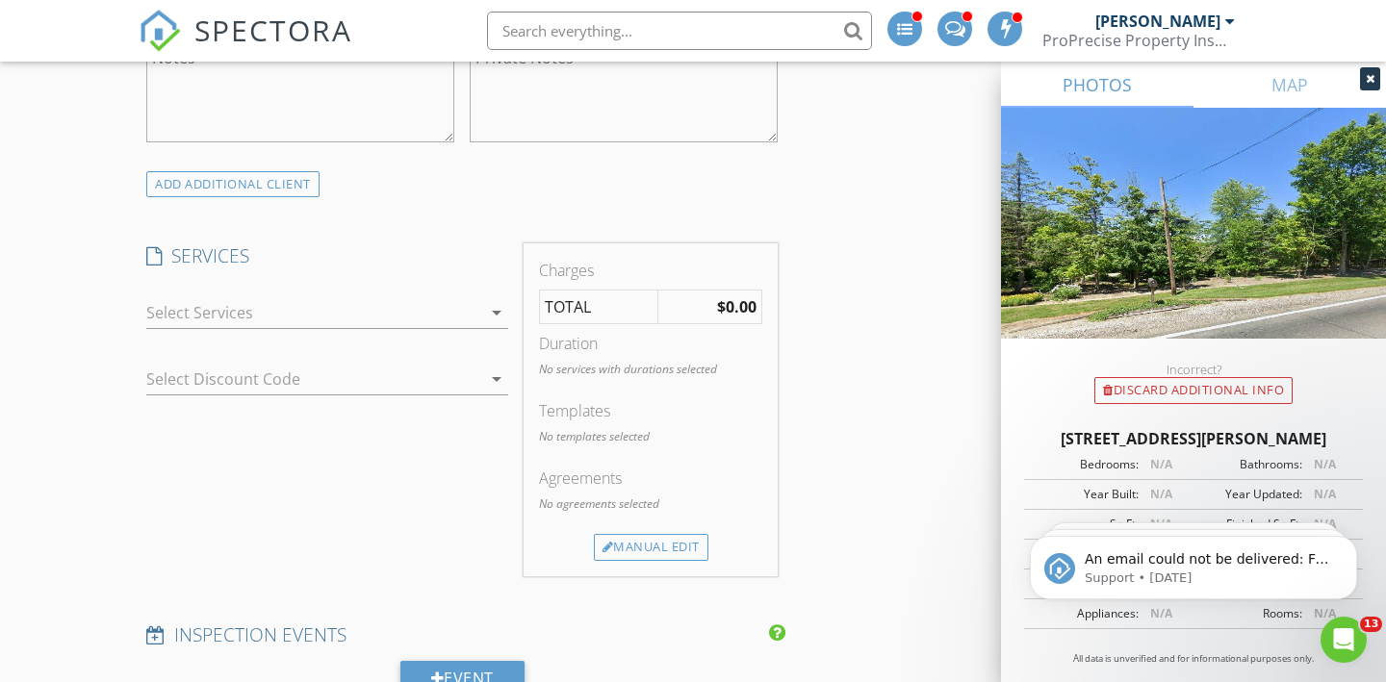
click at [487, 318] on icon "arrow_drop_down" at bounding box center [496, 312] width 23 height 23
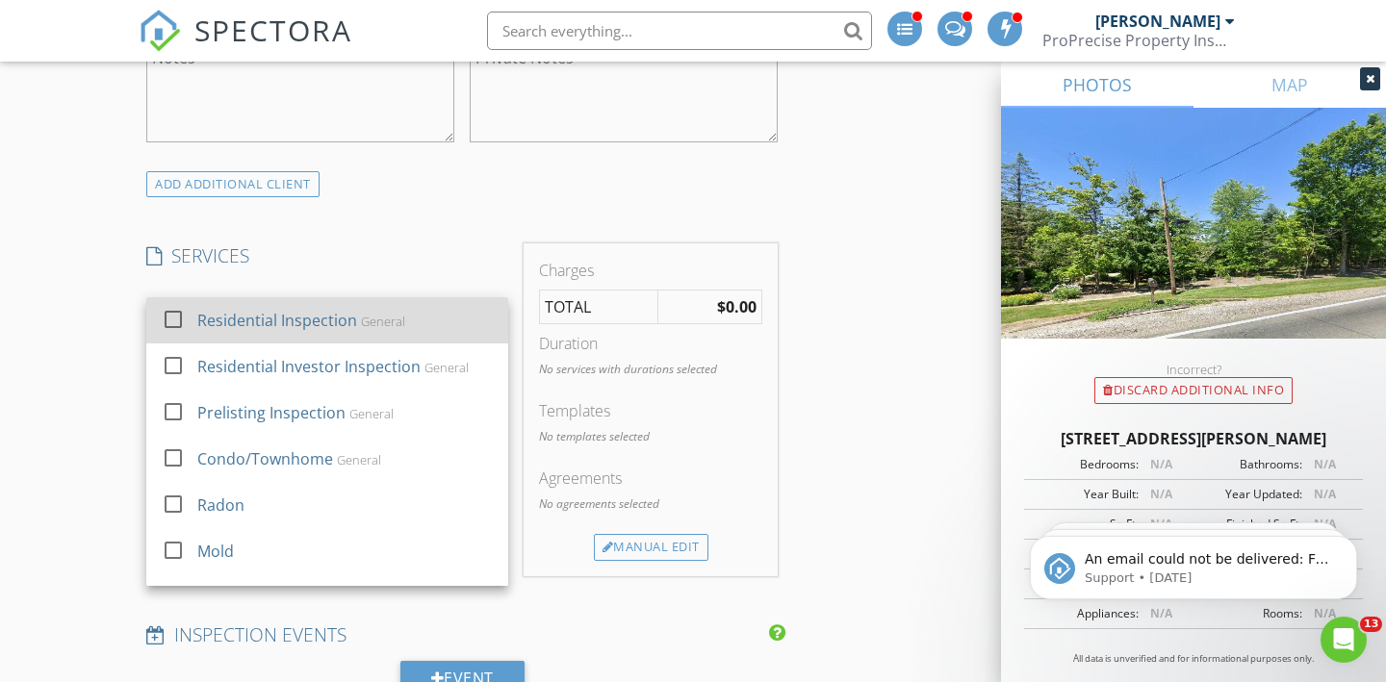
click at [173, 322] on div at bounding box center [173, 319] width 33 height 33
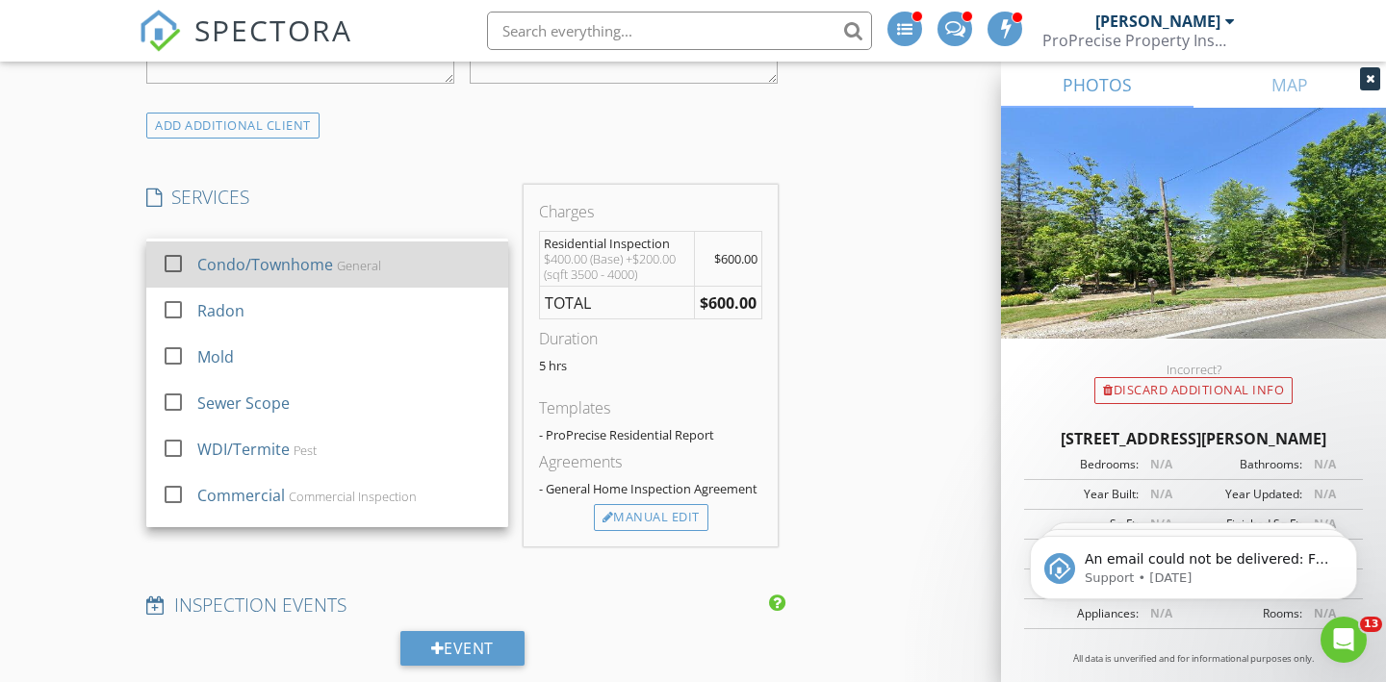
scroll to position [0, 0]
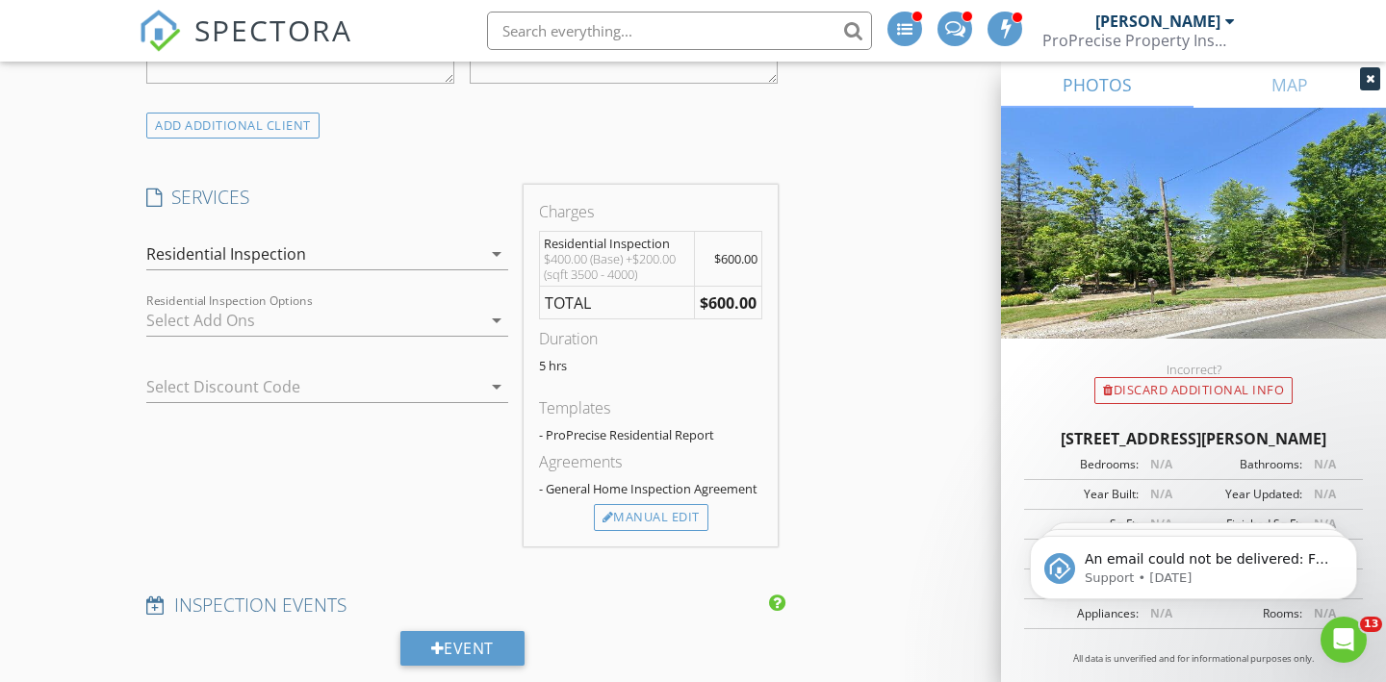
click at [226, 333] on div at bounding box center [313, 320] width 335 height 31
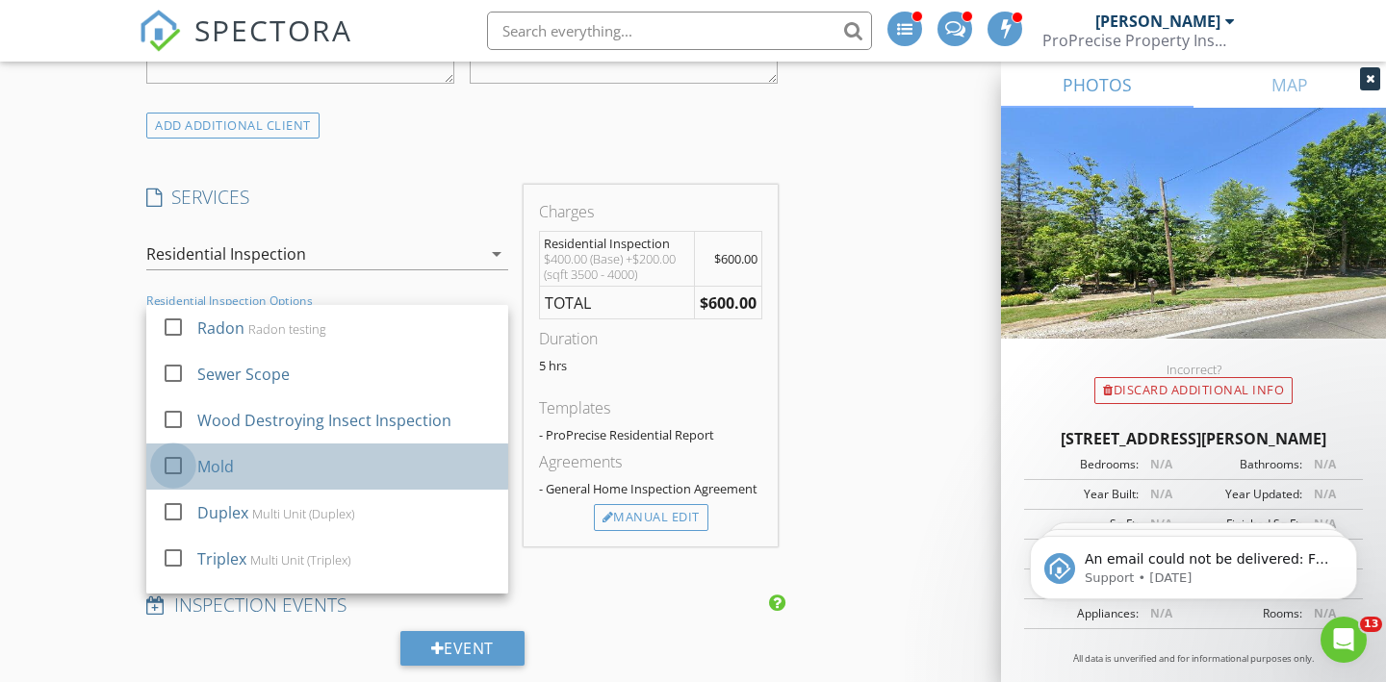
click at [173, 467] on div at bounding box center [173, 465] width 33 height 33
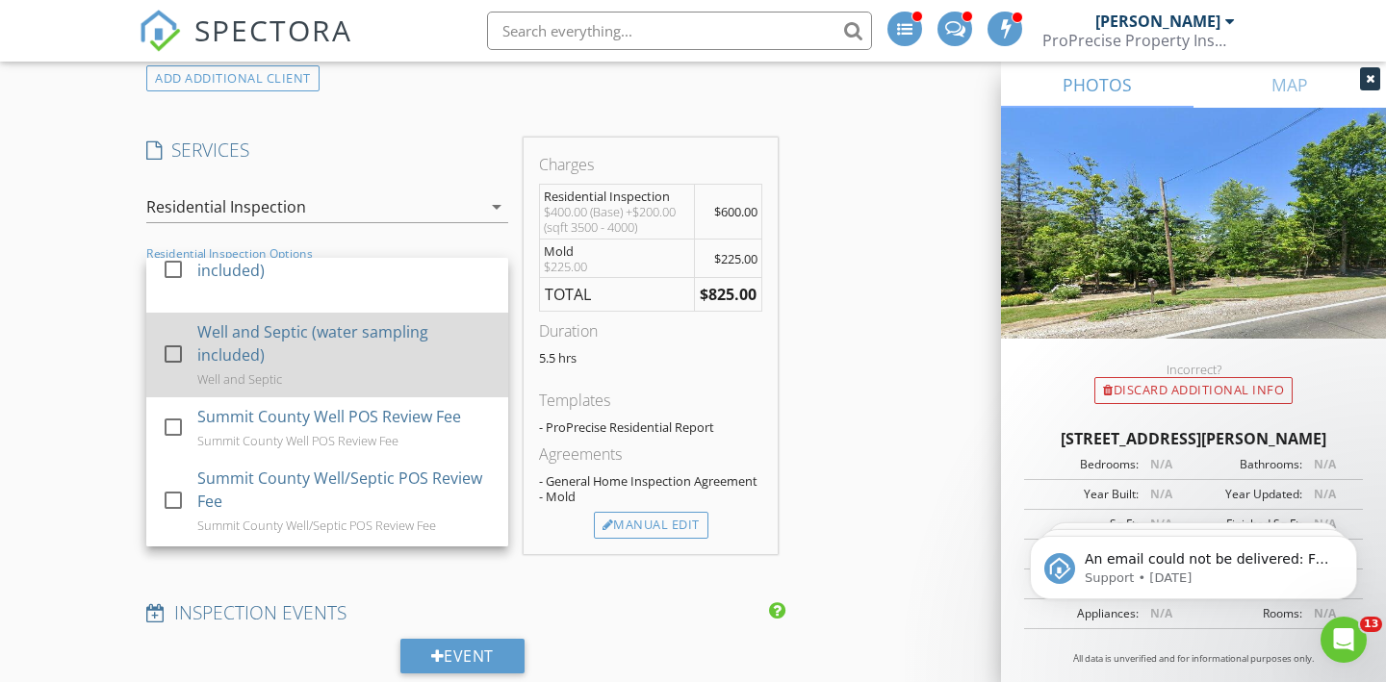
scroll to position [360, 0]
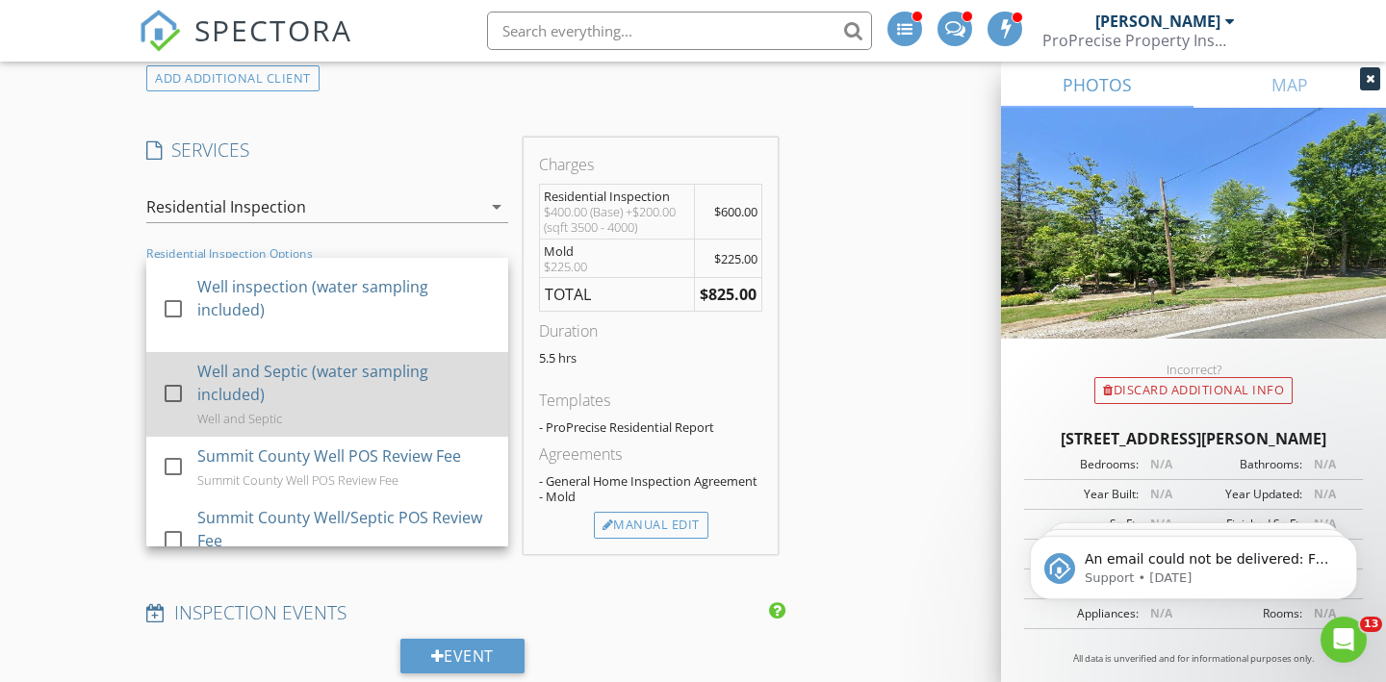
click at [338, 415] on div "Well and Septic (water sampling included) Well and Septic" at bounding box center [344, 394] width 295 height 85
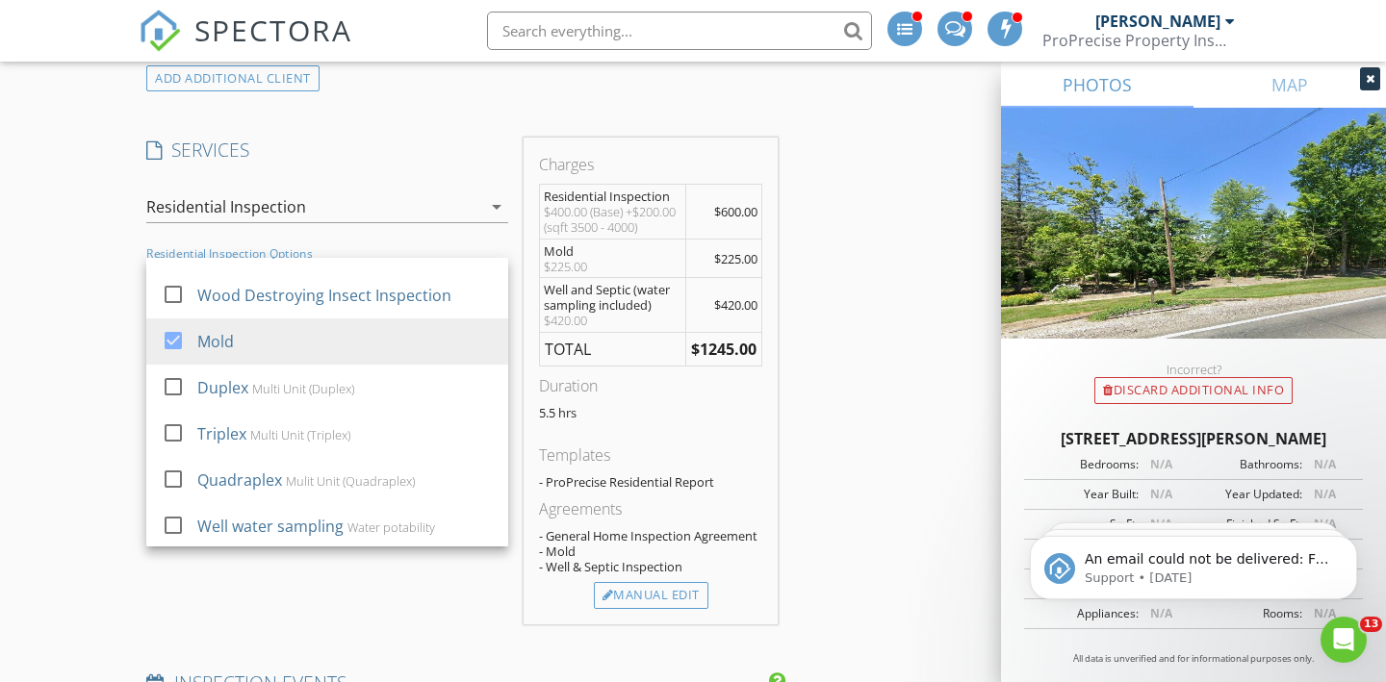
scroll to position [0, 0]
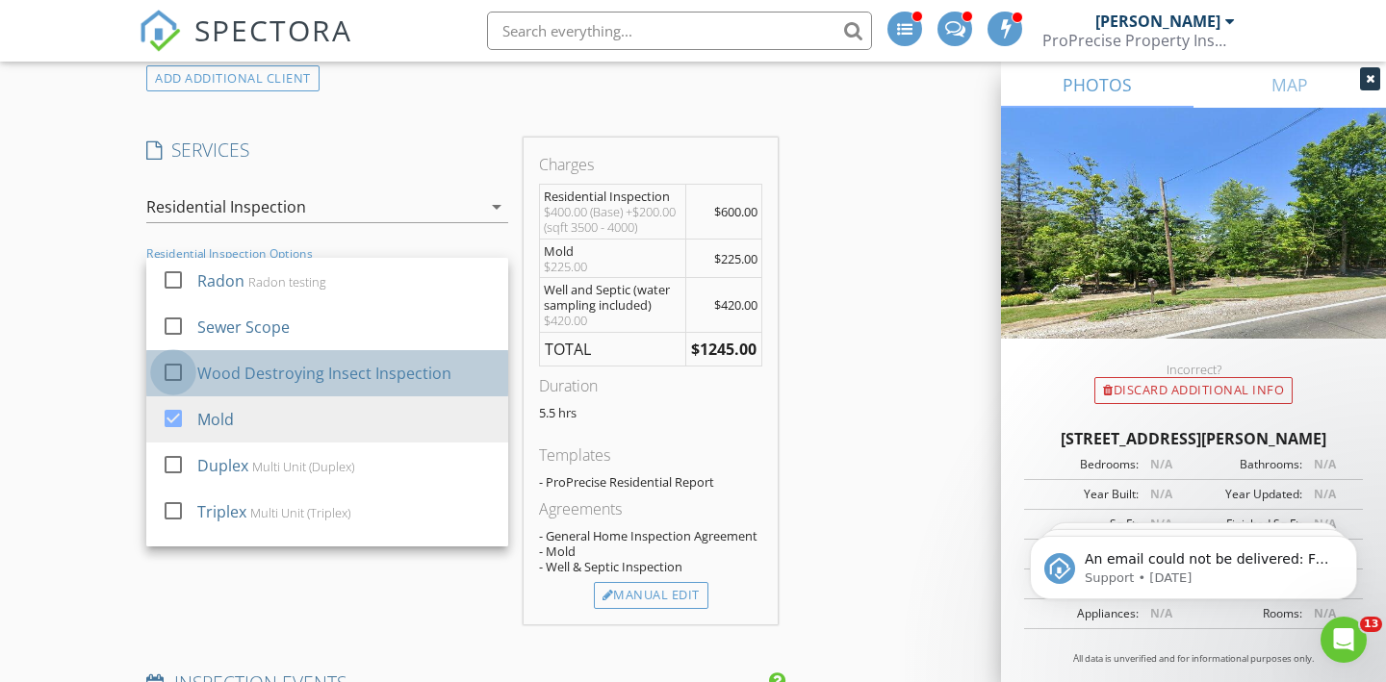
click at [172, 370] on div at bounding box center [173, 372] width 33 height 33
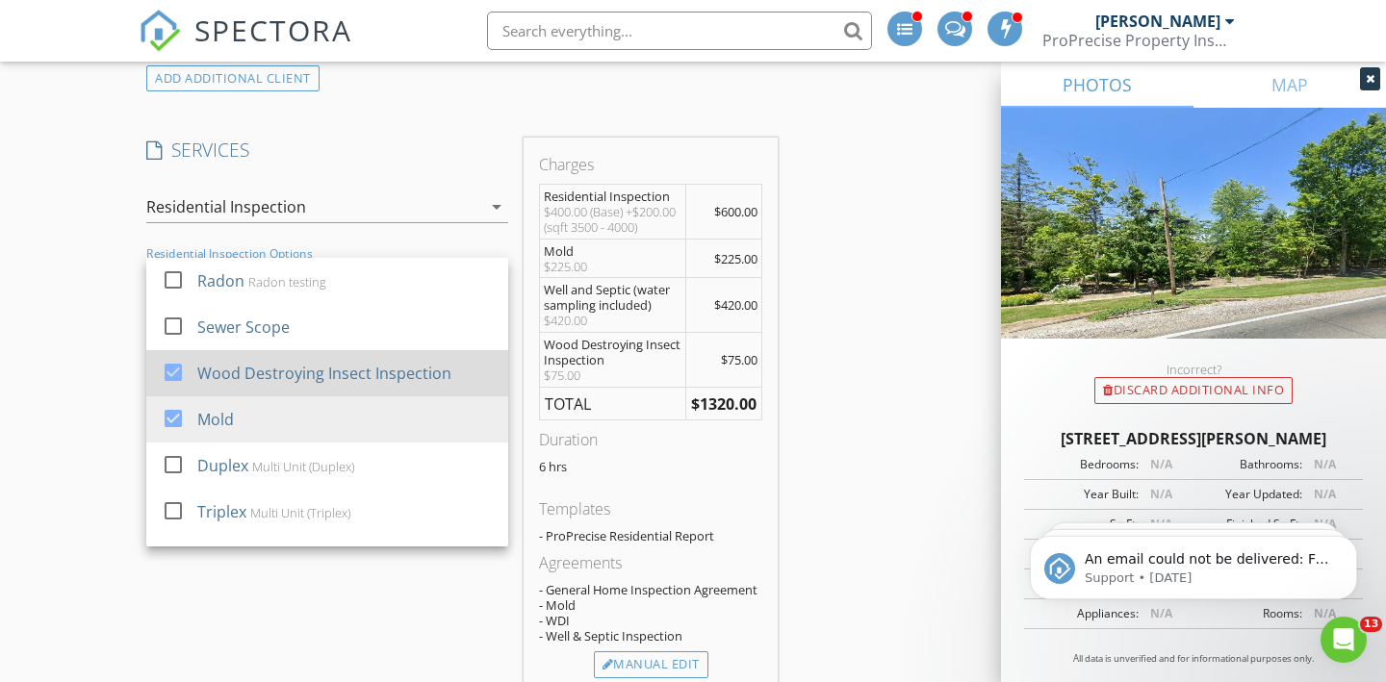
scroll to position [1279, 0]
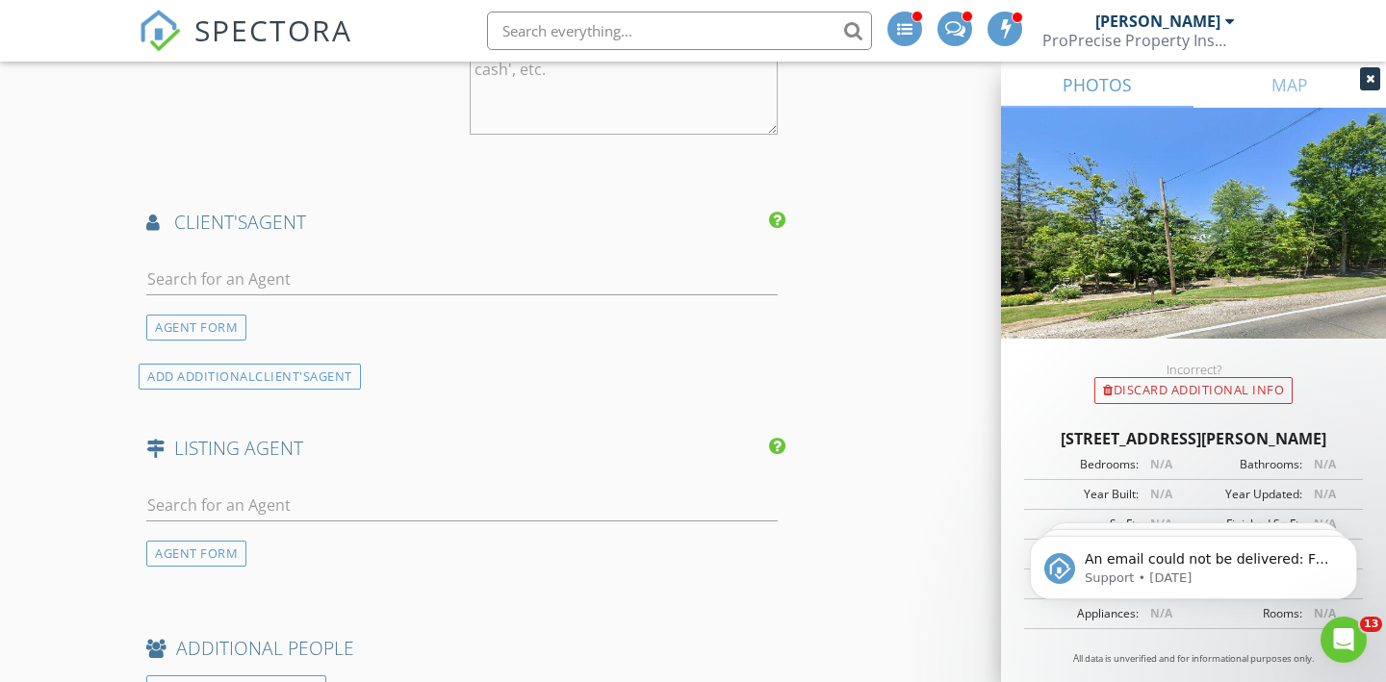
scroll to position [2319, 0]
click at [681, 282] on input "text" at bounding box center [461, 281] width 631 height 32
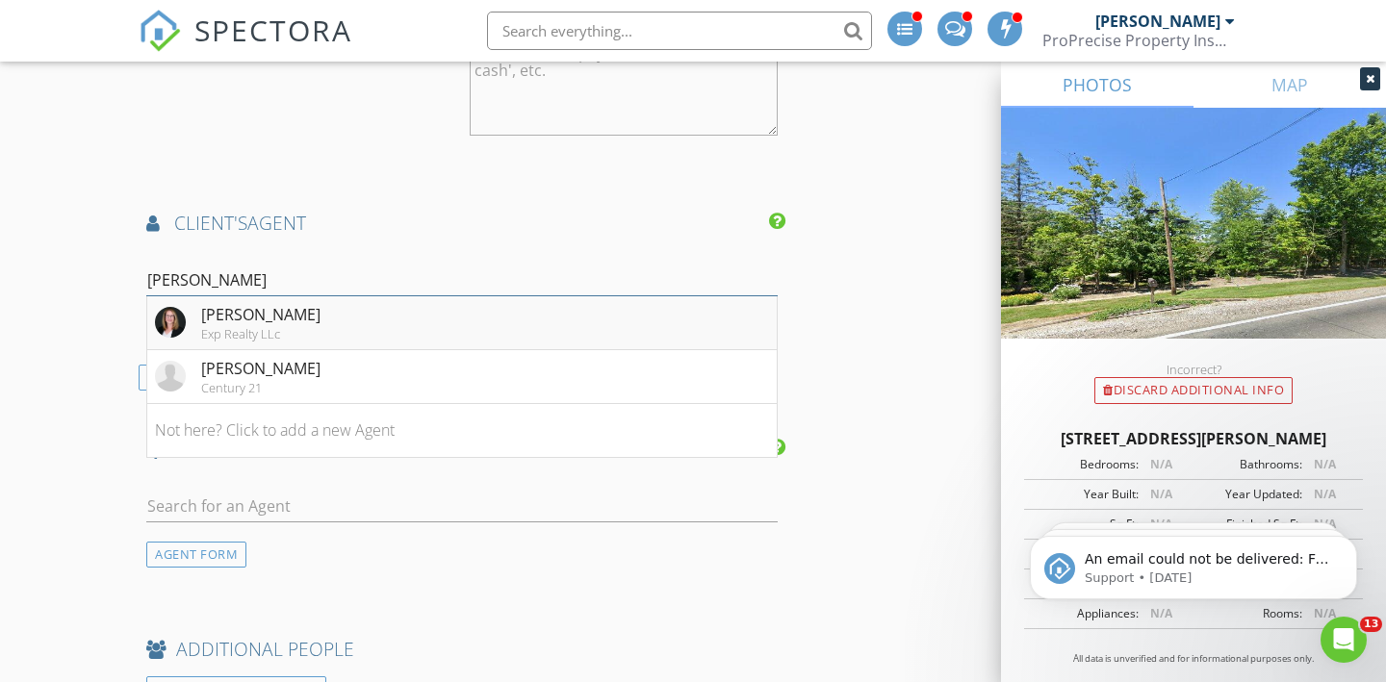
type input "[PERSON_NAME]"
click at [638, 326] on li "Brittany Balmat Exp Realty LLc" at bounding box center [461, 323] width 629 height 54
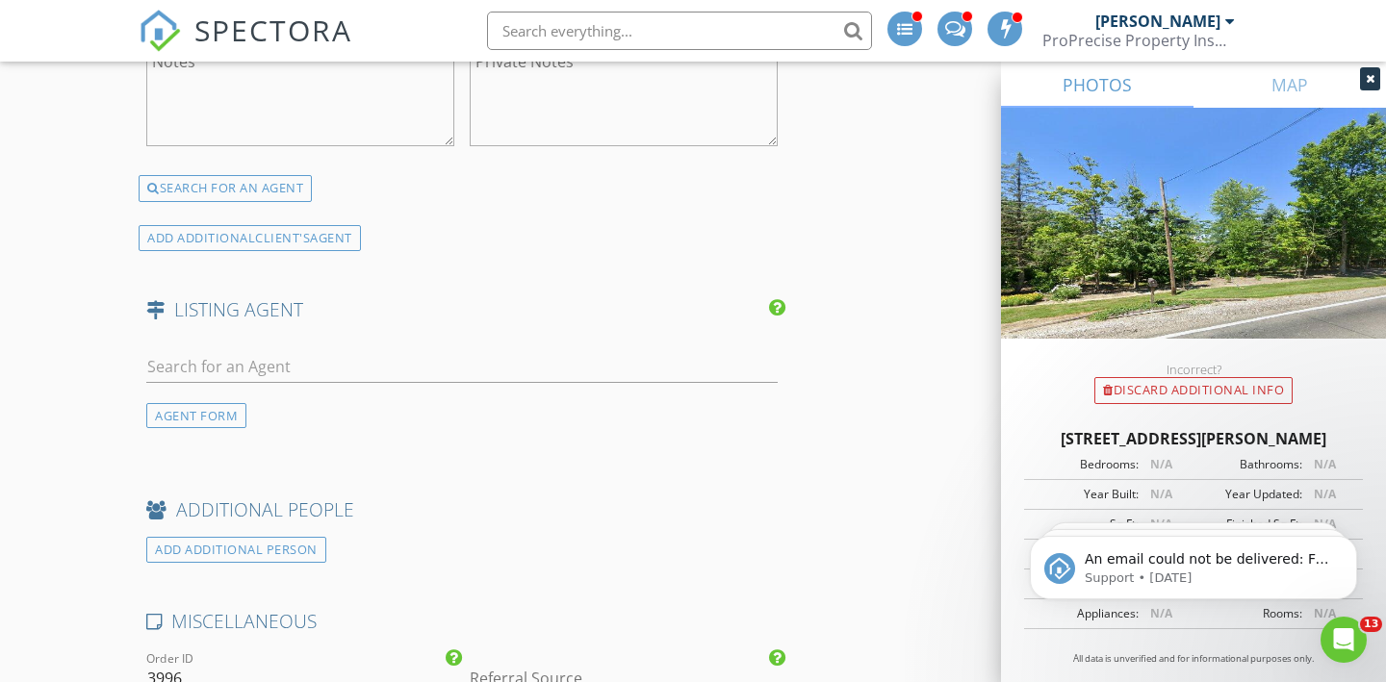
scroll to position [3156, 0]
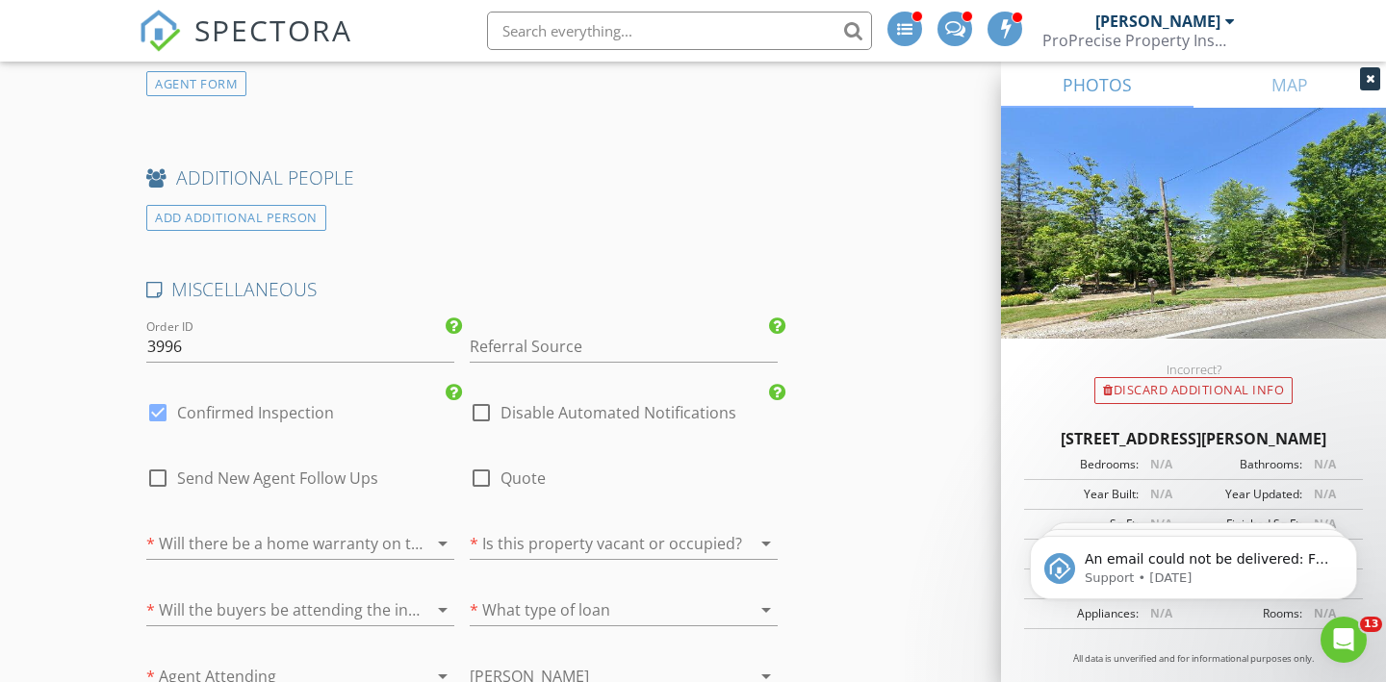
click at [160, 409] on div at bounding box center [157, 412] width 33 height 33
checkbox input "false"
checkbox input "true"
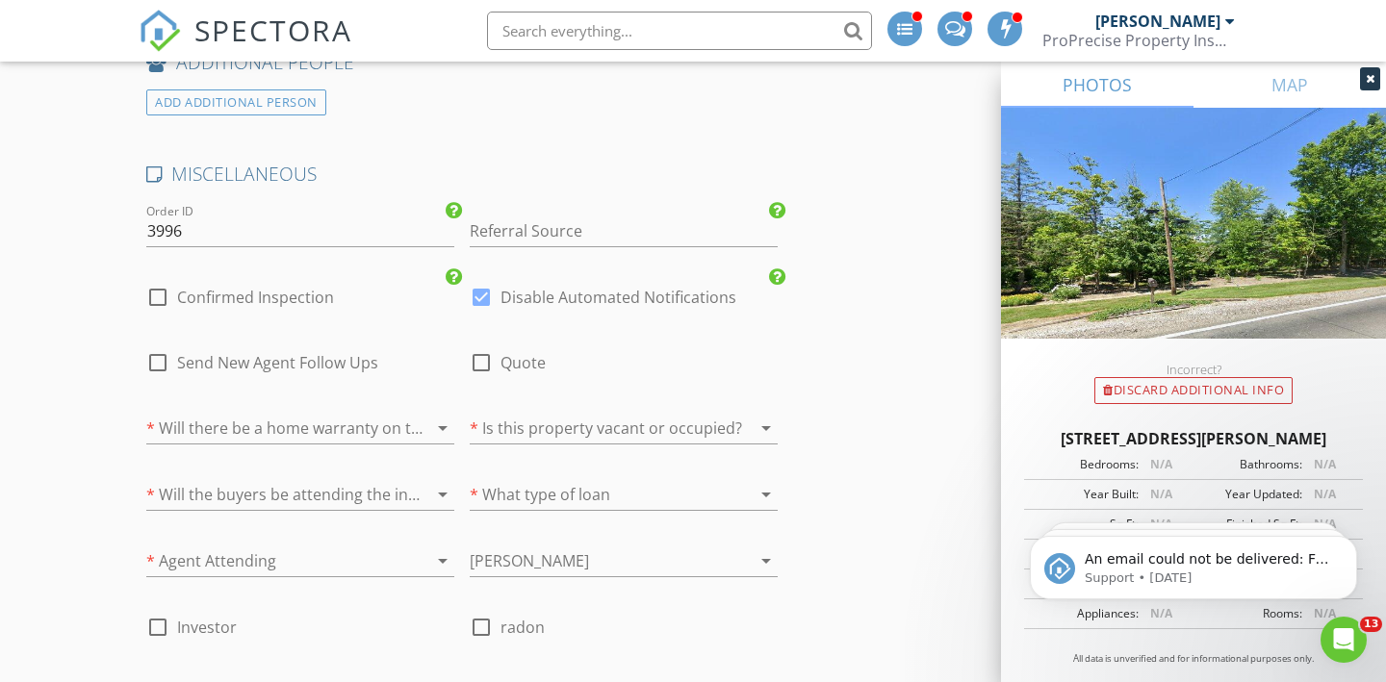
scroll to position [3347, 0]
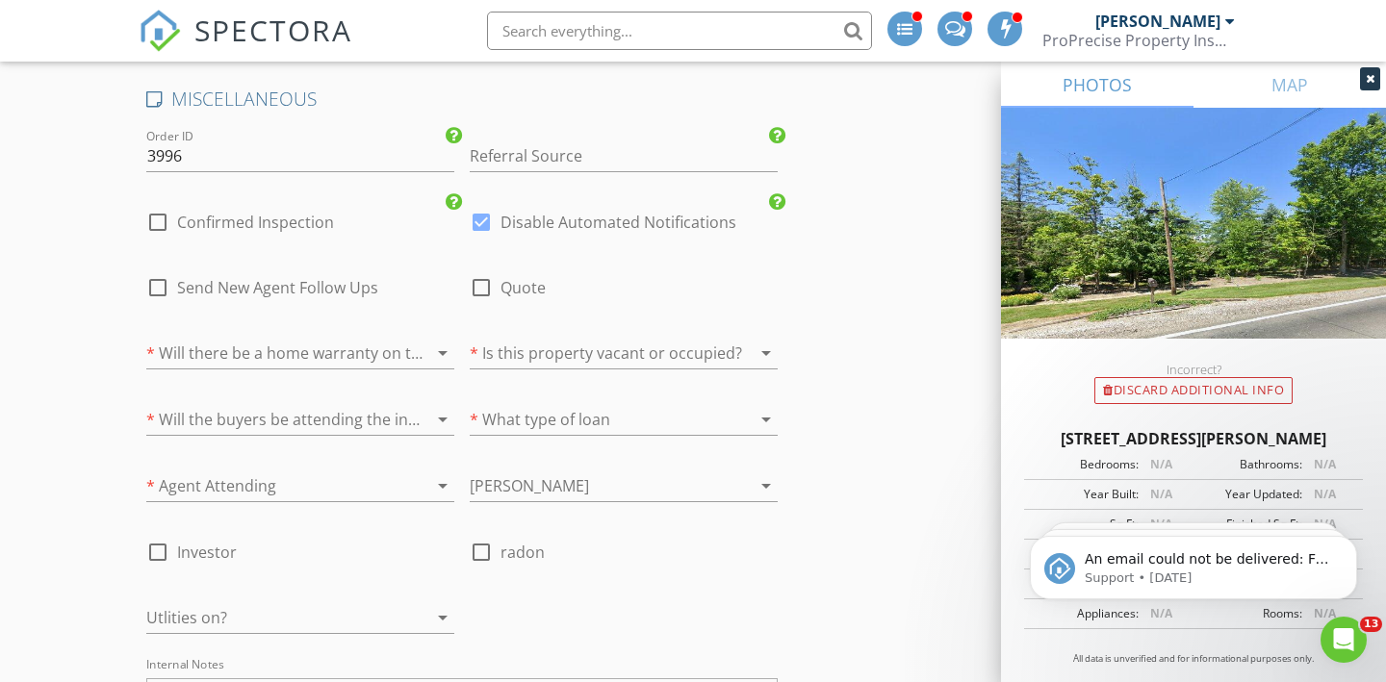
click at [775, 355] on icon "arrow_drop_down" at bounding box center [765, 353] width 23 height 23
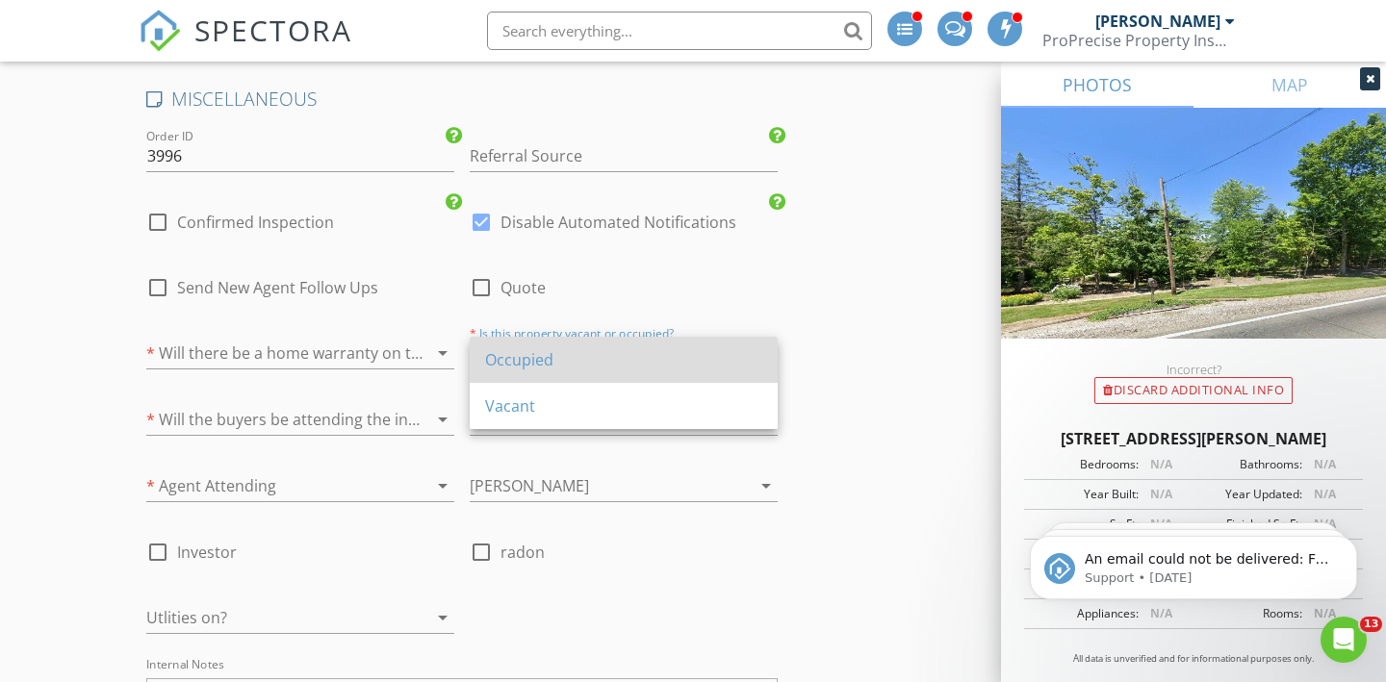
click at [661, 370] on div "Occupied" at bounding box center [623, 359] width 277 height 23
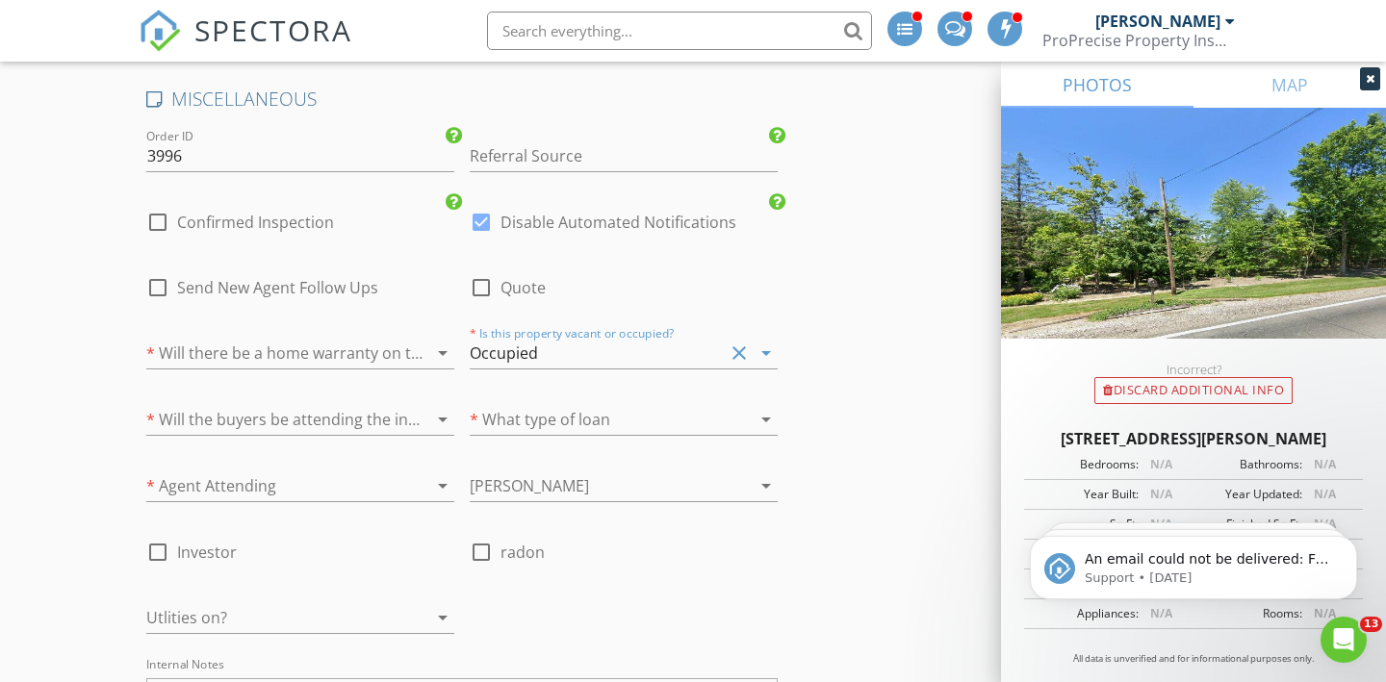
click at [334, 407] on div at bounding box center [273, 419] width 254 height 31
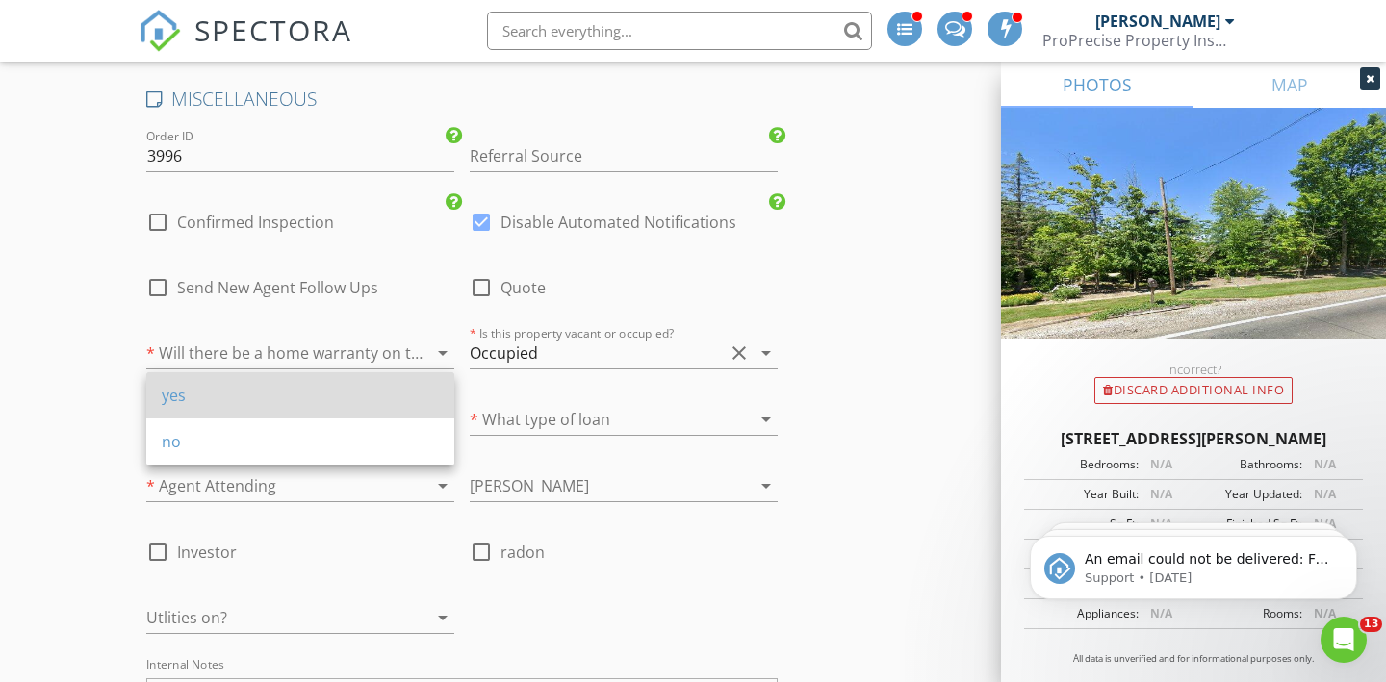
click at [282, 400] on div "yes" at bounding box center [300, 395] width 277 height 23
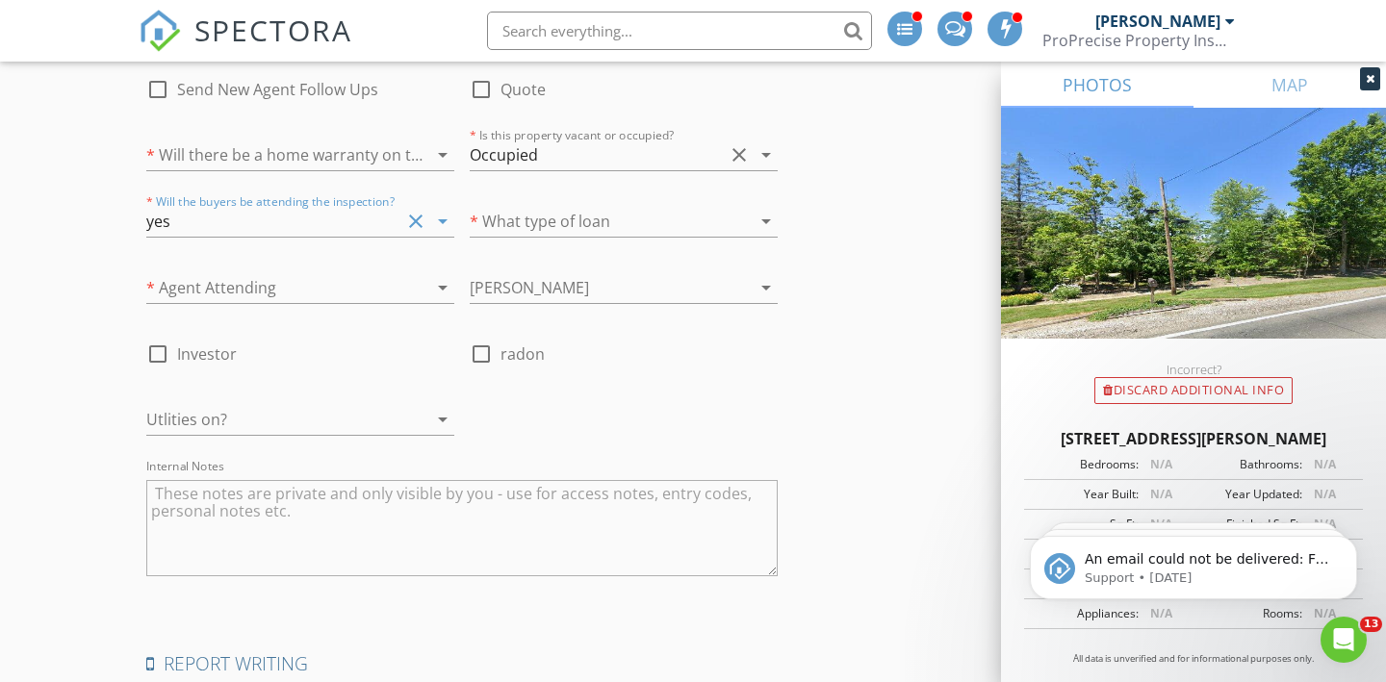
scroll to position [3544, 0]
click at [573, 220] on div at bounding box center [597, 222] width 254 height 31
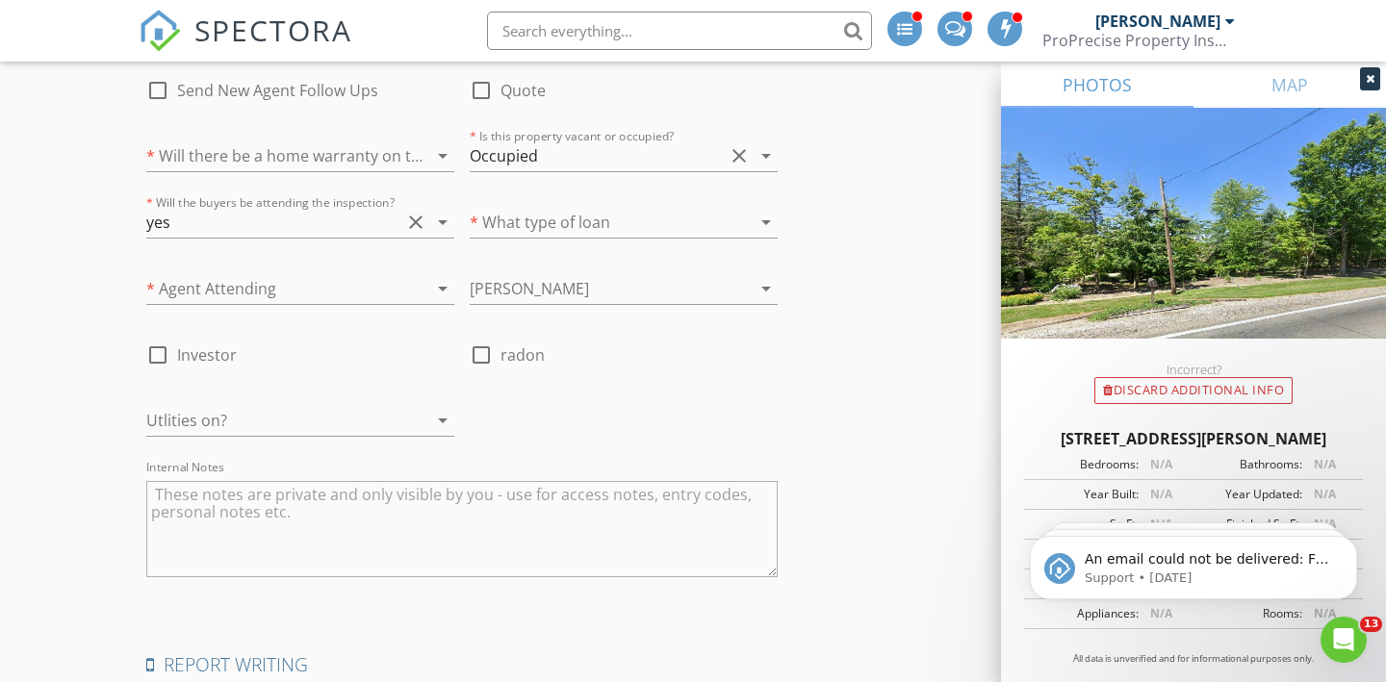
scroll to position [3644, 0]
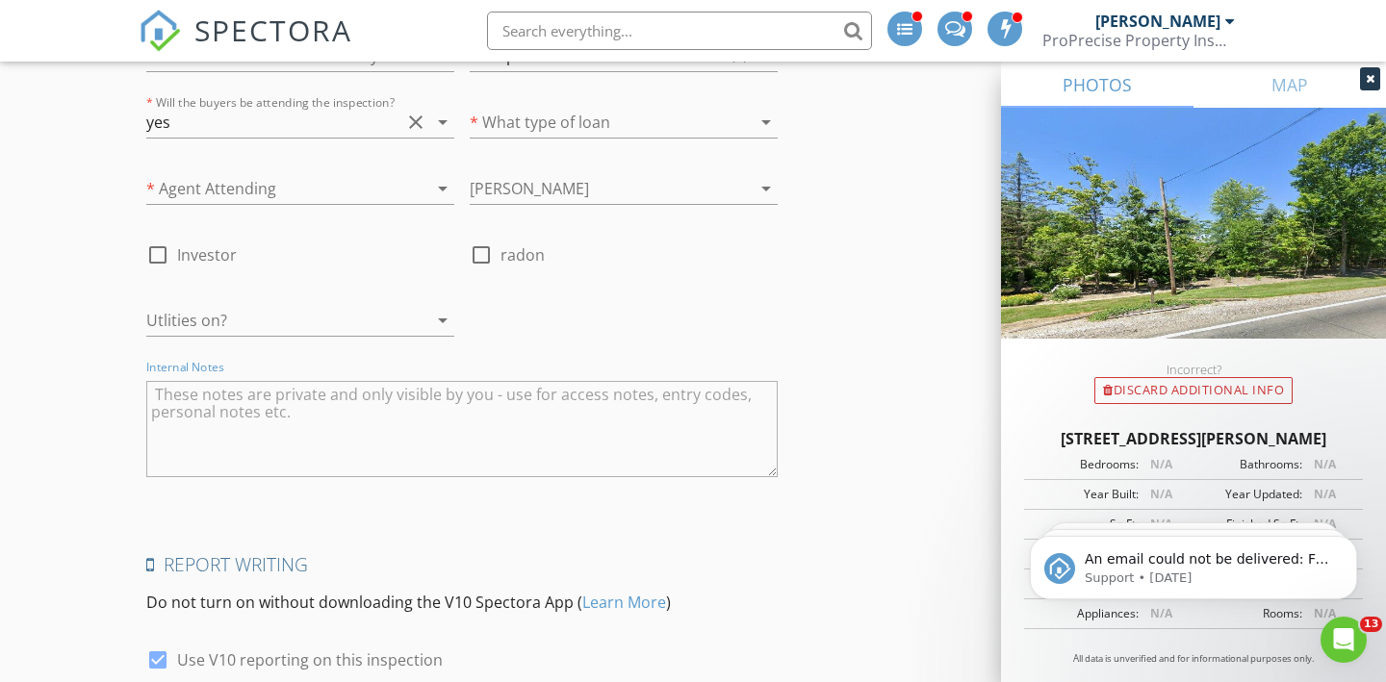
click at [514, 427] on textarea "Internal Notes" at bounding box center [461, 429] width 631 height 96
click at [526, 408] on textarea "Internal Notes" at bounding box center [461, 429] width 631 height 96
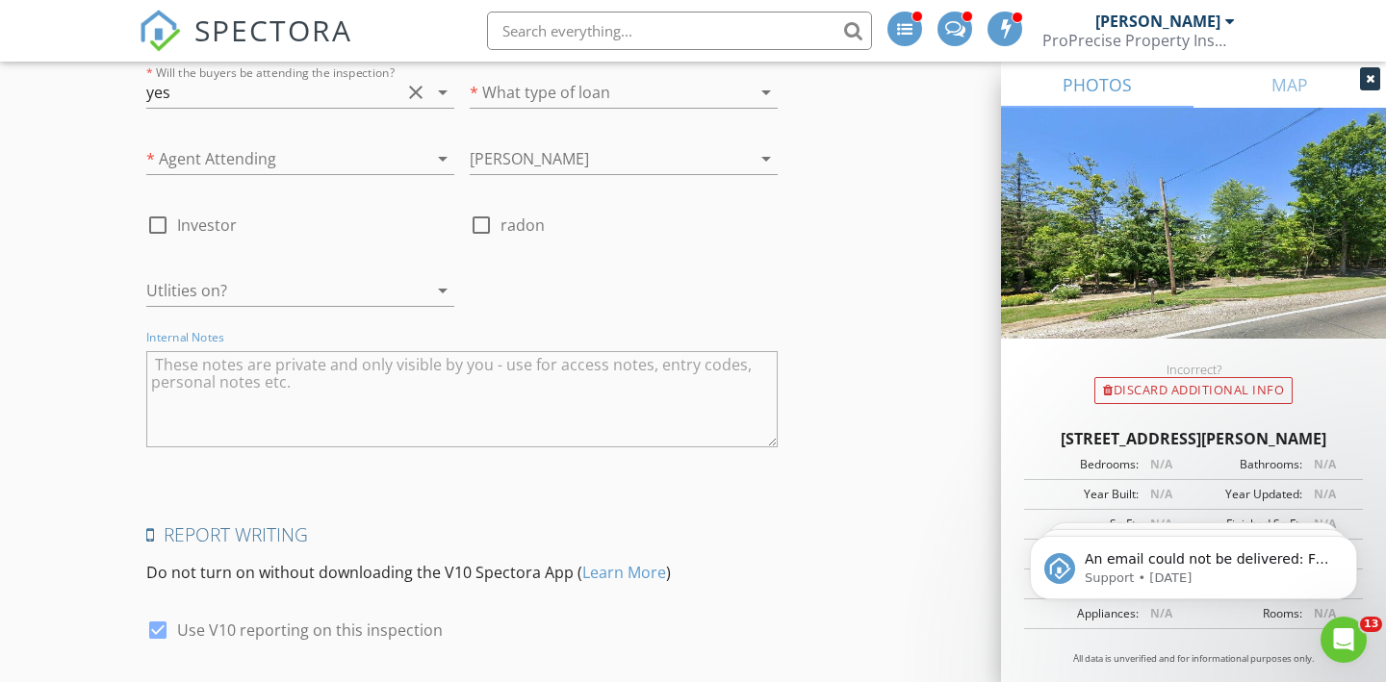
scroll to position [3672, 0]
click at [289, 290] on div at bounding box center [273, 292] width 254 height 31
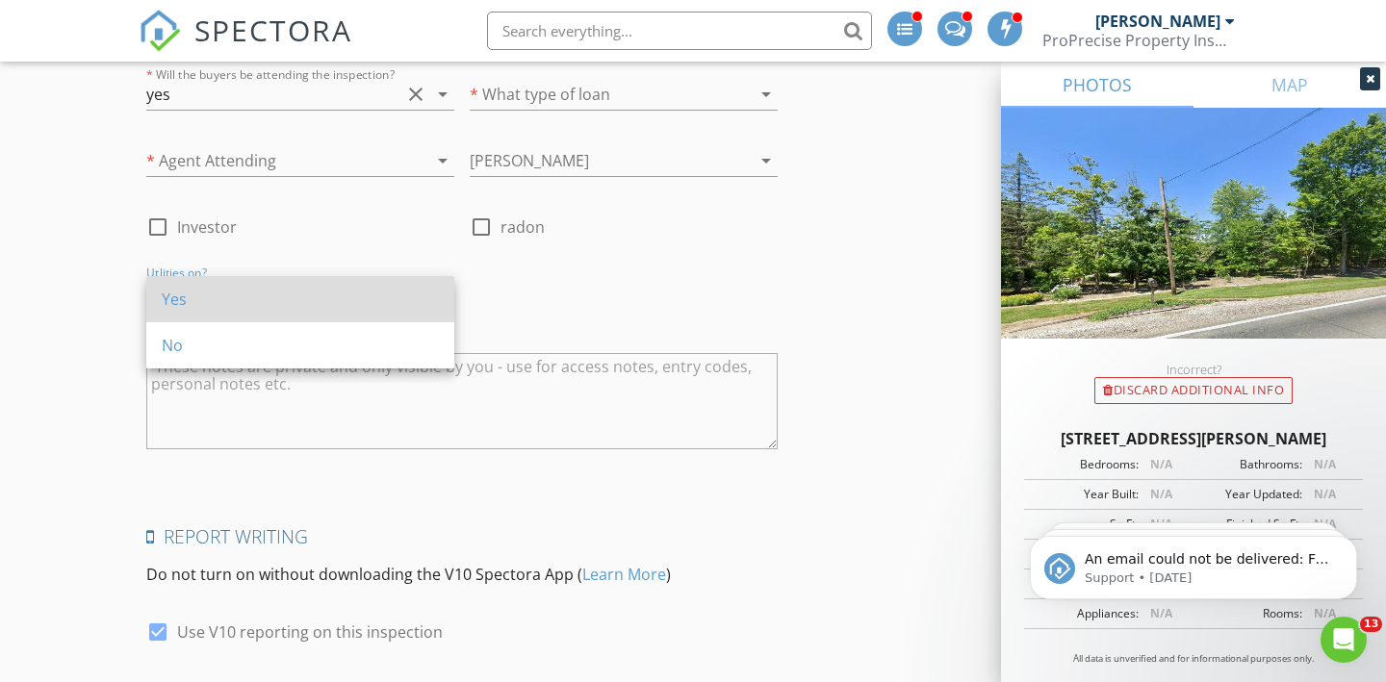
click at [248, 299] on div "Yes" at bounding box center [300, 299] width 277 height 23
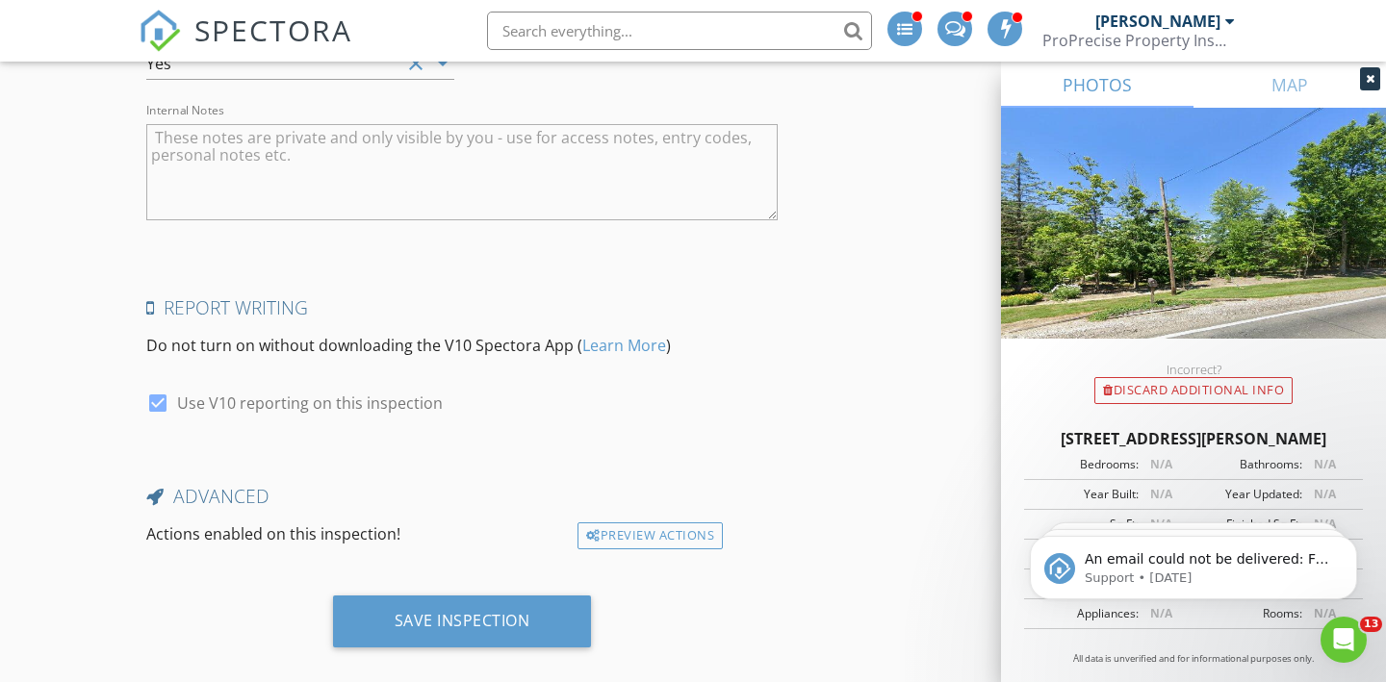
scroll to position [3925, 0]
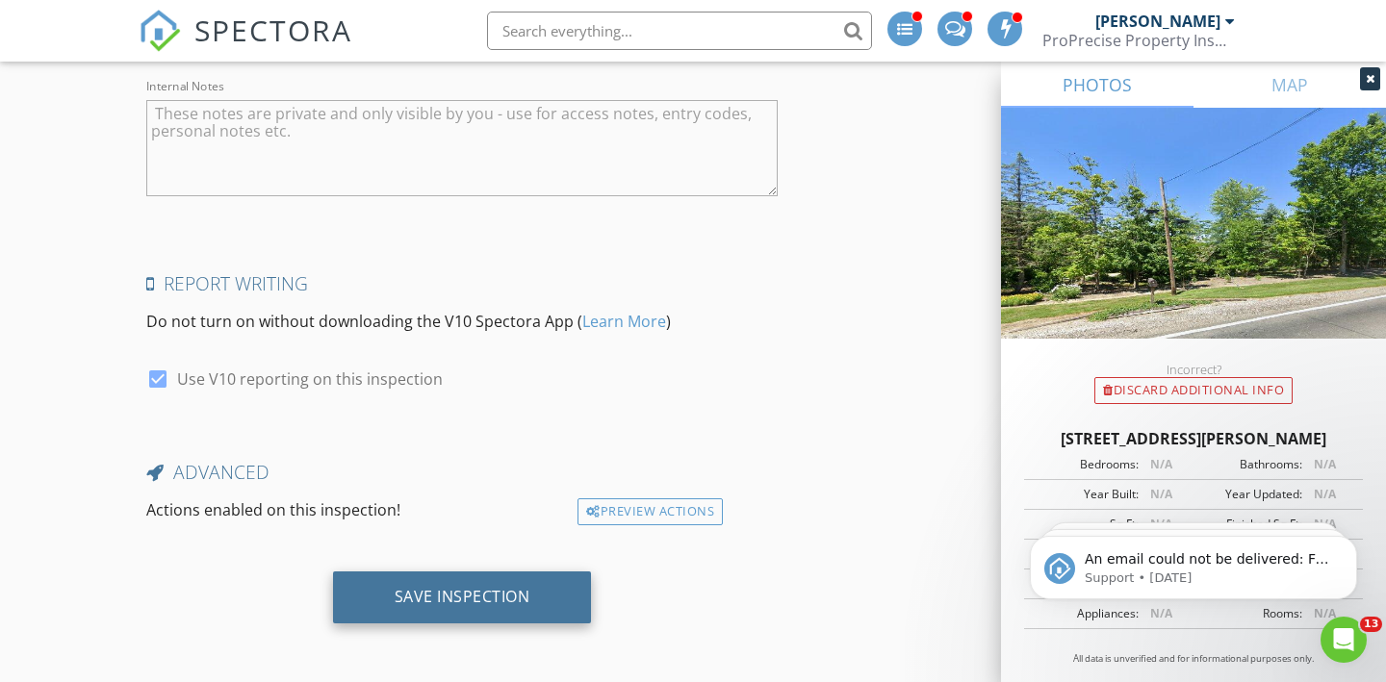
click at [529, 582] on div "Save Inspection" at bounding box center [462, 598] width 259 height 52
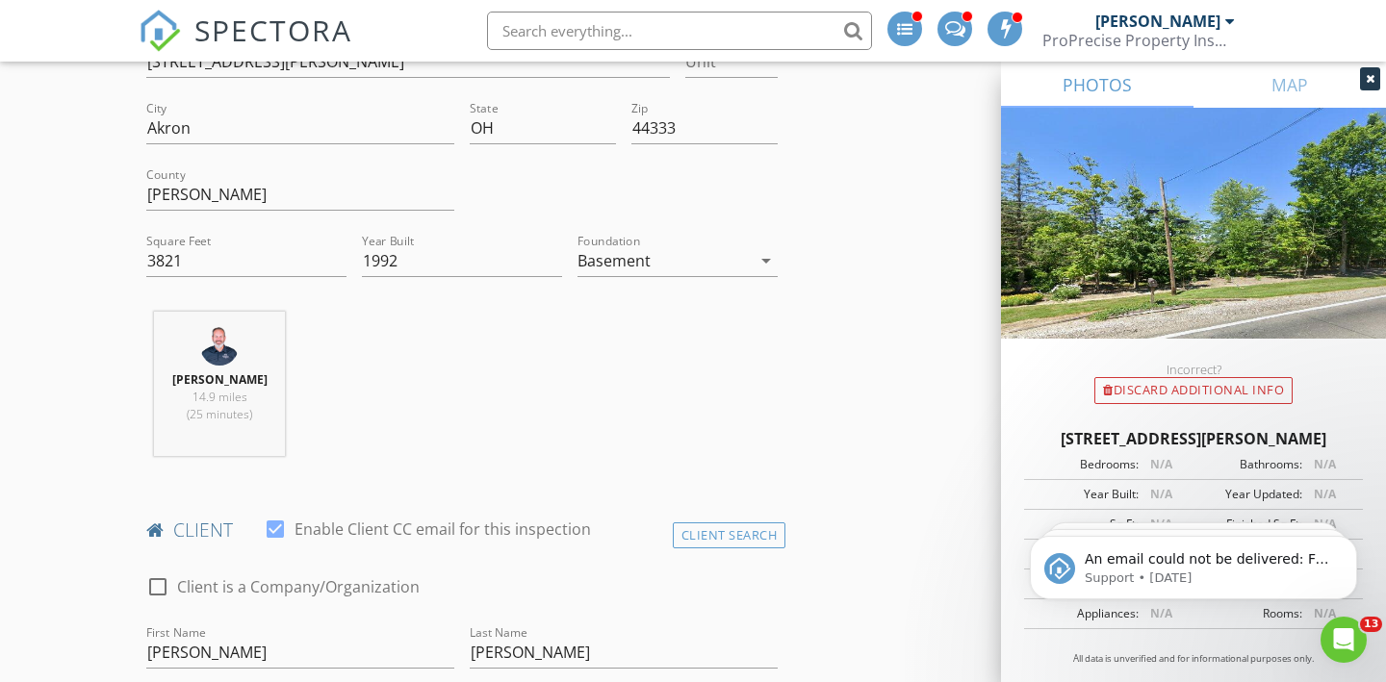
scroll to position [0, 0]
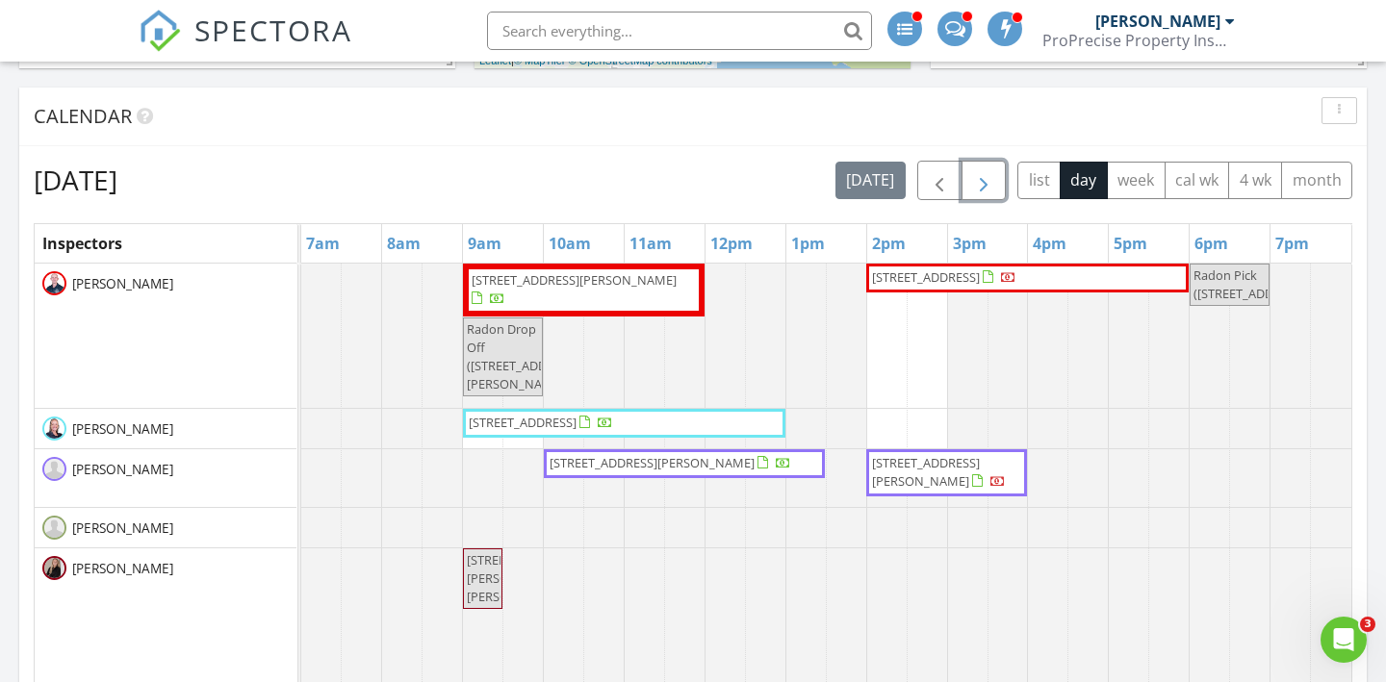
click at [1005, 191] on button "button" at bounding box center [983, 180] width 45 height 39
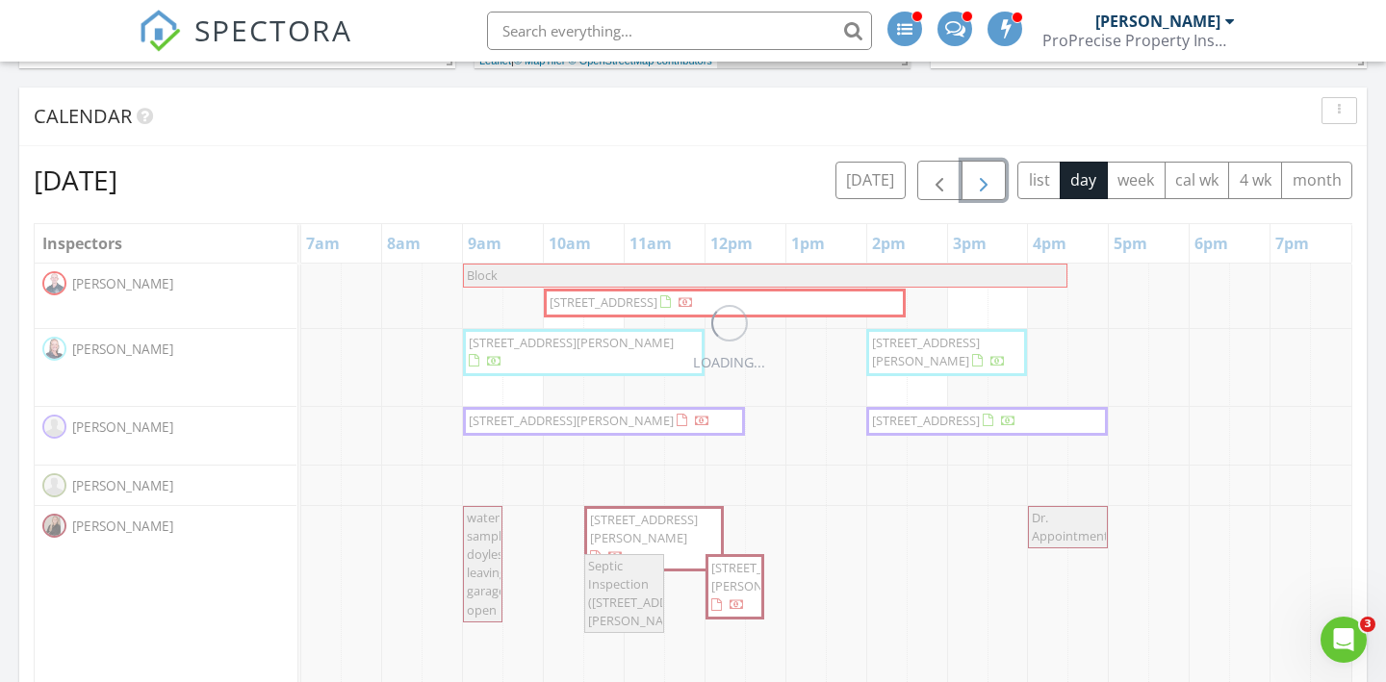
click at [1005, 191] on button "button" at bounding box center [983, 180] width 45 height 39
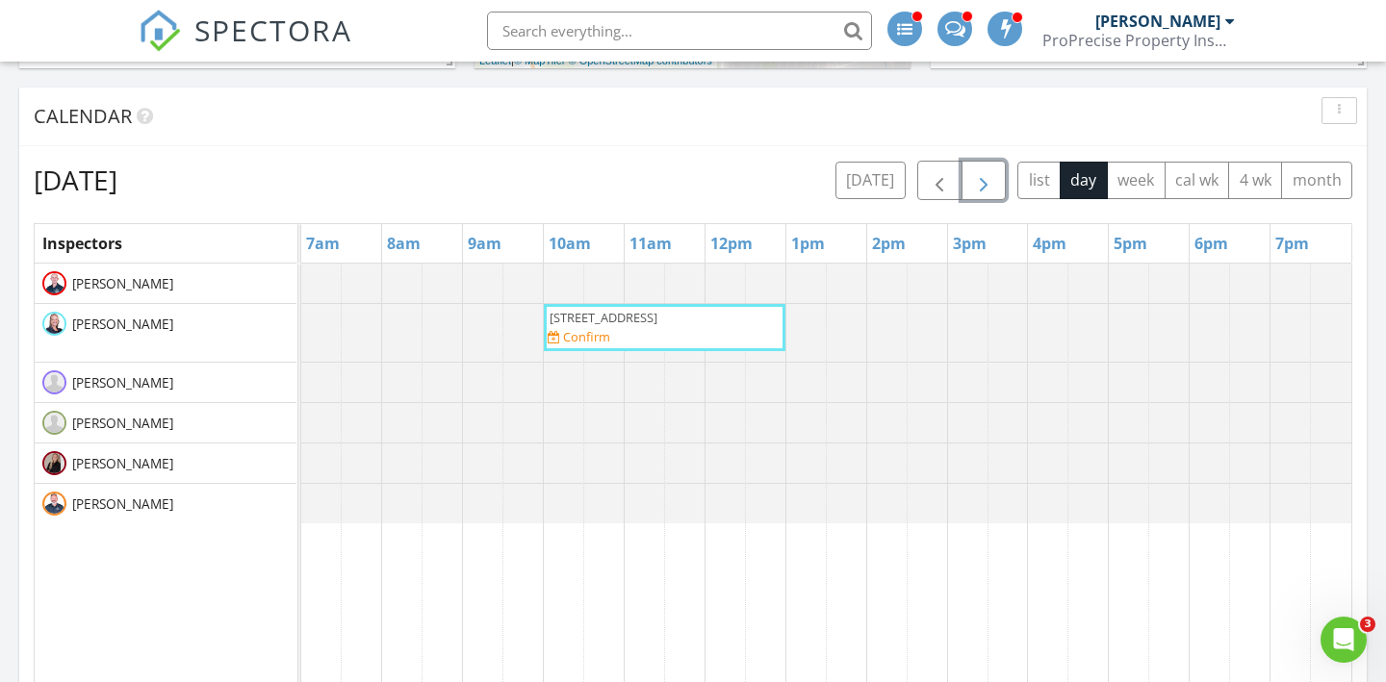
click at [1005, 191] on button "button" at bounding box center [983, 180] width 45 height 39
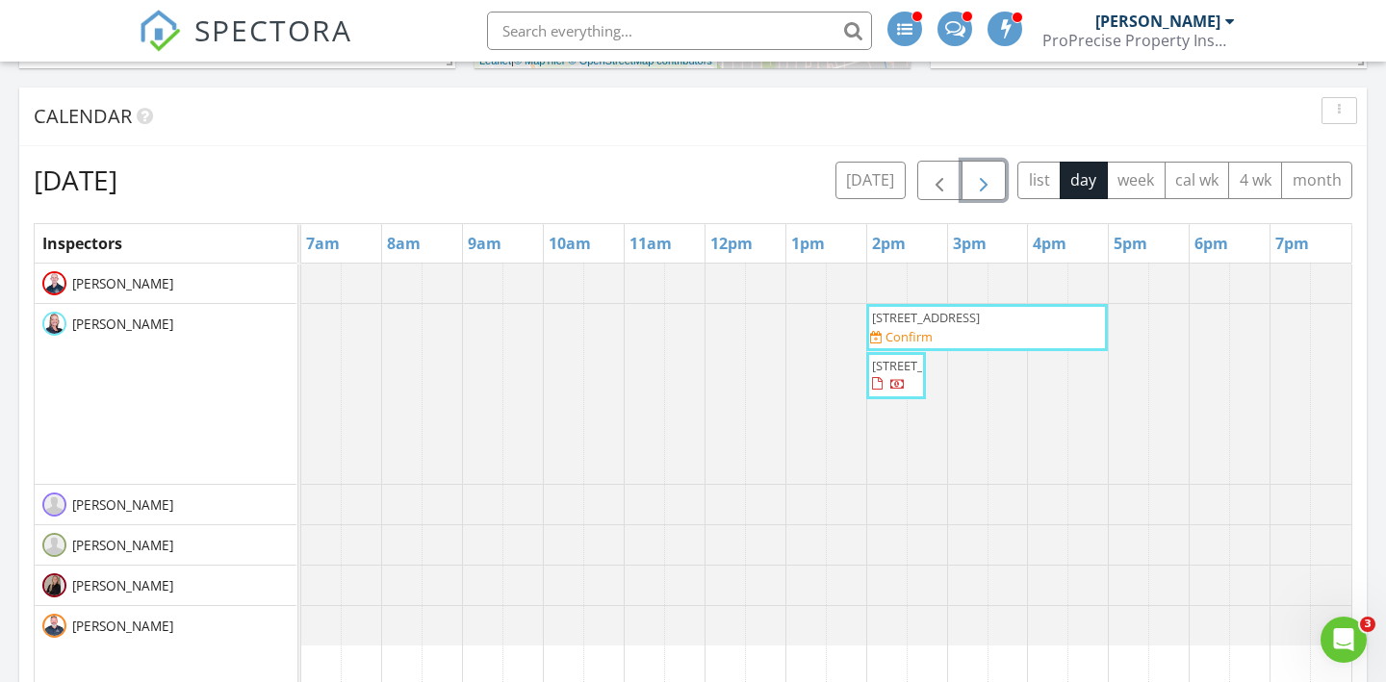
click at [1005, 191] on button "button" at bounding box center [983, 180] width 45 height 39
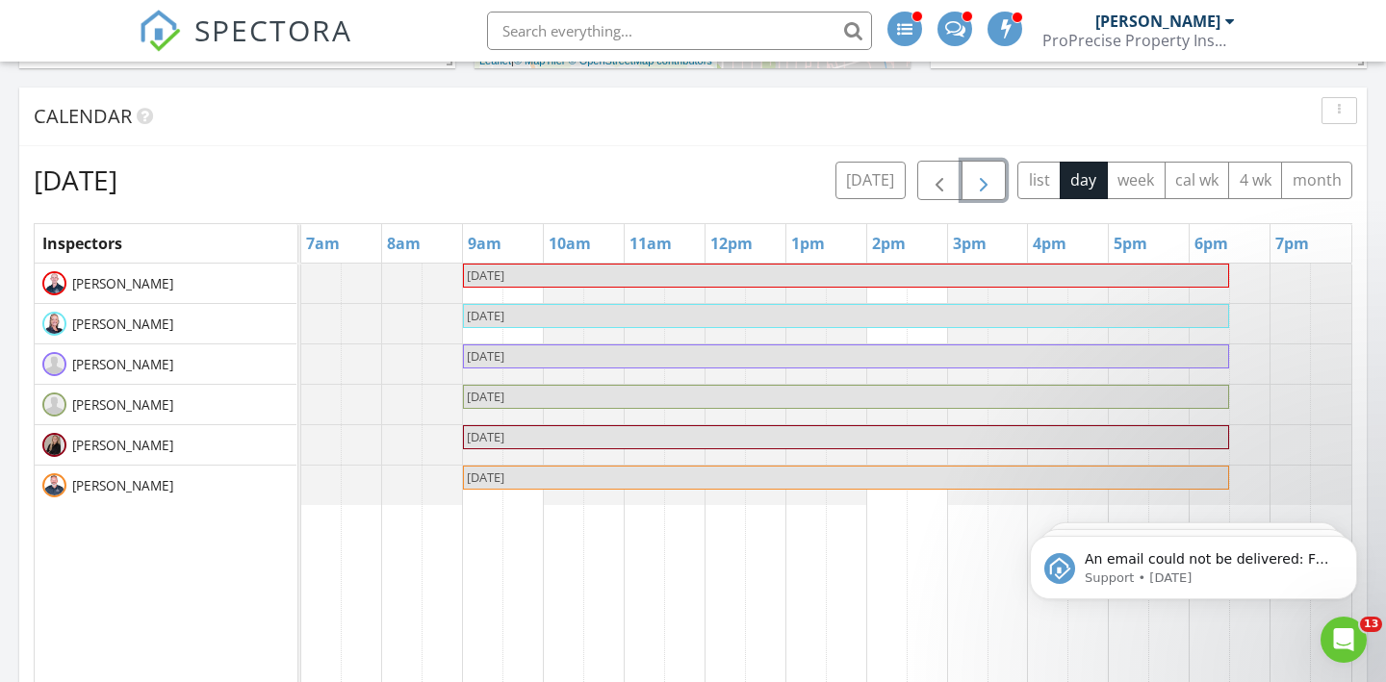
click at [1005, 191] on button "button" at bounding box center [983, 180] width 45 height 39
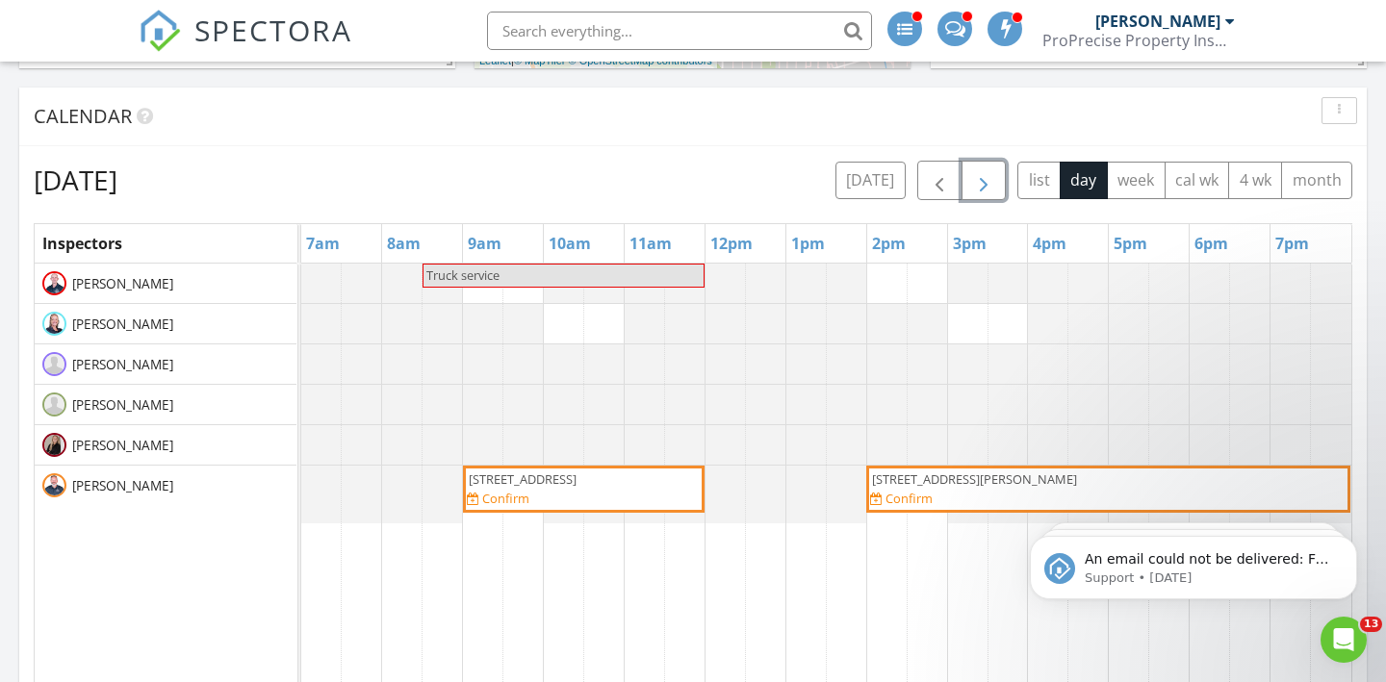
click at [1184, 481] on span "1784 N Medina Line Rd, Akron 44333" at bounding box center [1108, 480] width 476 height 18
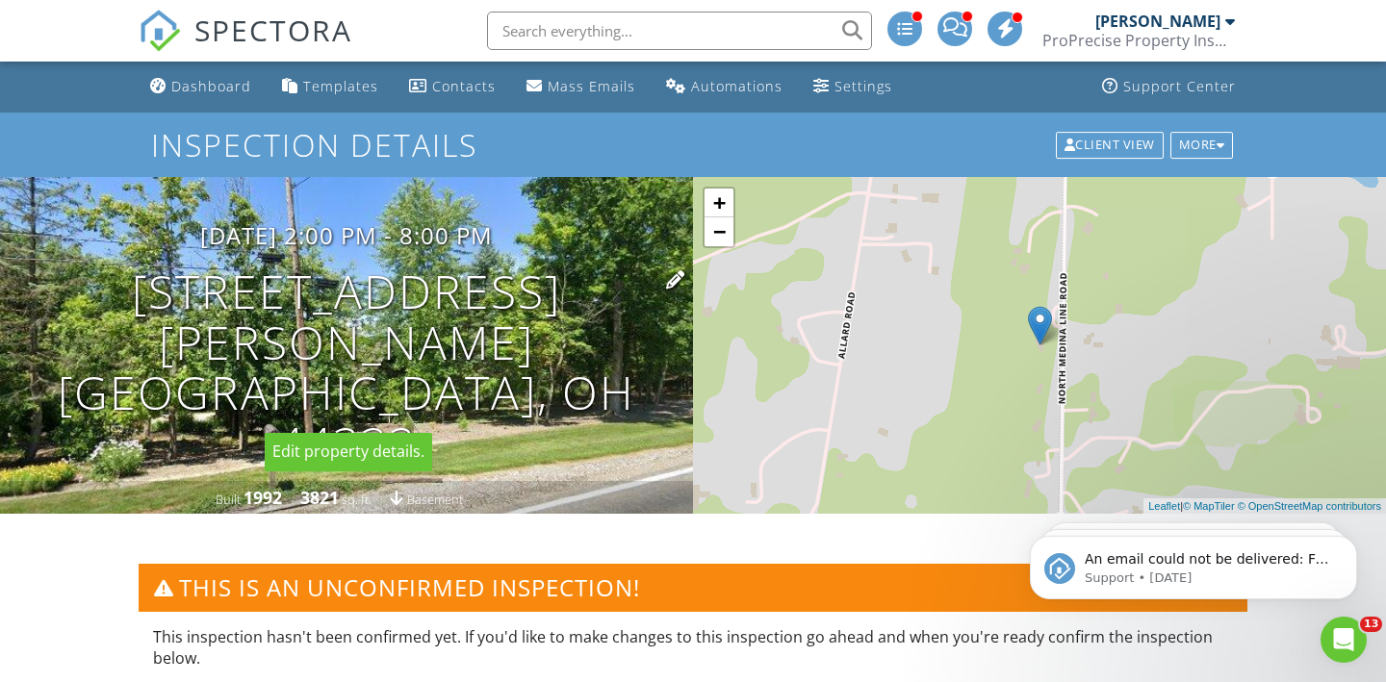
click at [469, 336] on h1 "[STREET_ADDRESS][PERSON_NAME] [GEOGRAPHIC_DATA], OH 44333" at bounding box center [346, 368] width 631 height 203
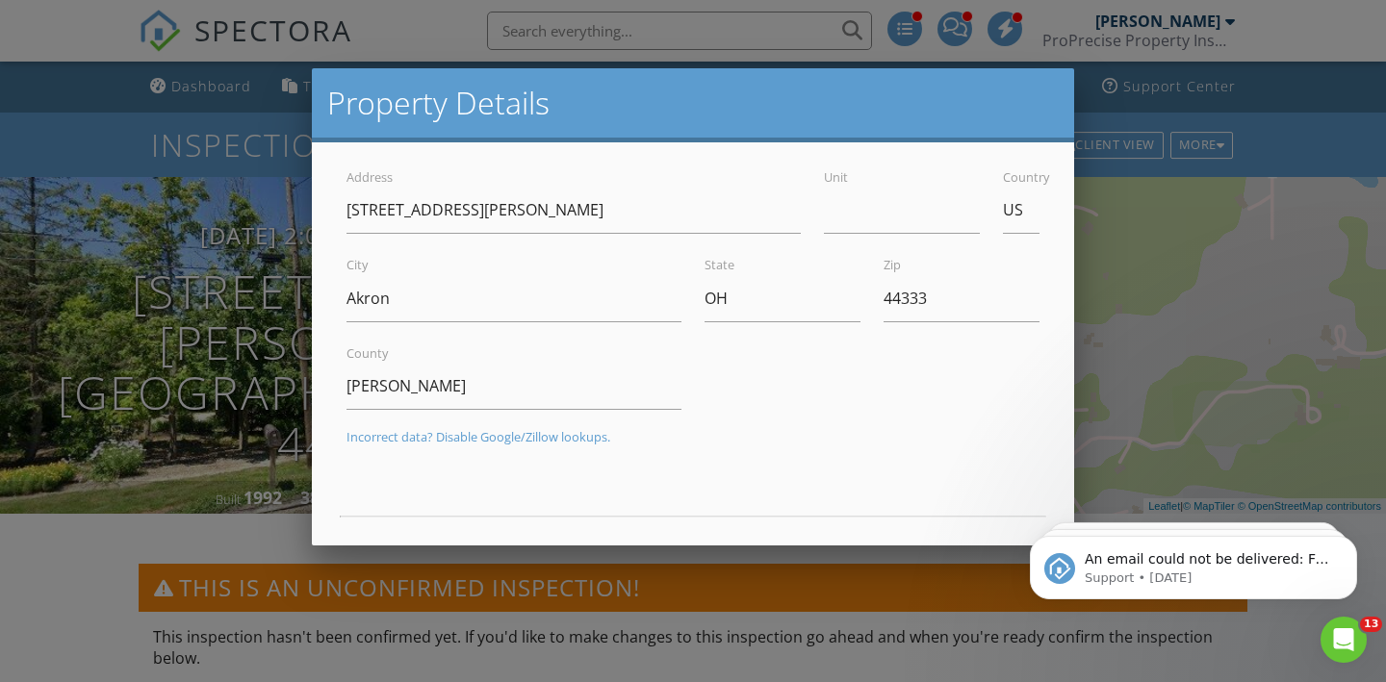
click at [96, 56] on div at bounding box center [693, 330] width 1386 height 853
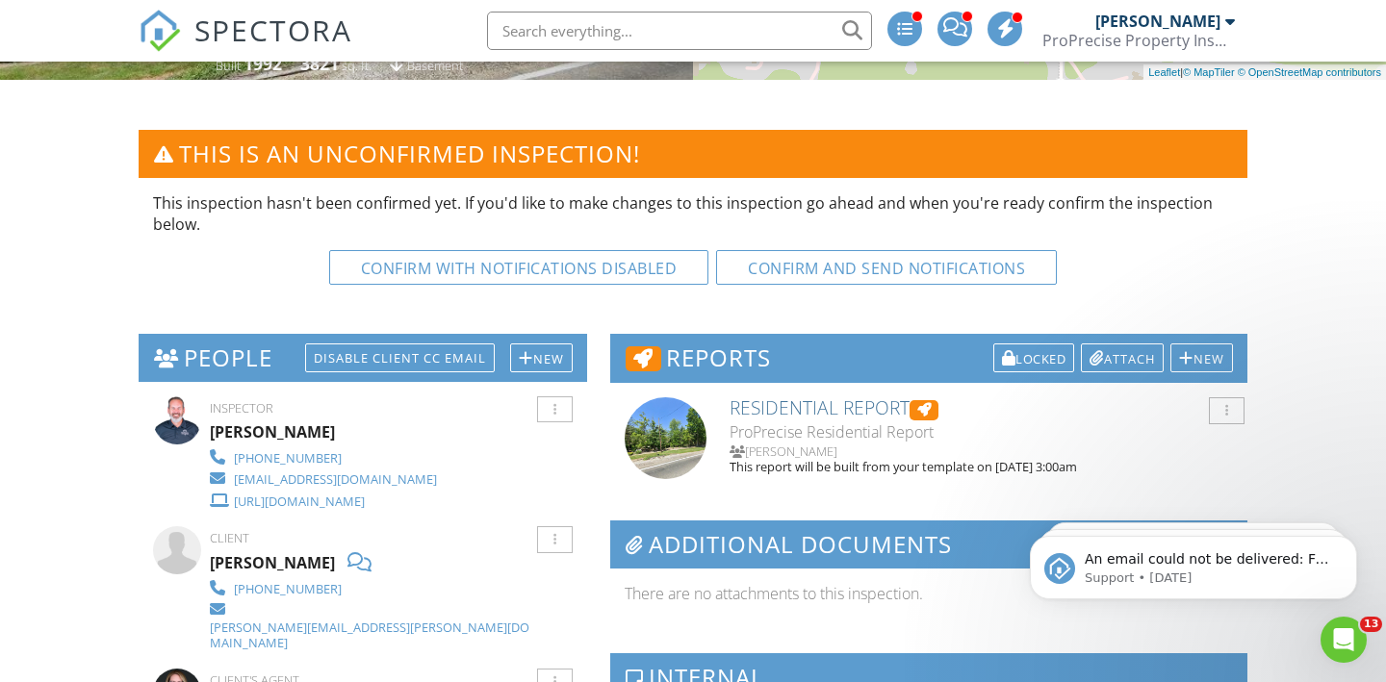
scroll to position [704, 0]
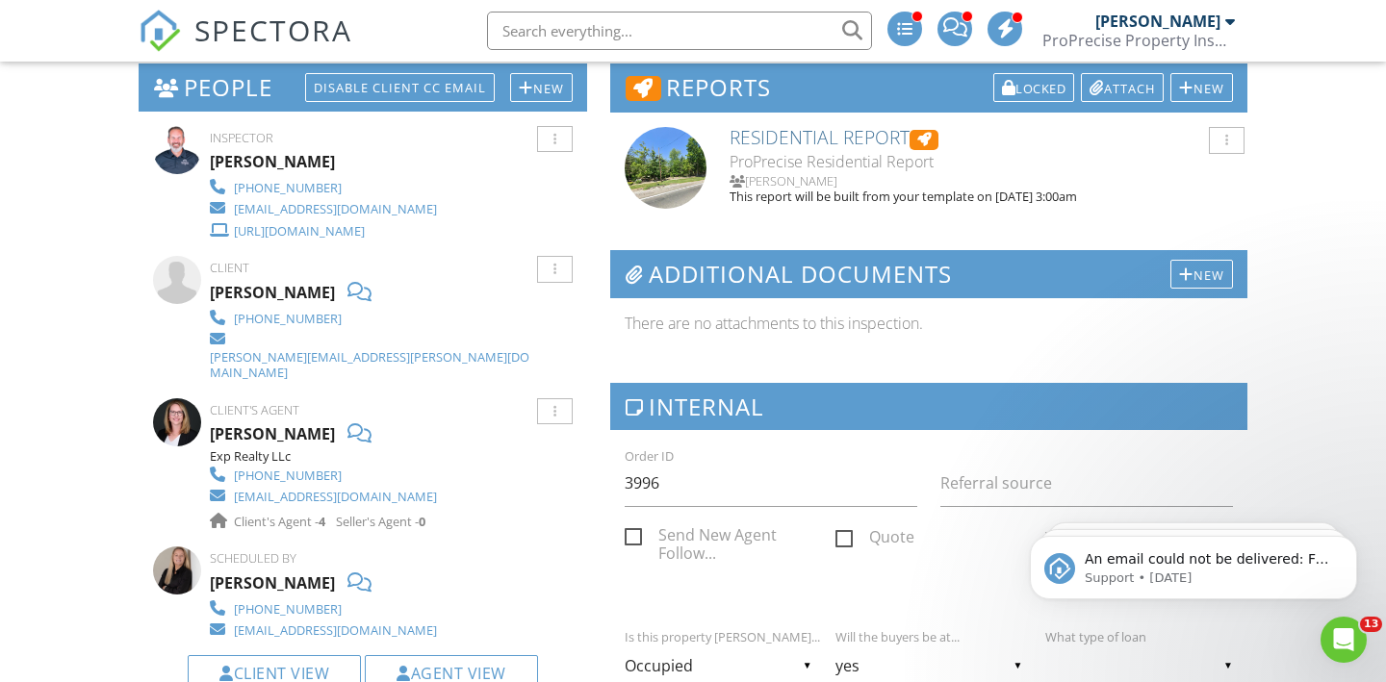
click at [547, 103] on h3 "People Disable Client CC Email New Inspector Client Client's Agent Listing Agen…" at bounding box center [363, 87] width 448 height 47
click at [556, 87] on div "New" at bounding box center [541, 87] width 63 height 29
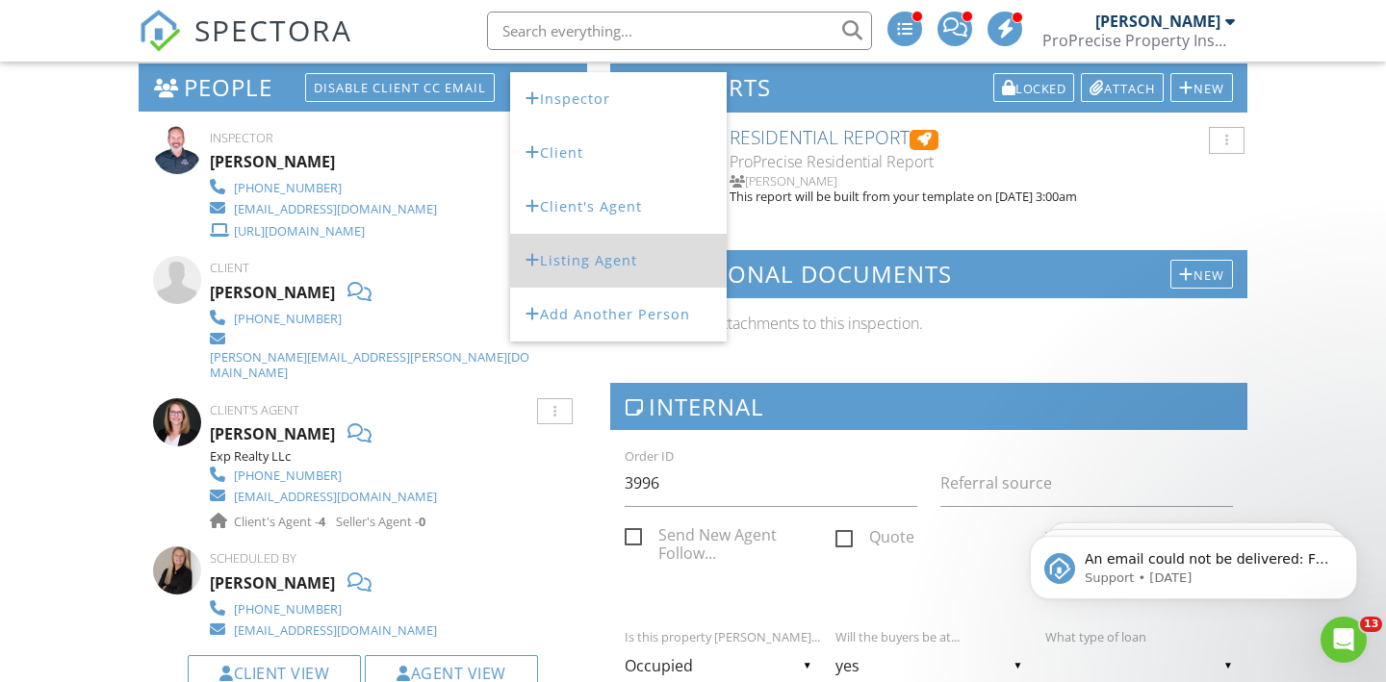
click at [622, 268] on li "Listing Agent" at bounding box center [618, 261] width 217 height 54
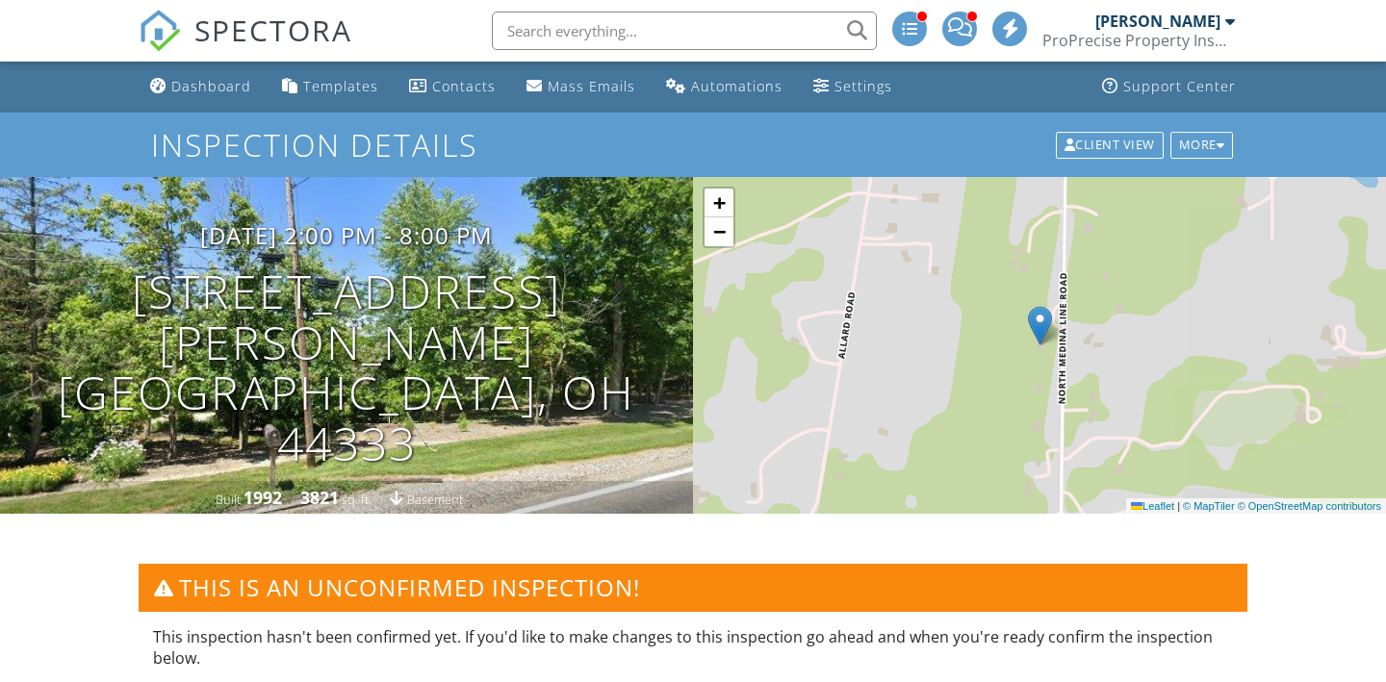
scroll to position [695, 0]
